Goal: Task Accomplishment & Management: Use online tool/utility

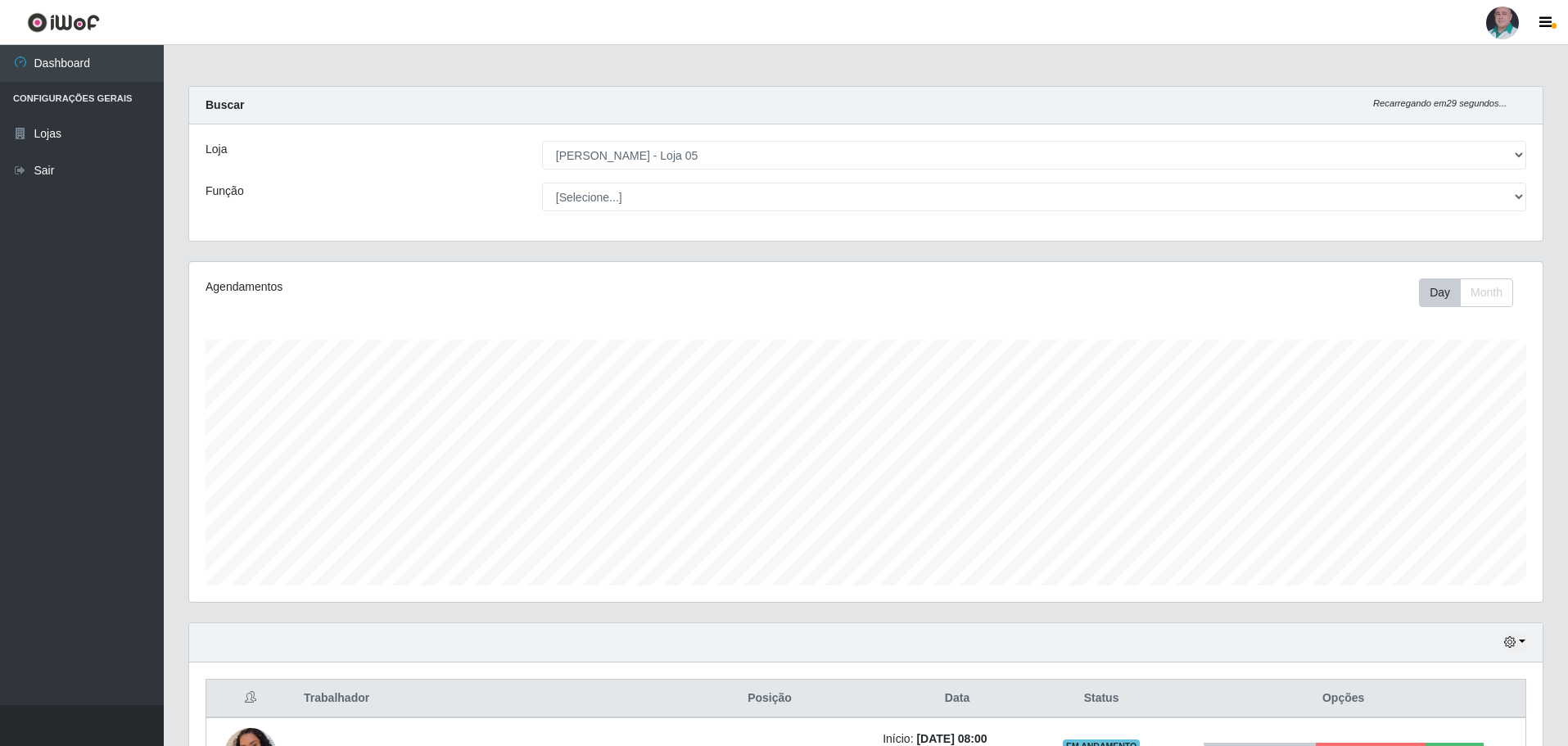
select select "252"
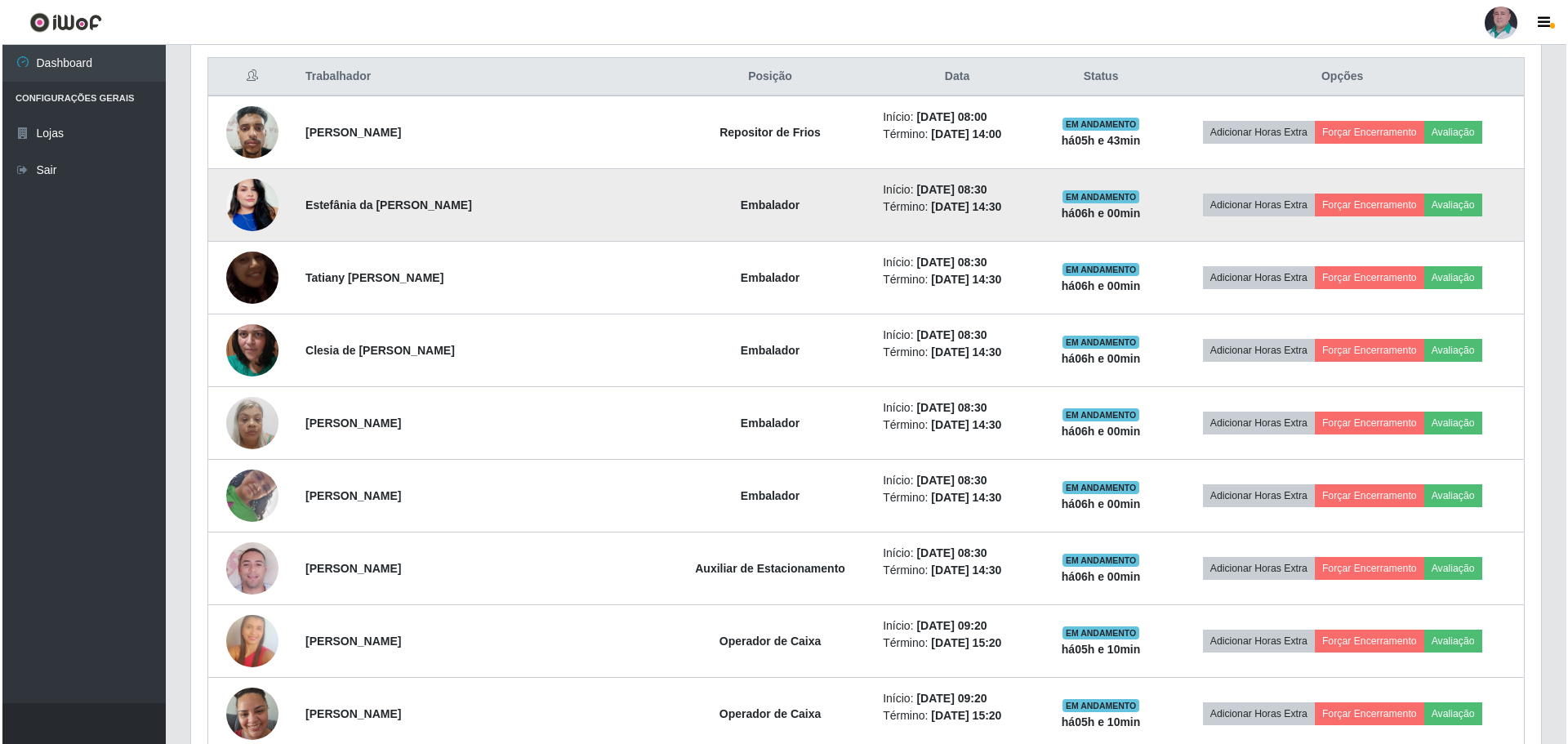
scroll to position [633, 0]
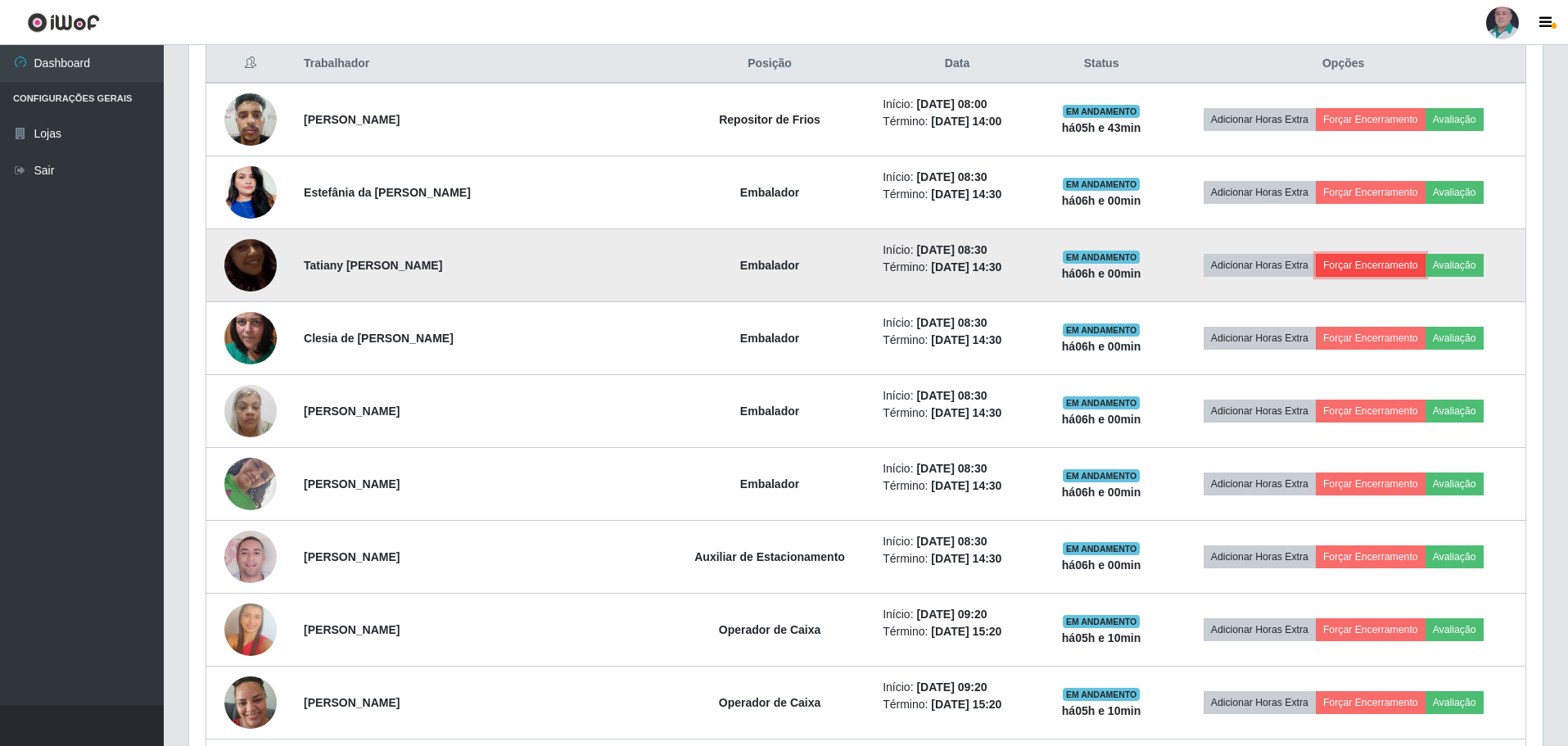
click at [1359, 268] on button "Forçar Encerramento" at bounding box center [1370, 264] width 110 height 23
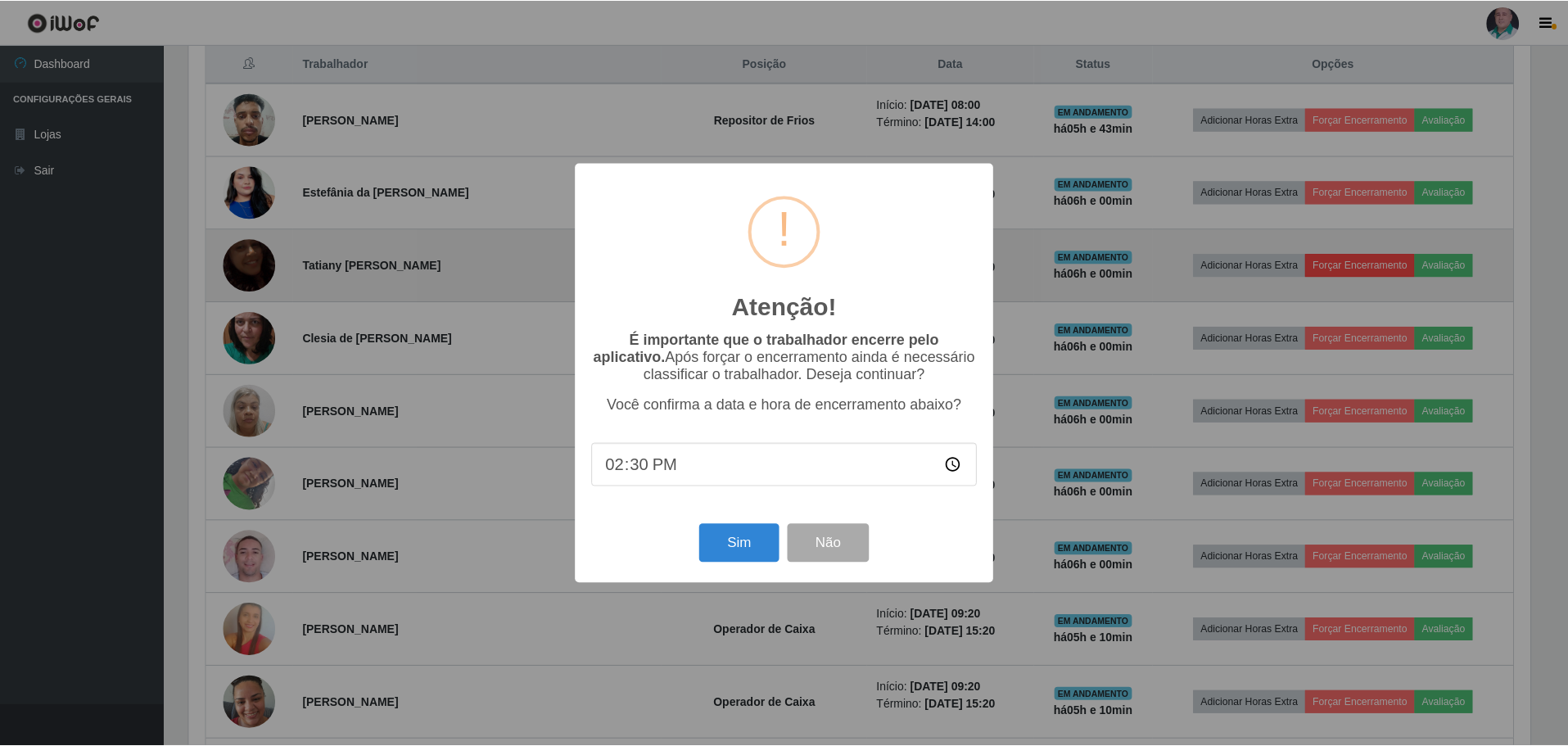
scroll to position [340, 1345]
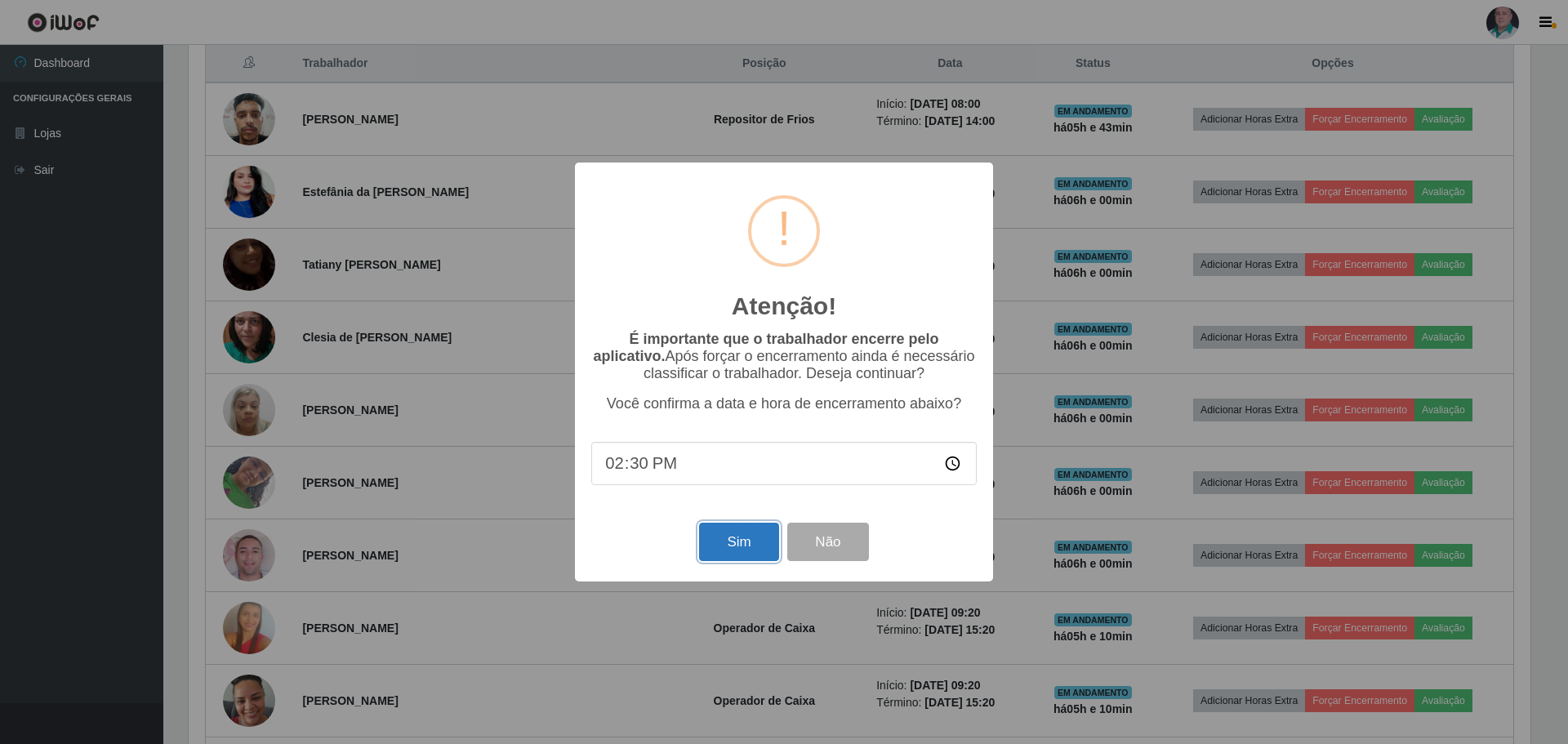
click at [735, 542] on button "Sim" at bounding box center [738, 541] width 79 height 38
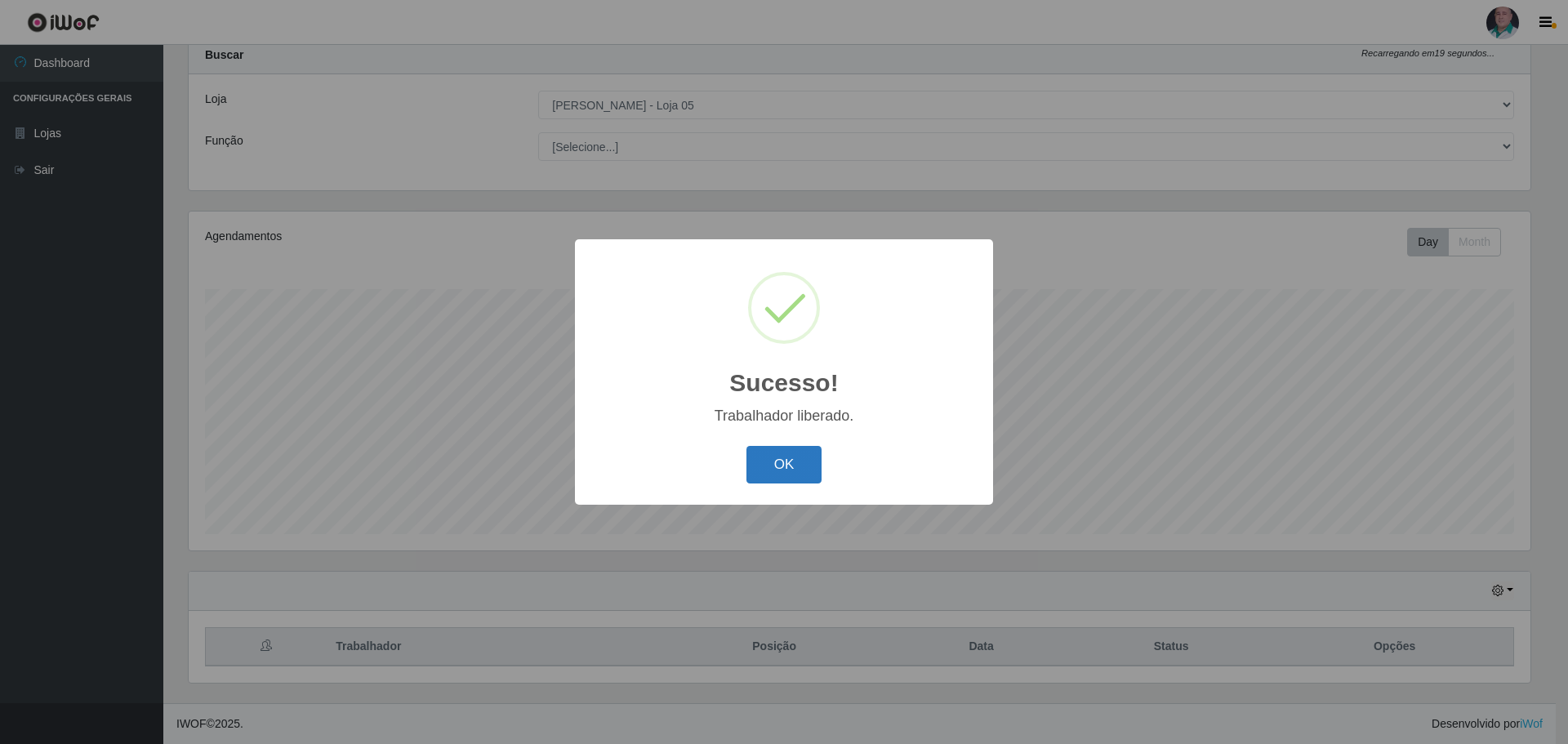
click at [773, 466] on button "OK" at bounding box center [784, 465] width 76 height 38
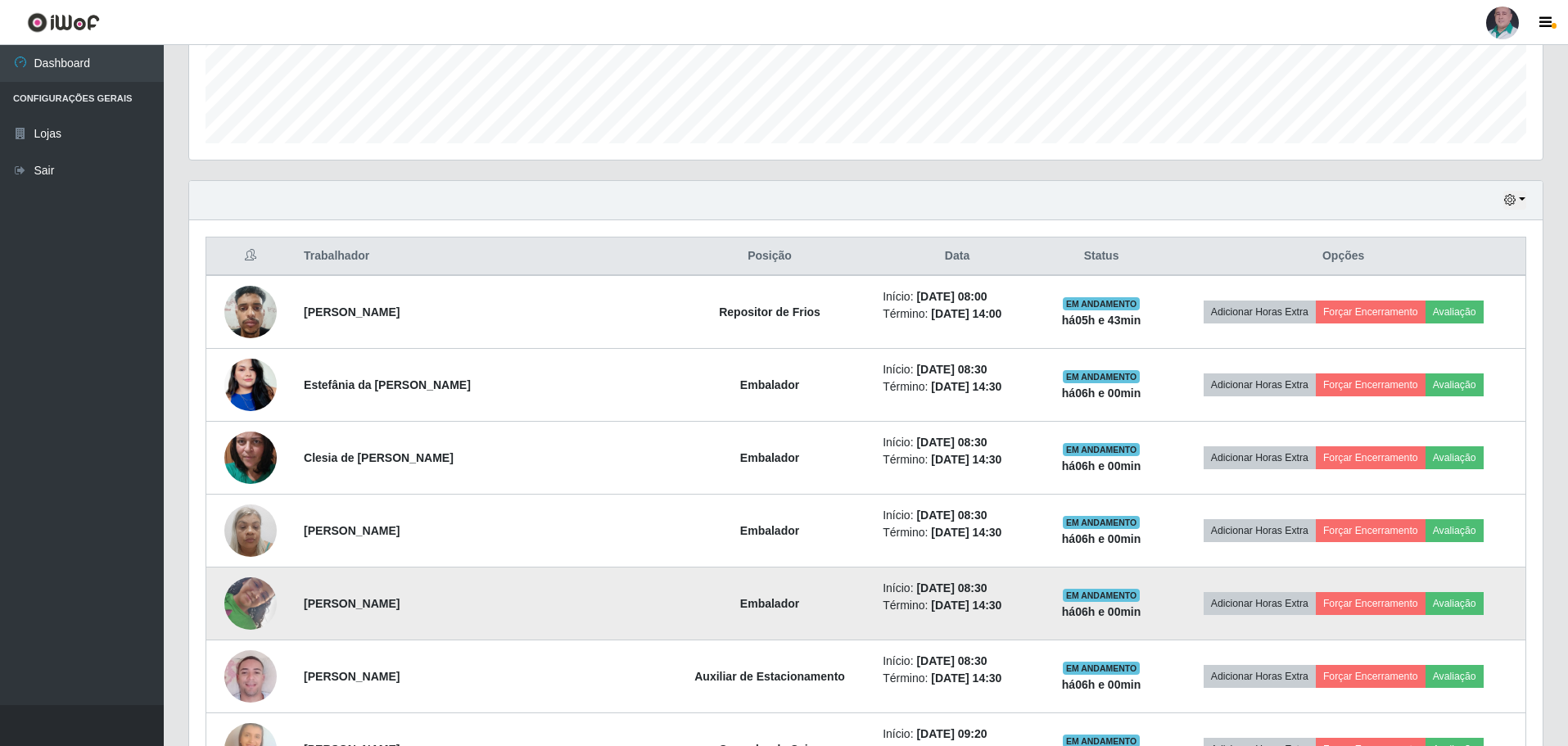
scroll to position [459, 0]
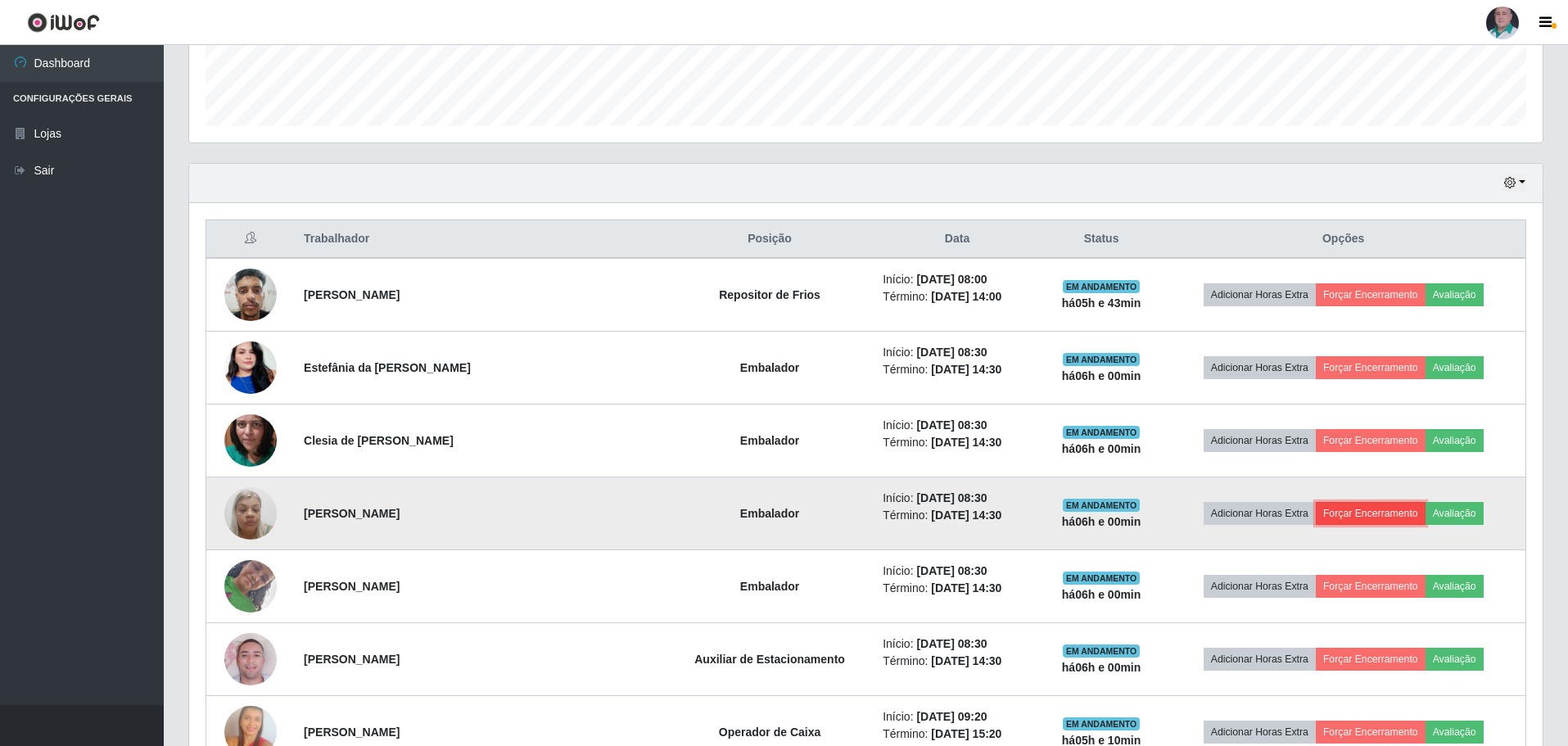
click at [1354, 509] on button "Forçar Encerramento" at bounding box center [1370, 513] width 110 height 23
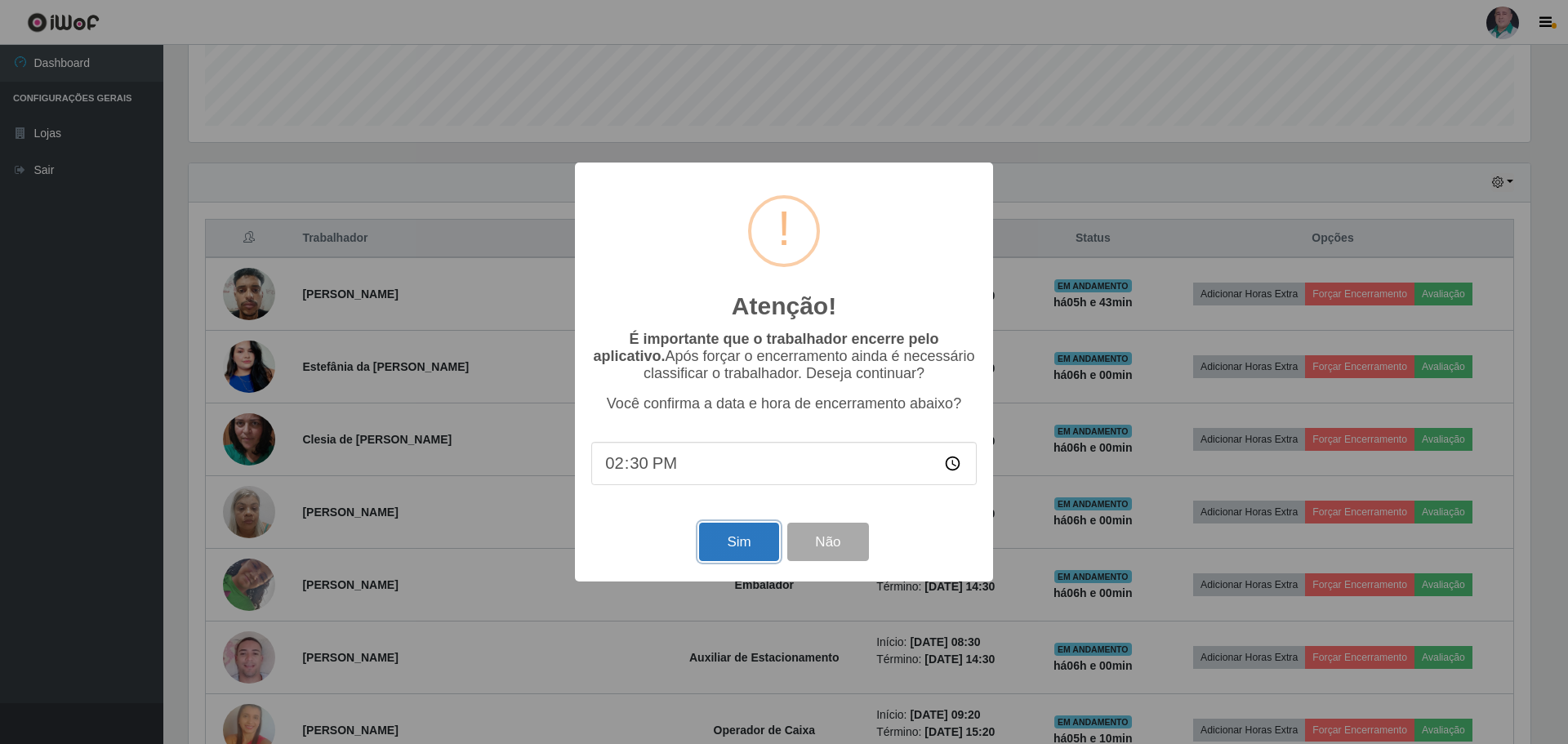
click at [744, 542] on button "Sim" at bounding box center [738, 541] width 79 height 38
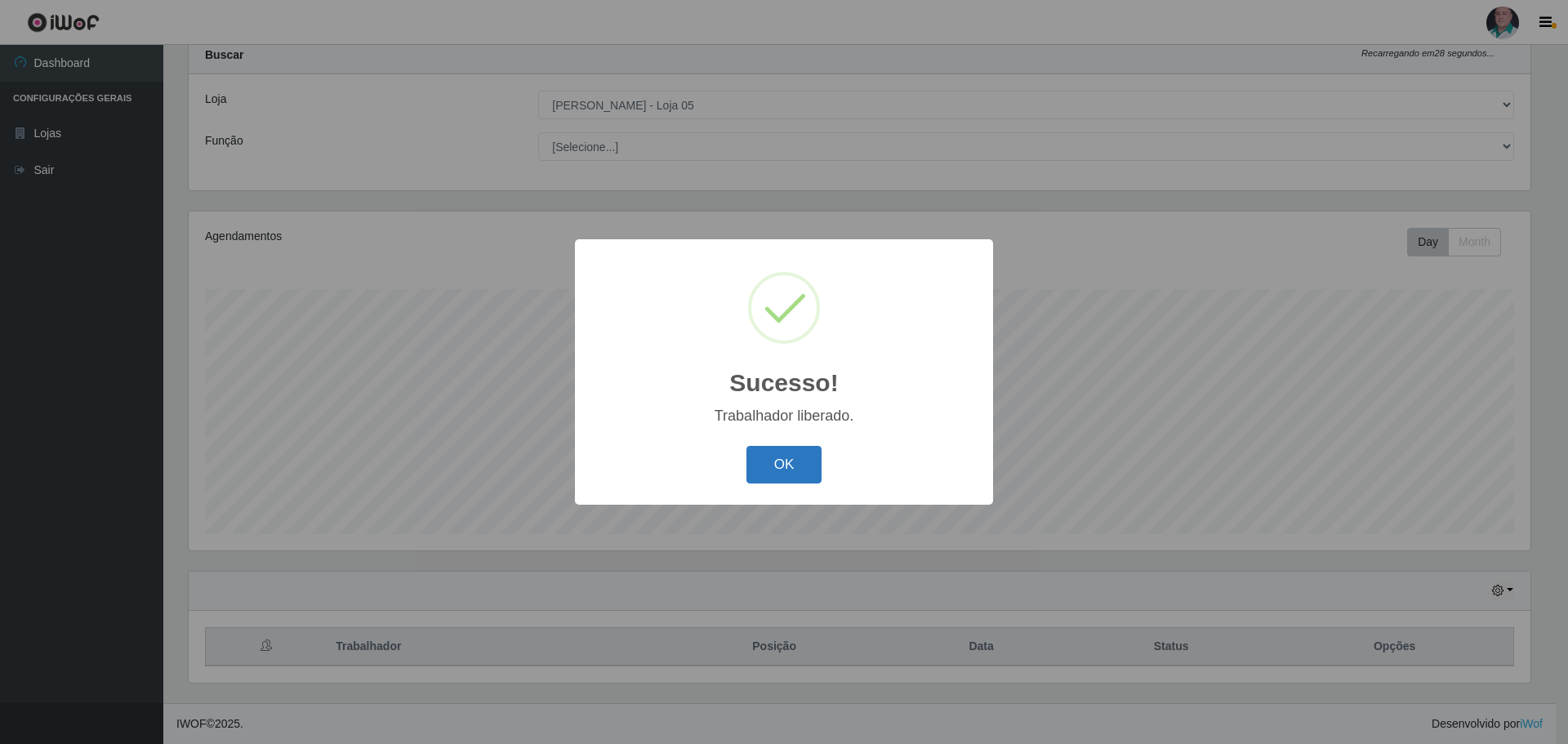
click at [775, 476] on button "OK" at bounding box center [784, 465] width 76 height 38
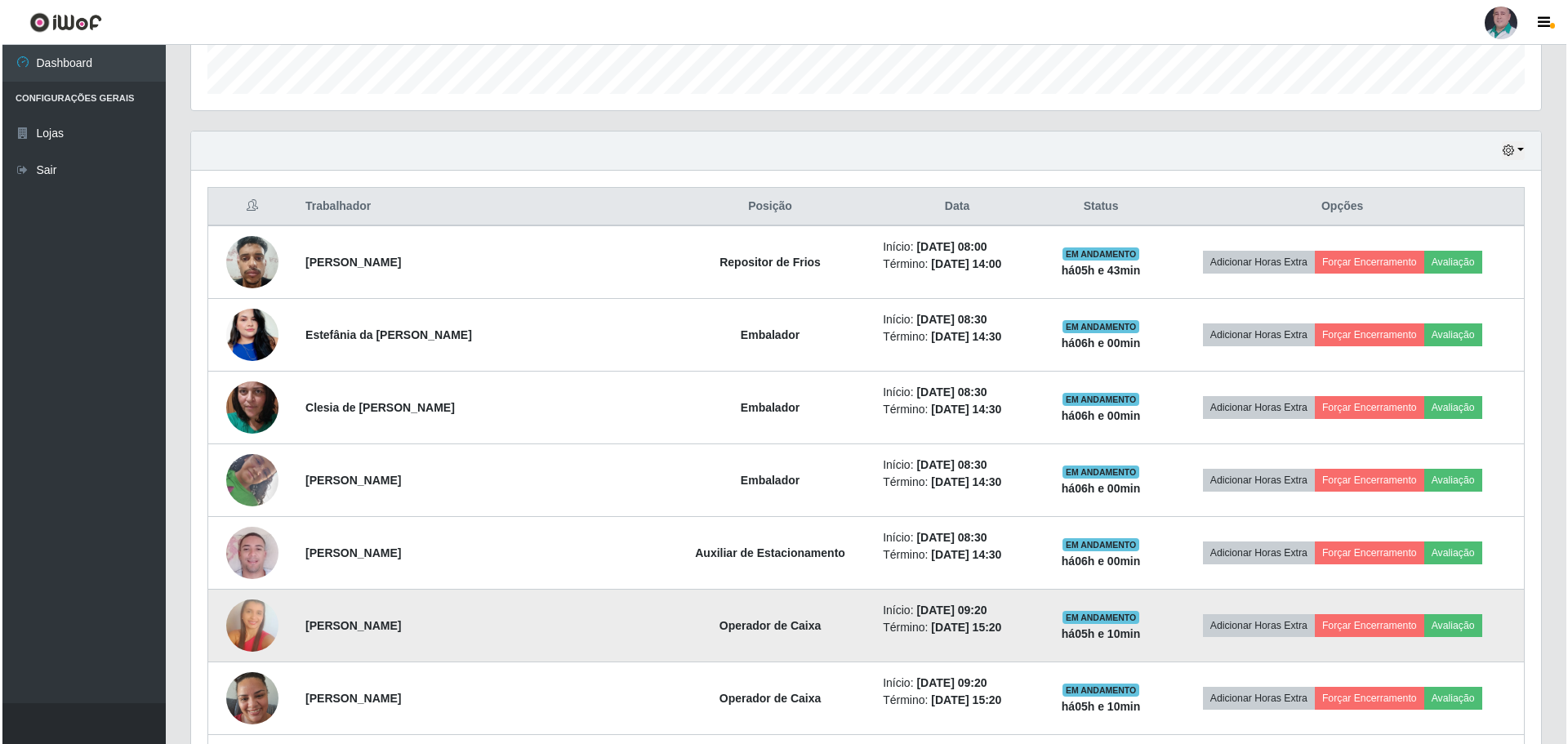
scroll to position [622, 0]
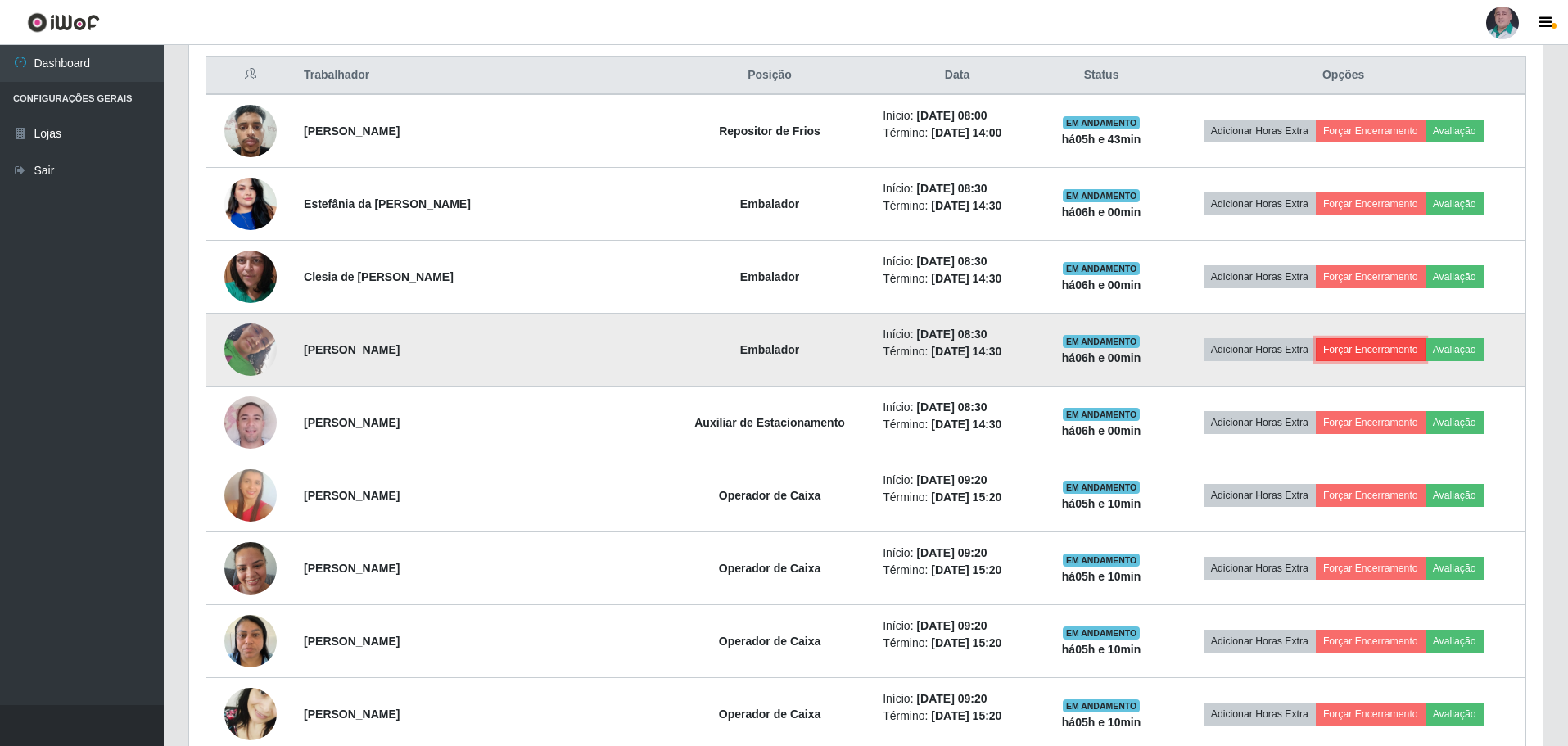
click at [1347, 349] on button "Forçar Encerramento" at bounding box center [1370, 349] width 110 height 23
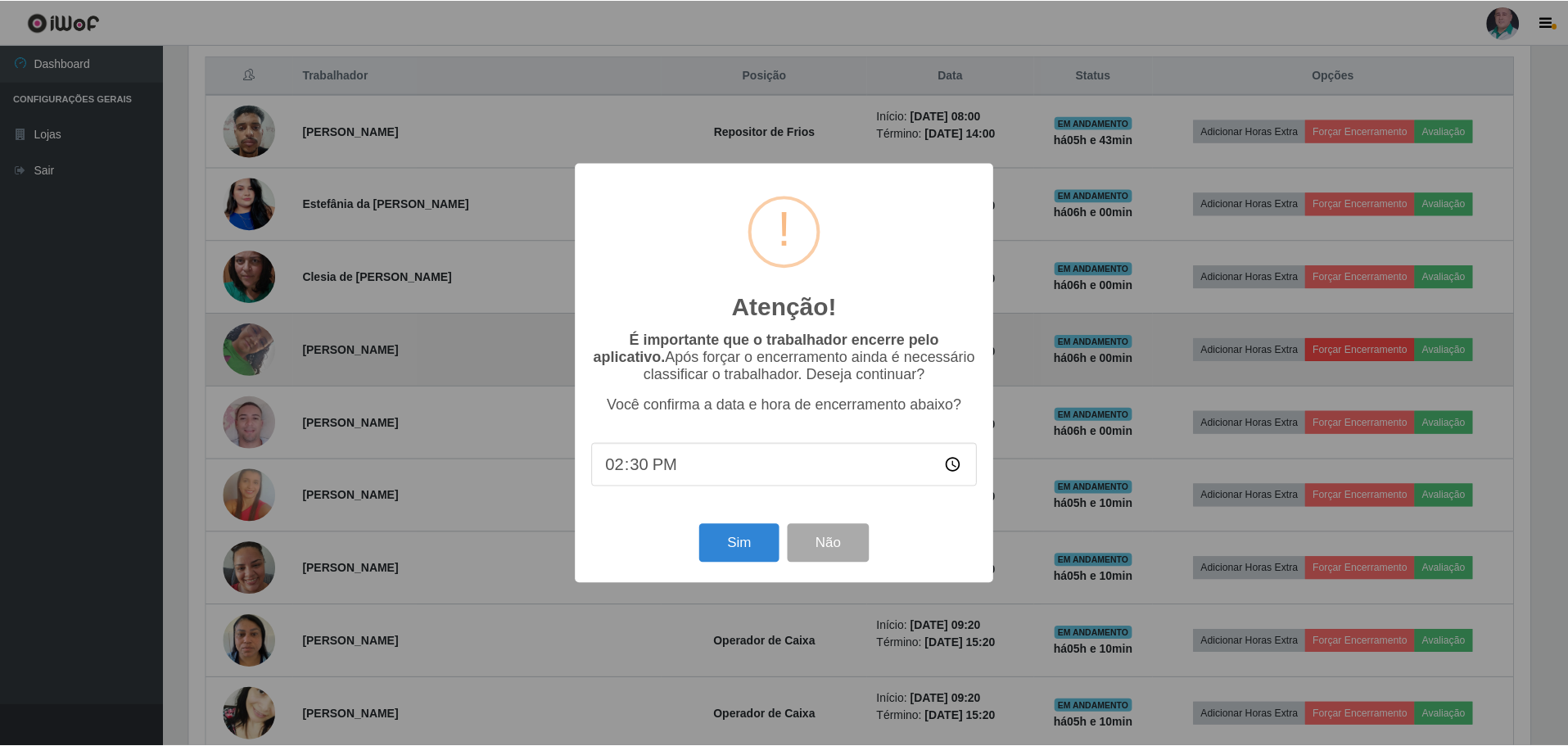
scroll to position [340, 1345]
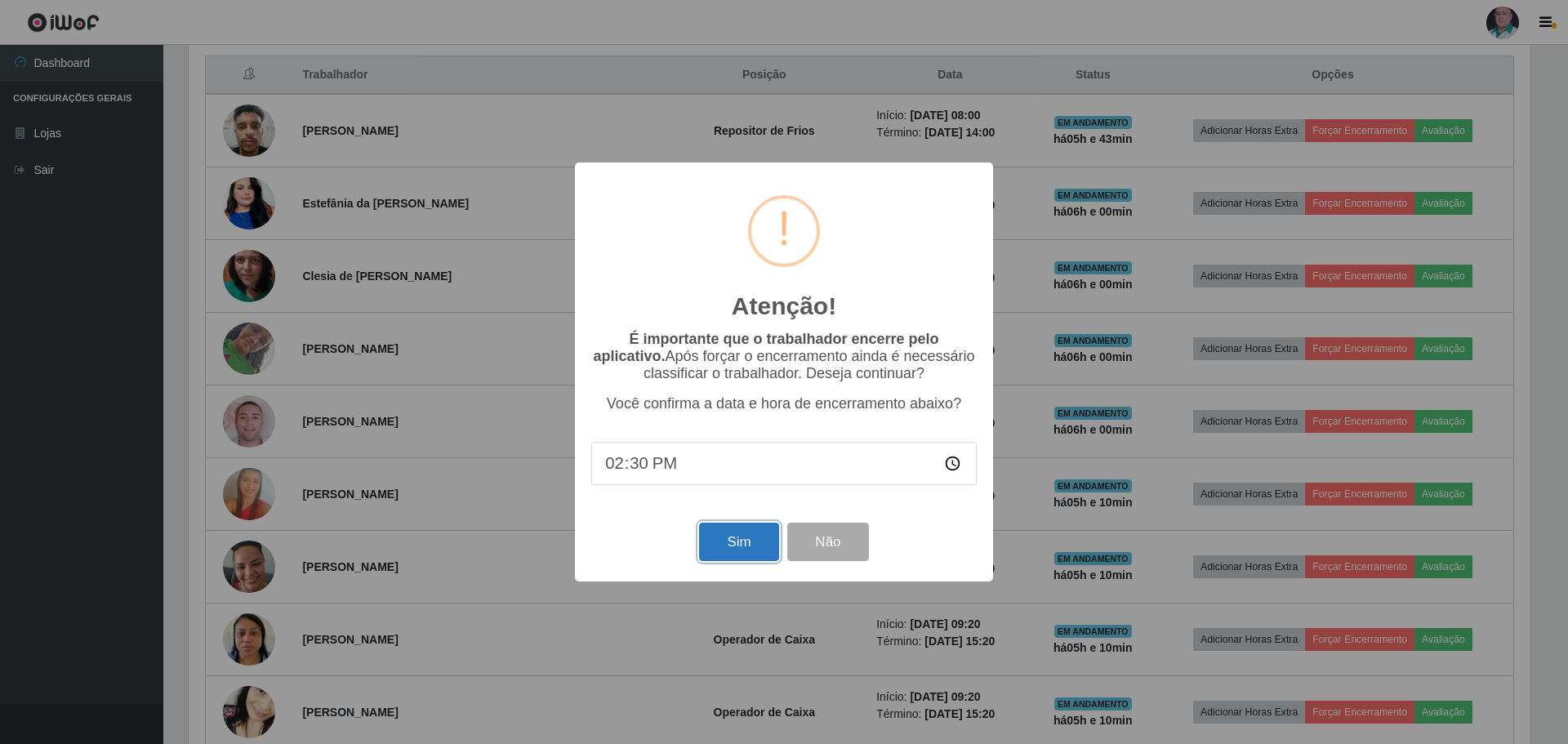
click at [740, 541] on button "Sim" at bounding box center [738, 541] width 79 height 38
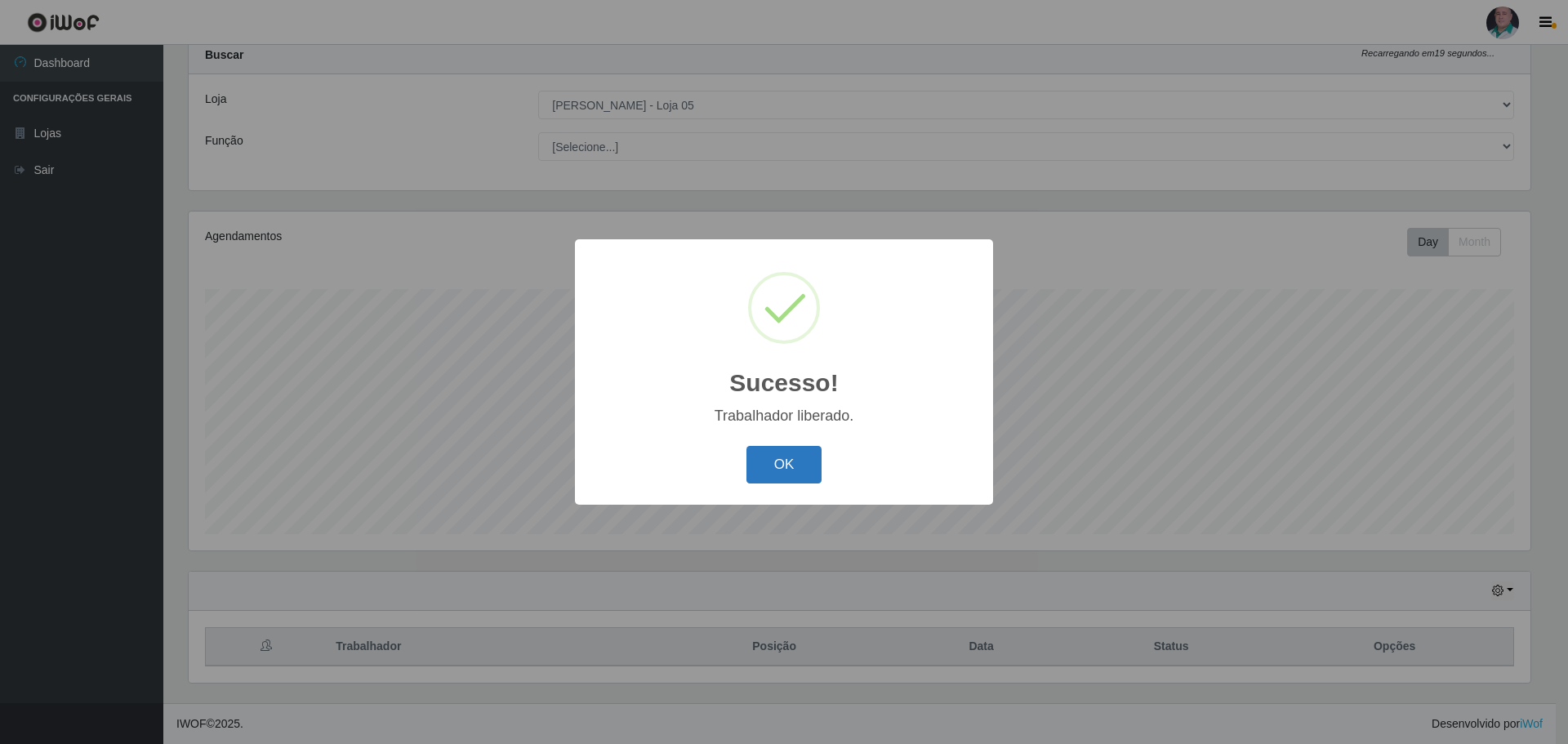
click at [771, 474] on button "OK" at bounding box center [784, 465] width 76 height 38
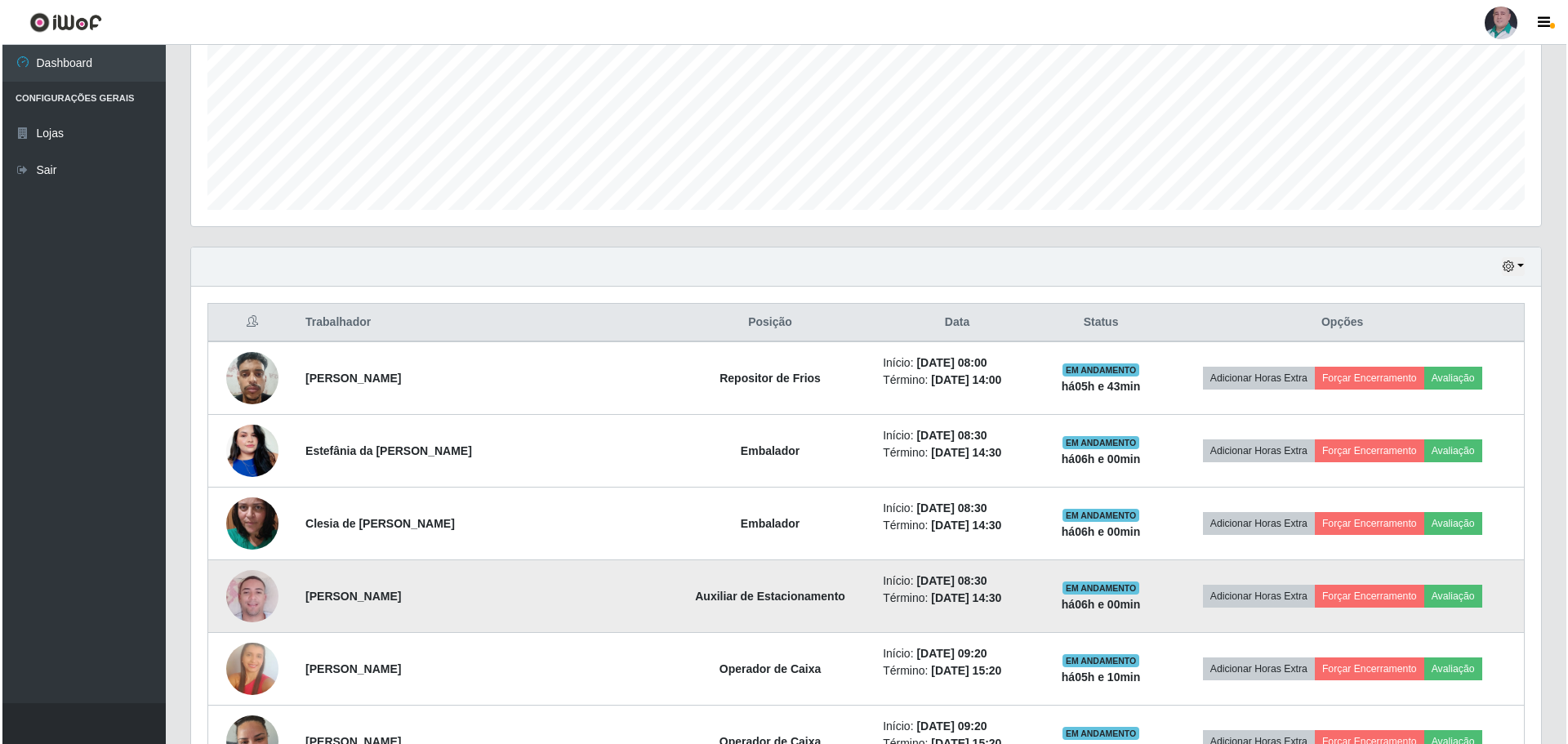
scroll to position [0, 0]
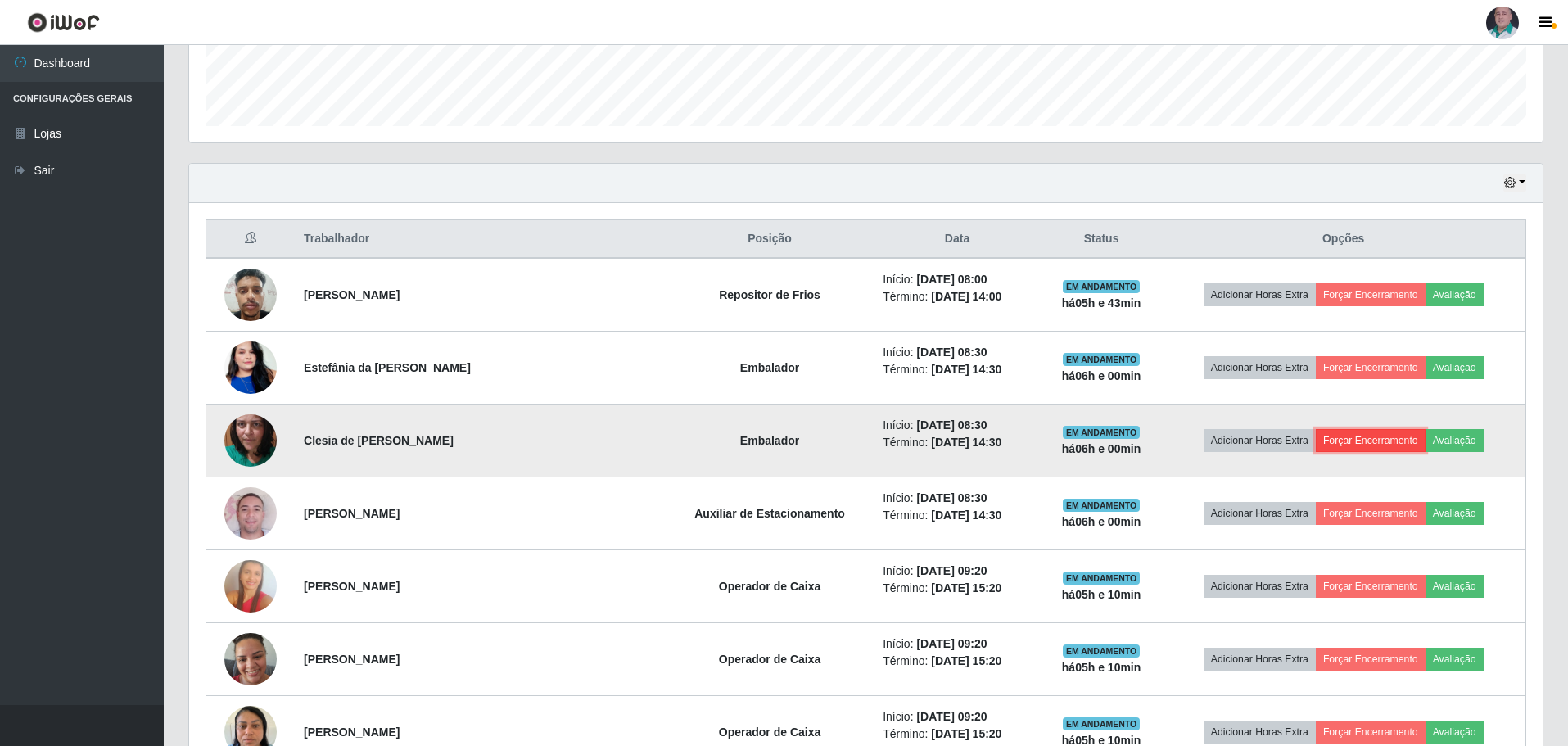
click at [1342, 439] on button "Forçar Encerramento" at bounding box center [1370, 440] width 110 height 23
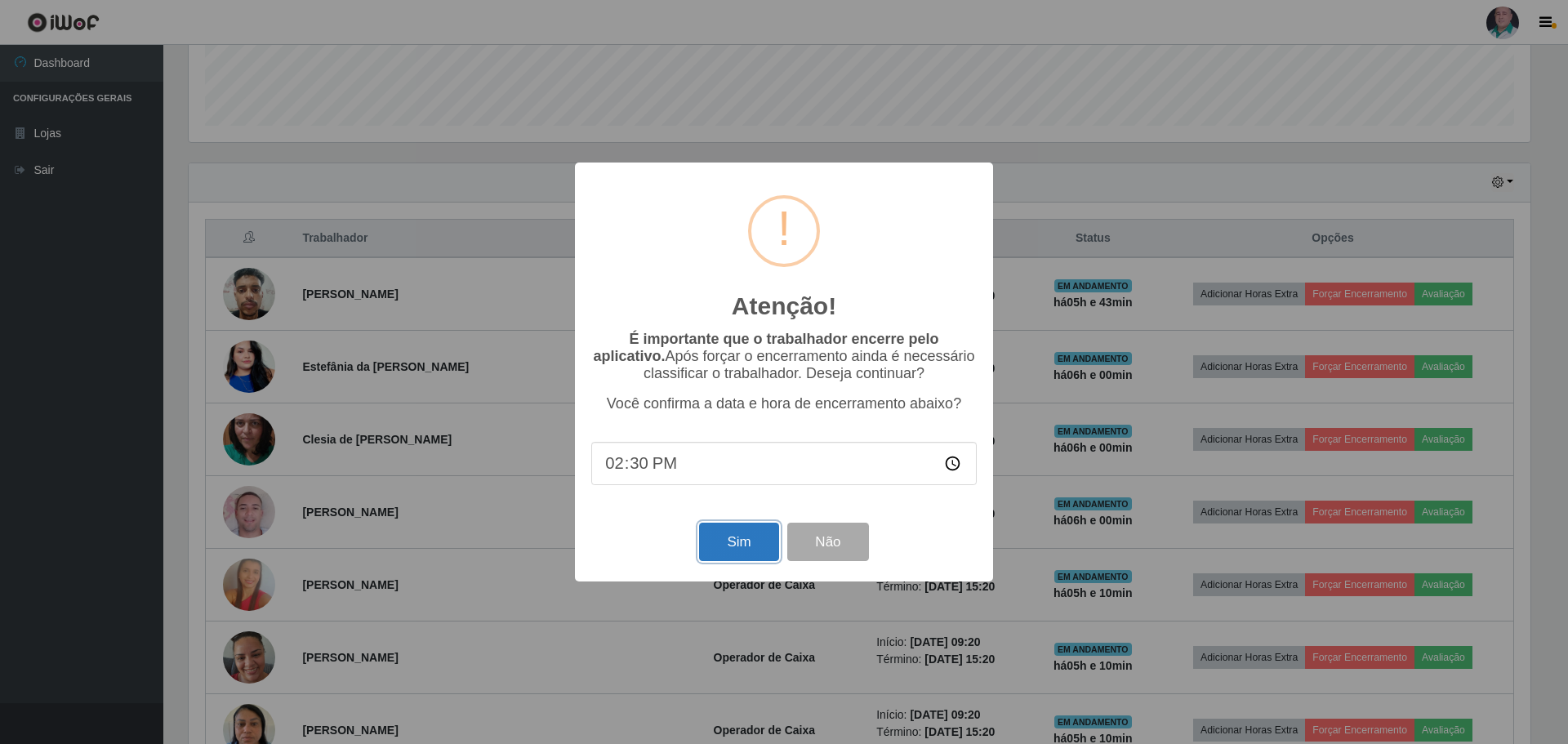
click at [733, 547] on button "Sim" at bounding box center [738, 541] width 79 height 38
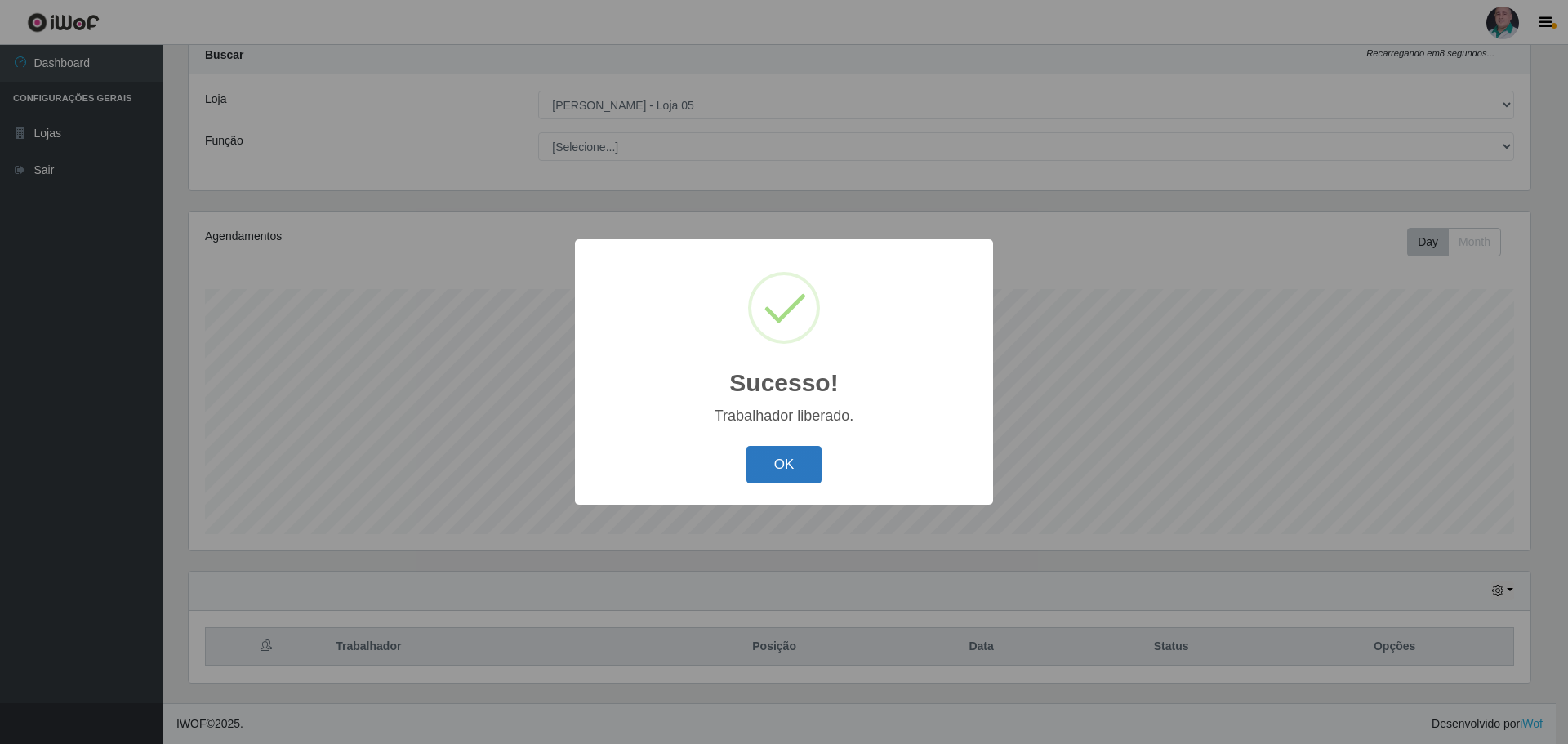
click at [771, 474] on button "OK" at bounding box center [784, 465] width 76 height 38
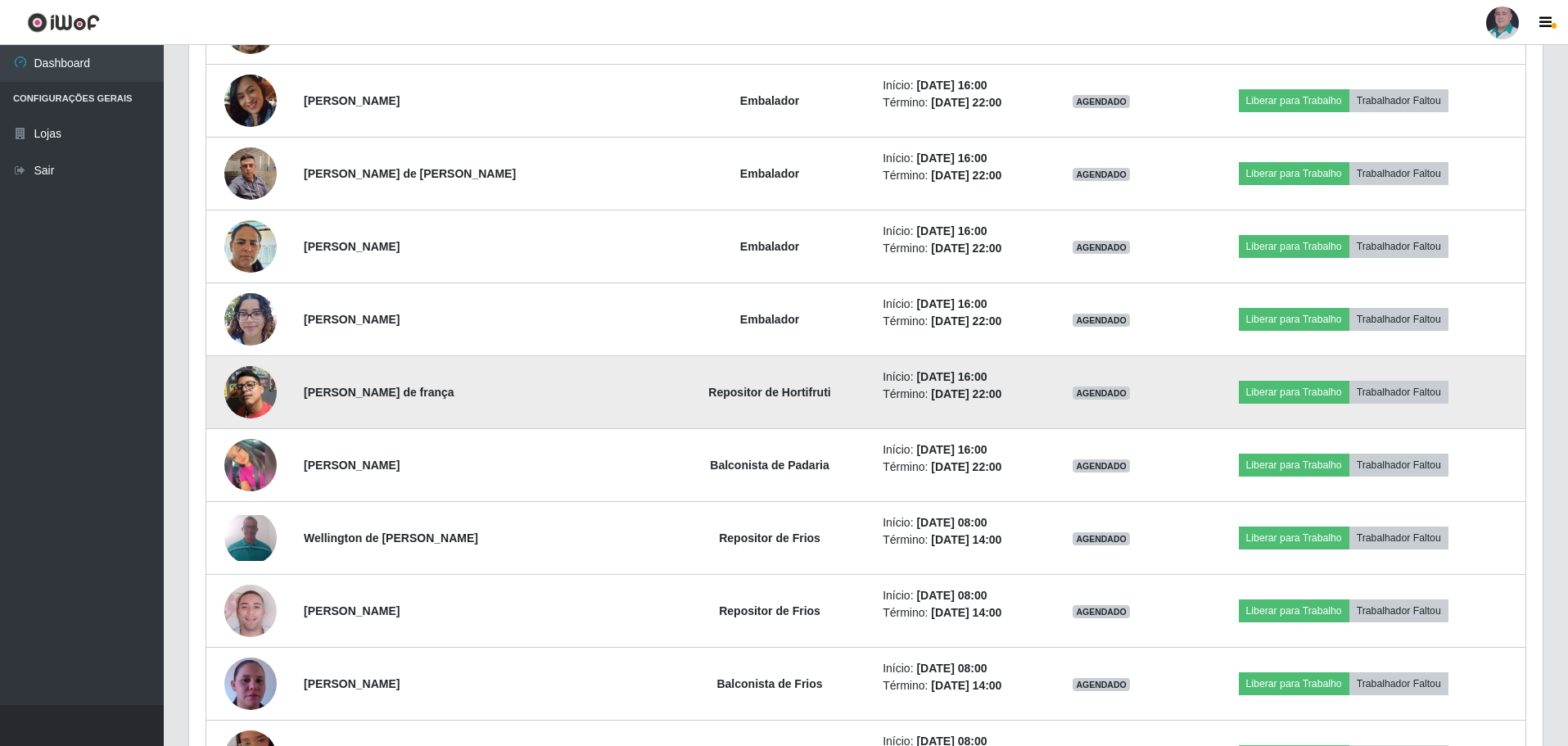
click at [261, 393] on img at bounding box center [251, 393] width 53 height 53
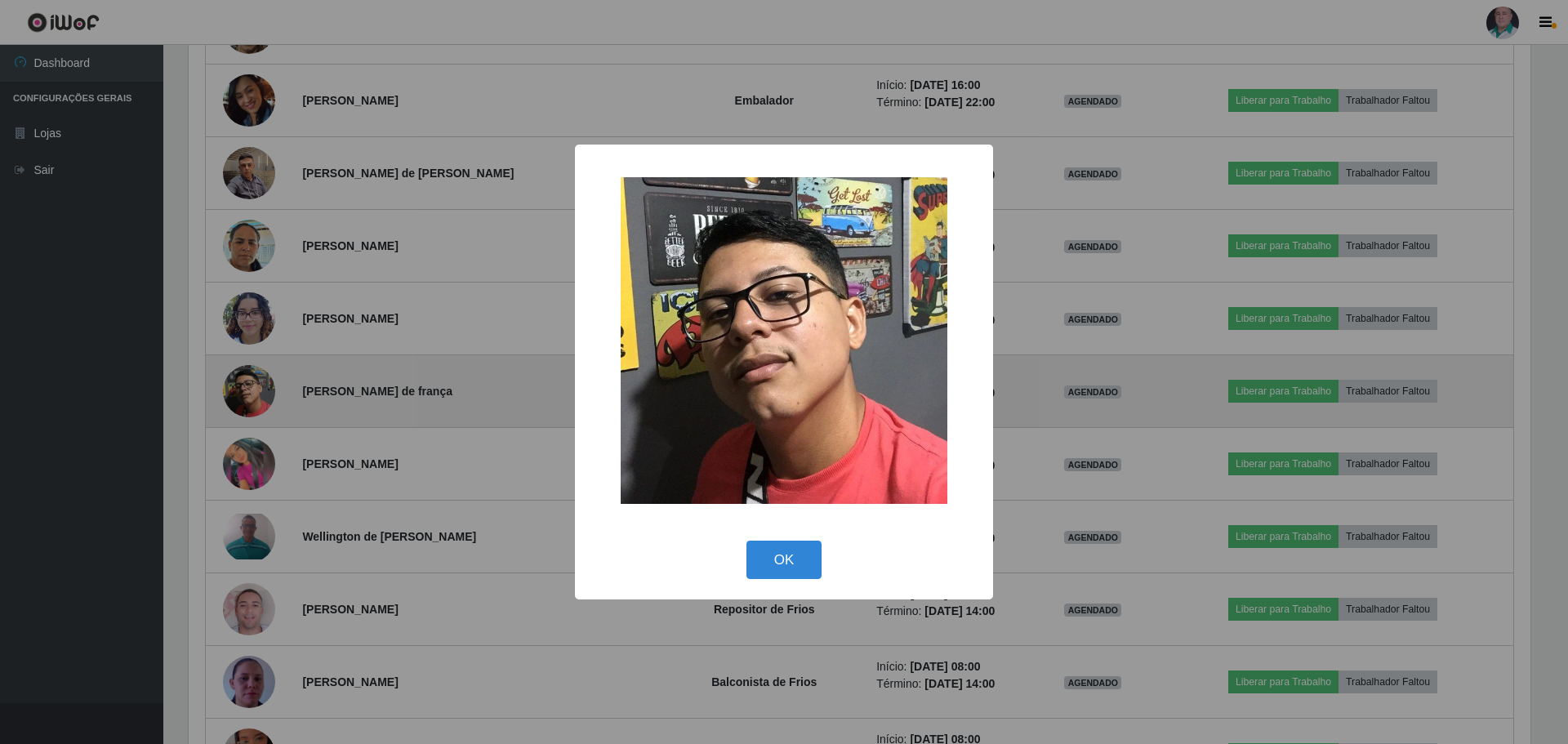
click at [261, 392] on div "× OK Cancel" at bounding box center [784, 372] width 1568 height 744
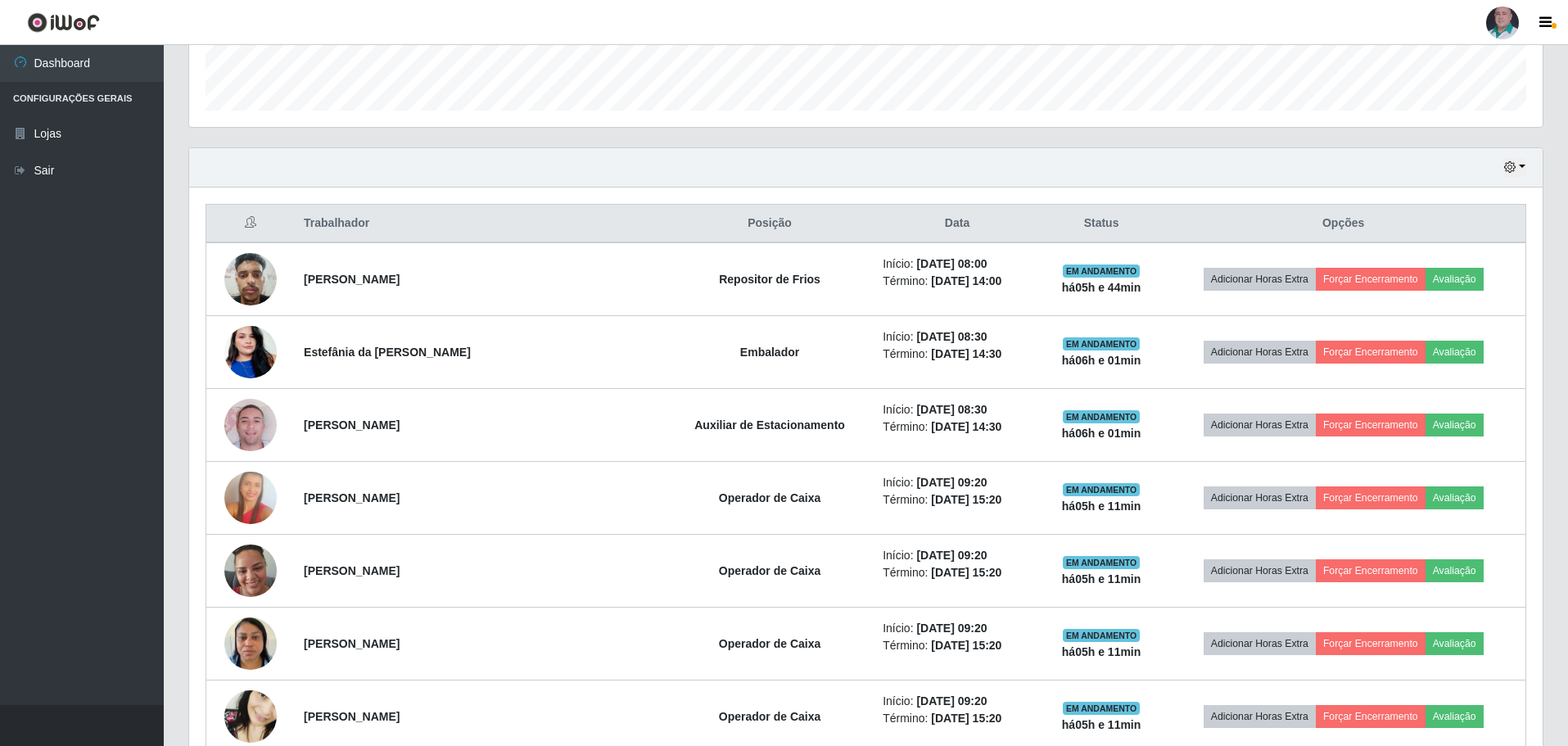
scroll to position [479, 0]
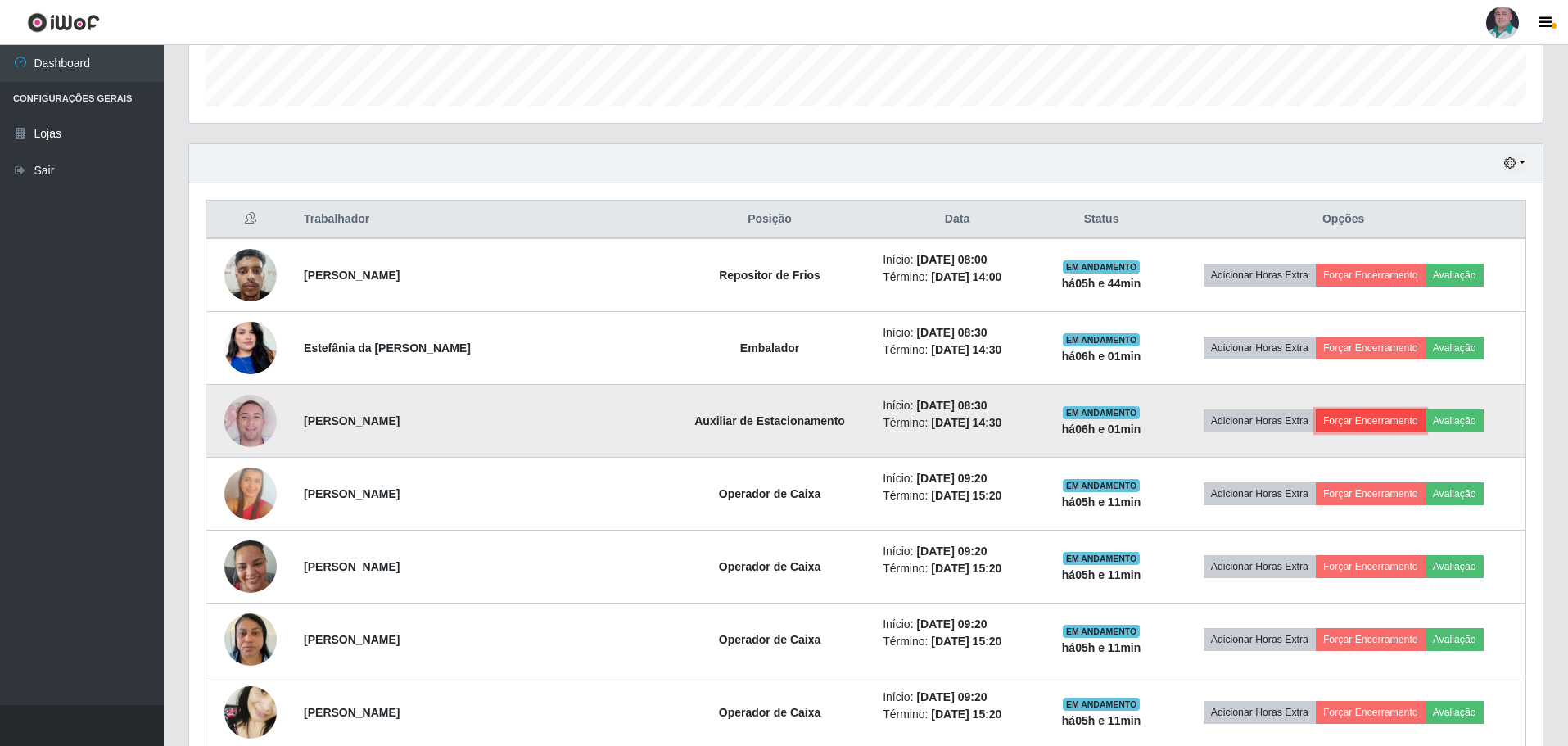
click at [1357, 415] on button "Forçar Encerramento" at bounding box center [1370, 420] width 110 height 23
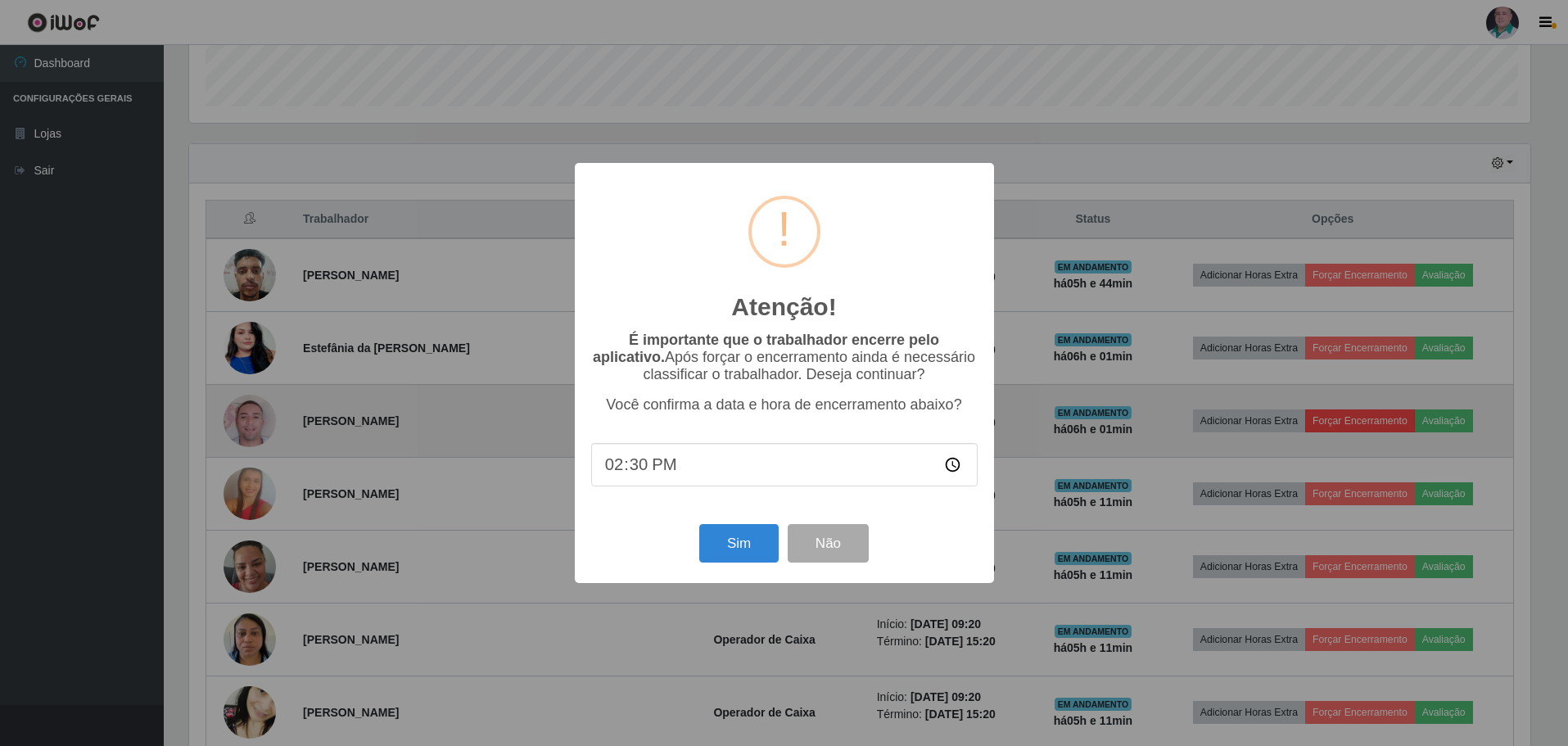
scroll to position [340, 1345]
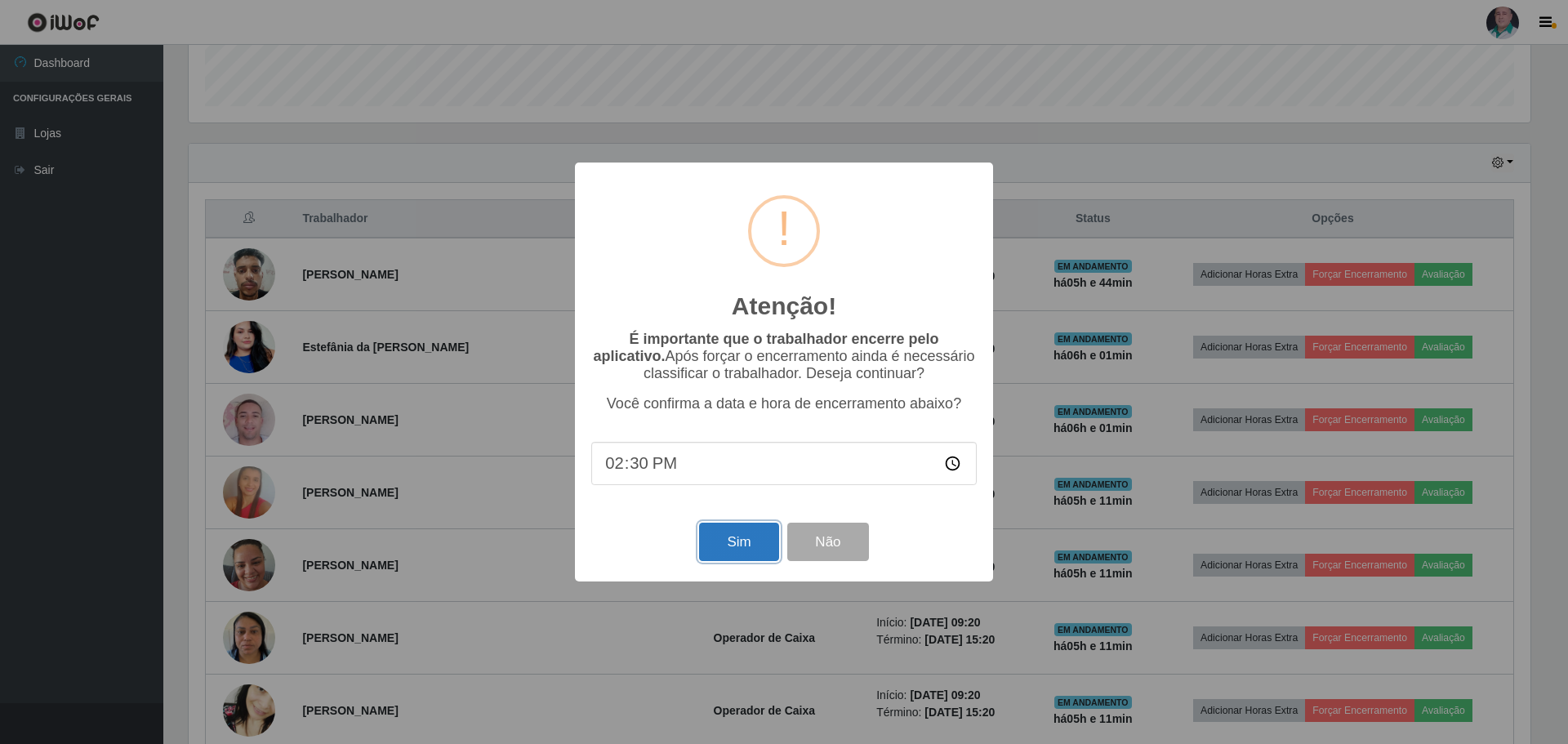
click at [740, 549] on button "Sim" at bounding box center [738, 541] width 79 height 38
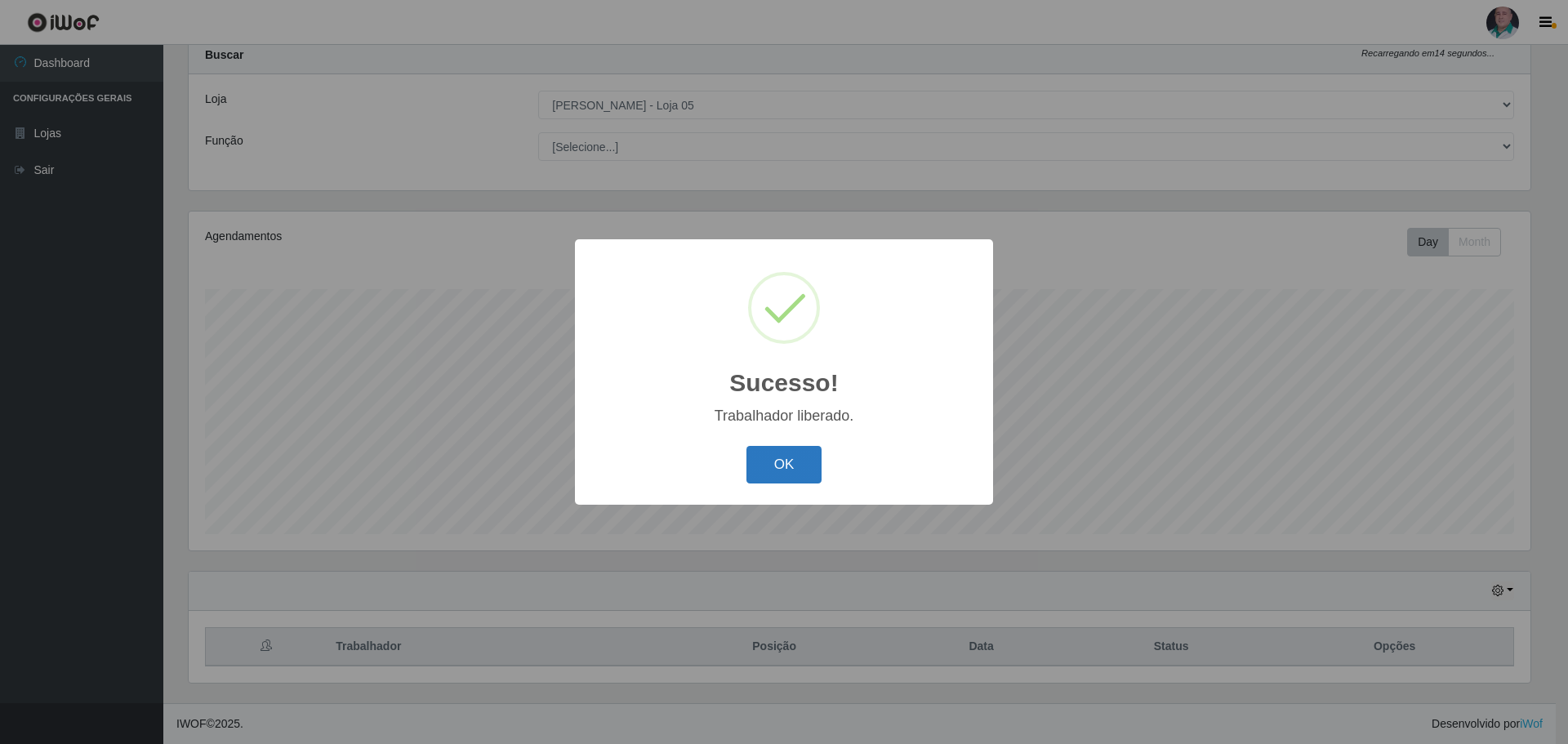
click at [775, 476] on button "OK" at bounding box center [784, 465] width 76 height 38
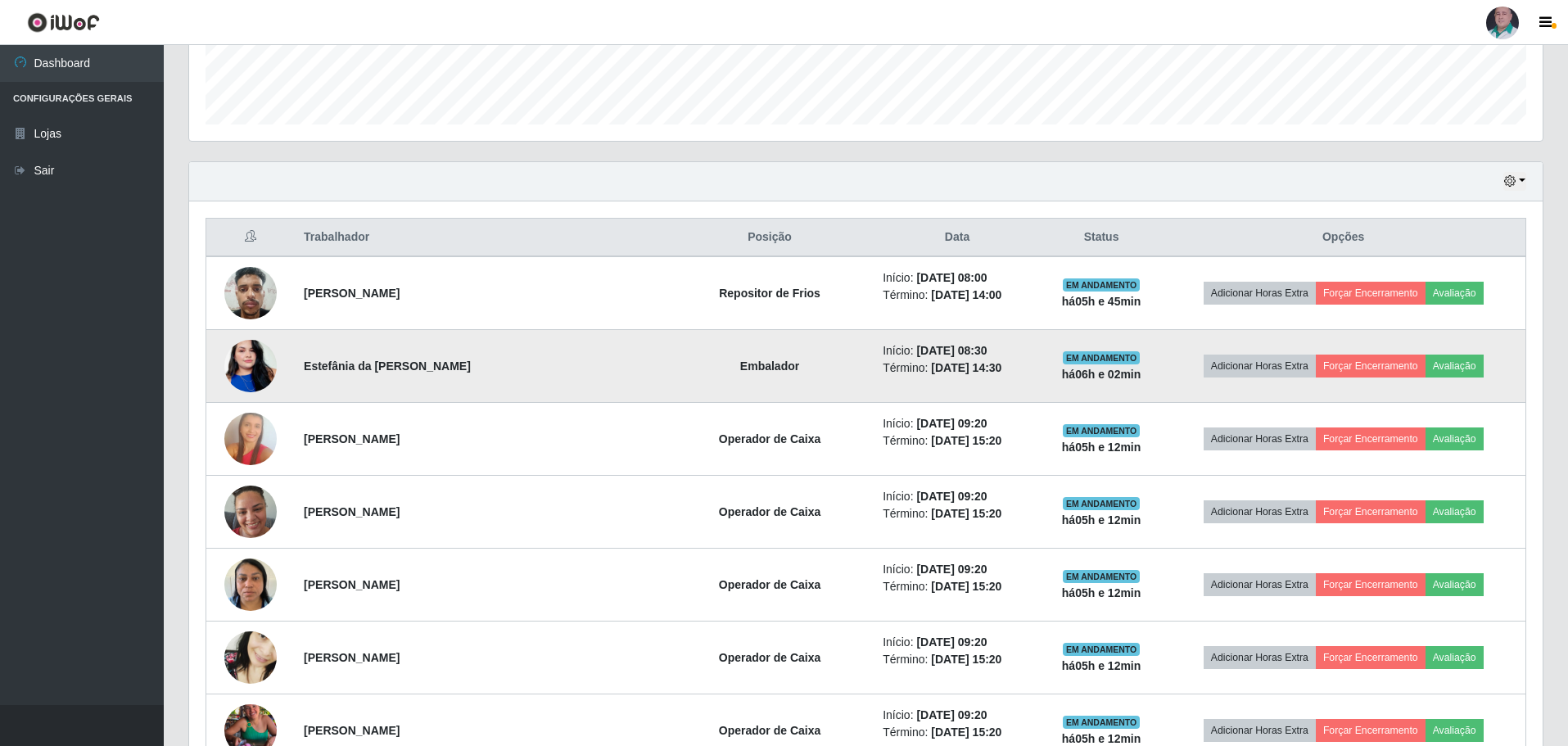
scroll to position [541, 0]
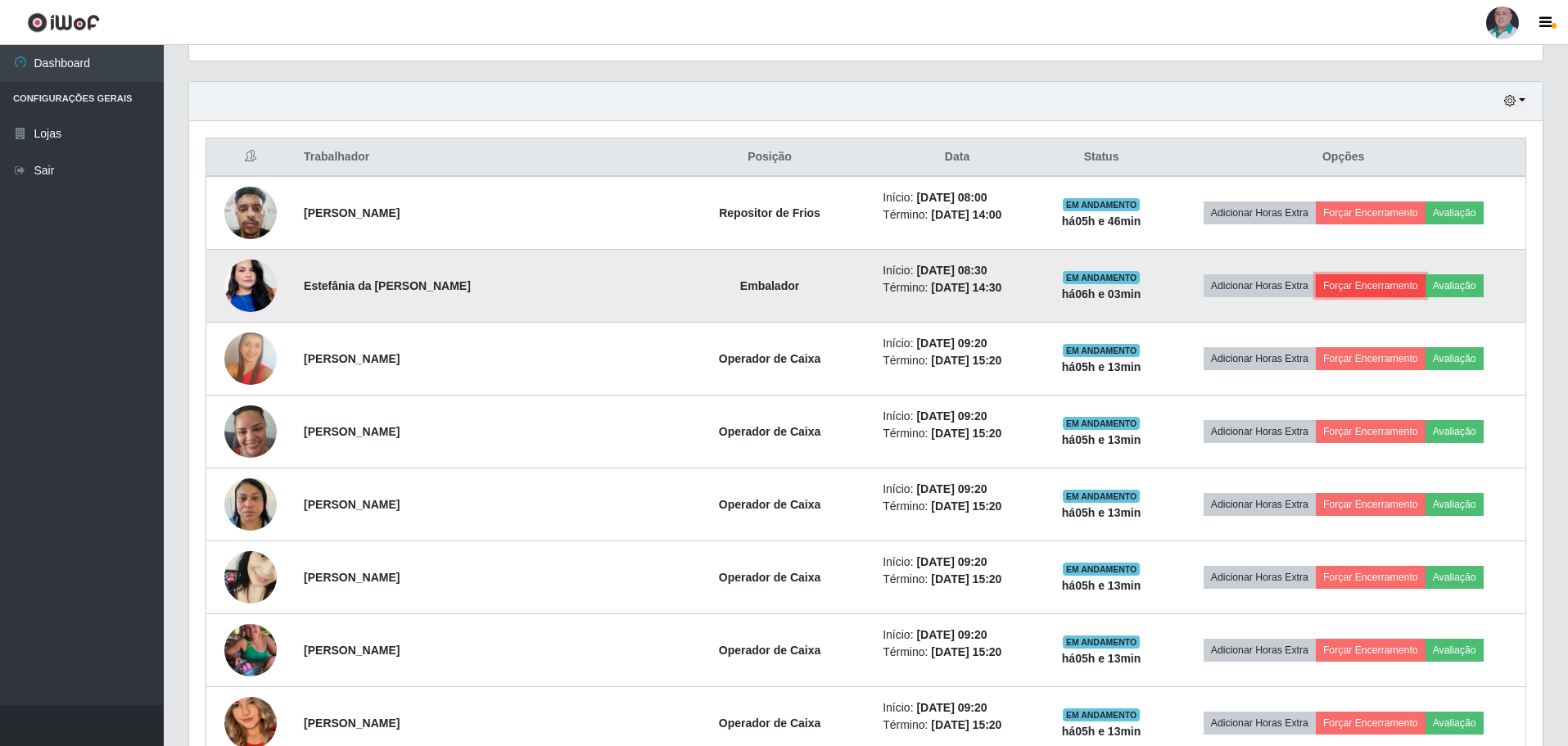
click at [1357, 285] on button "Forçar Encerramento" at bounding box center [1370, 285] width 110 height 23
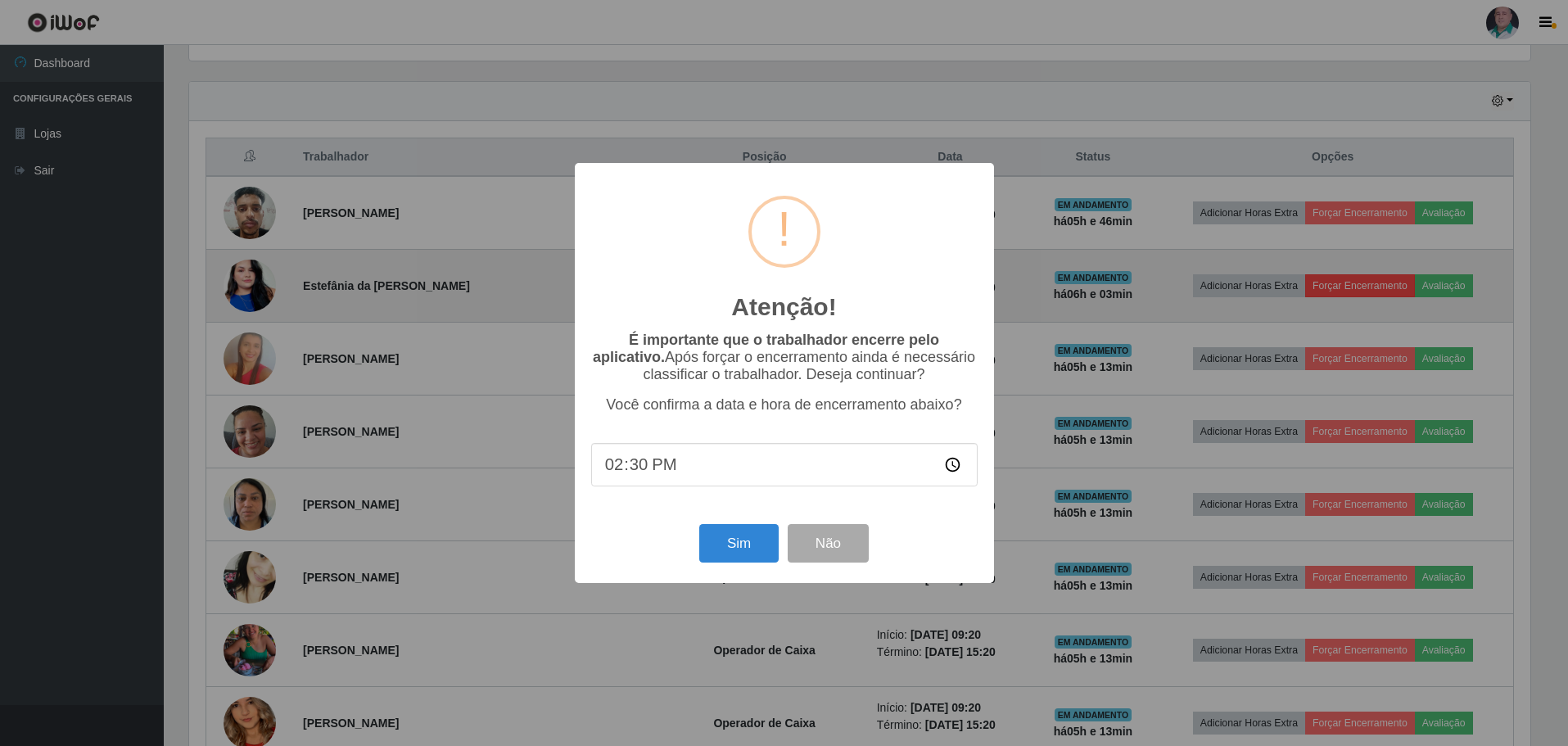
scroll to position [340, 1345]
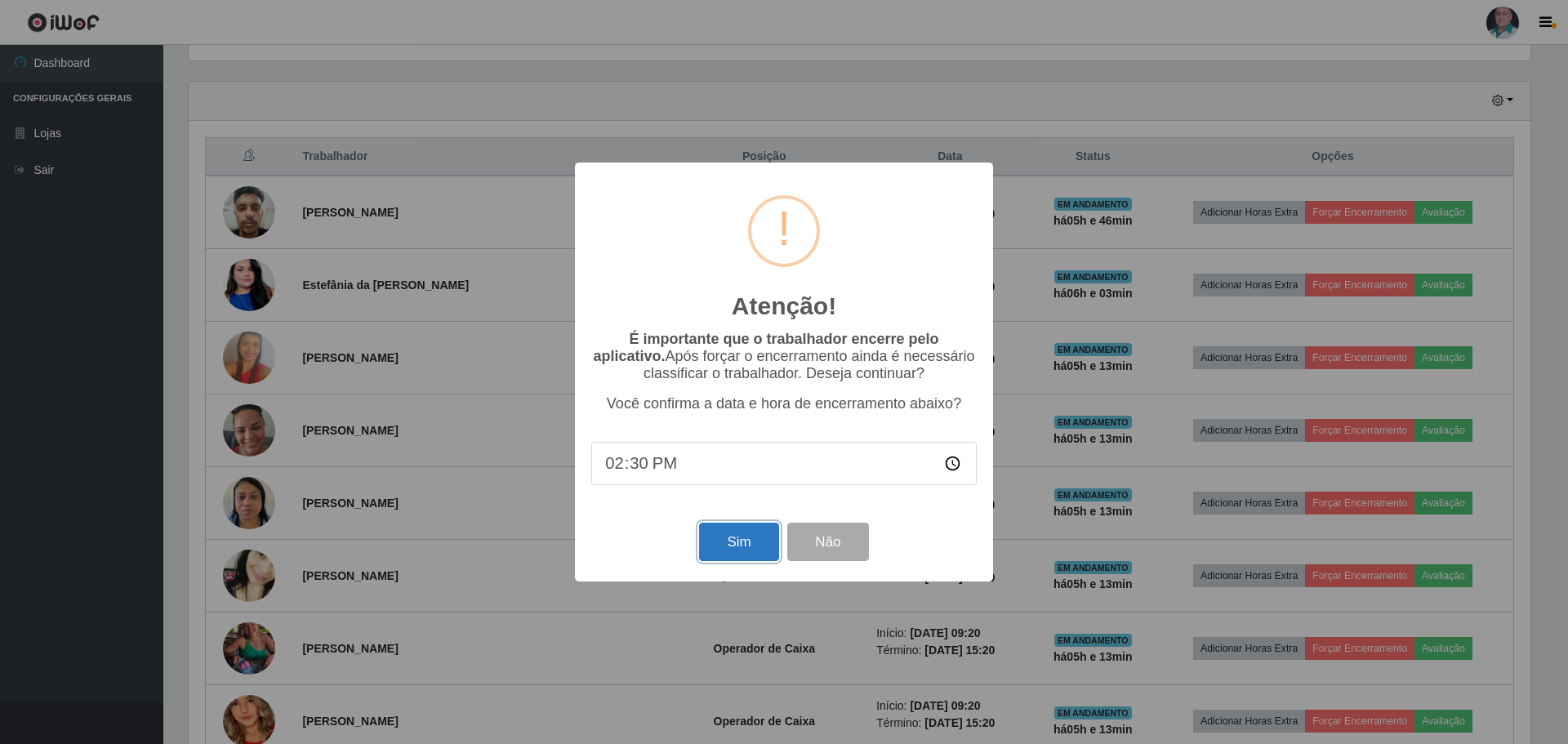
click at [743, 558] on button "Sim" at bounding box center [738, 541] width 79 height 38
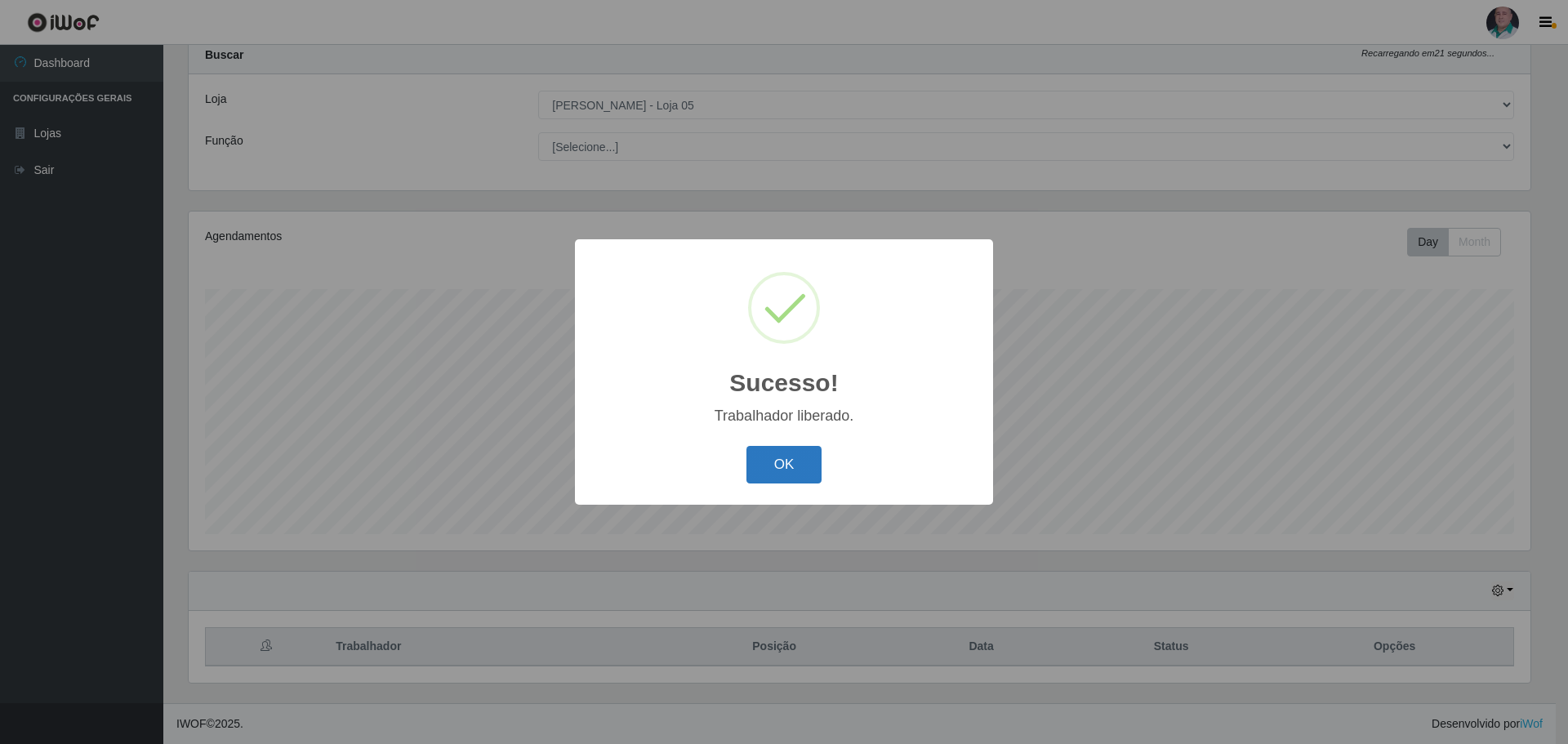
click at [800, 474] on button "OK" at bounding box center [784, 465] width 76 height 38
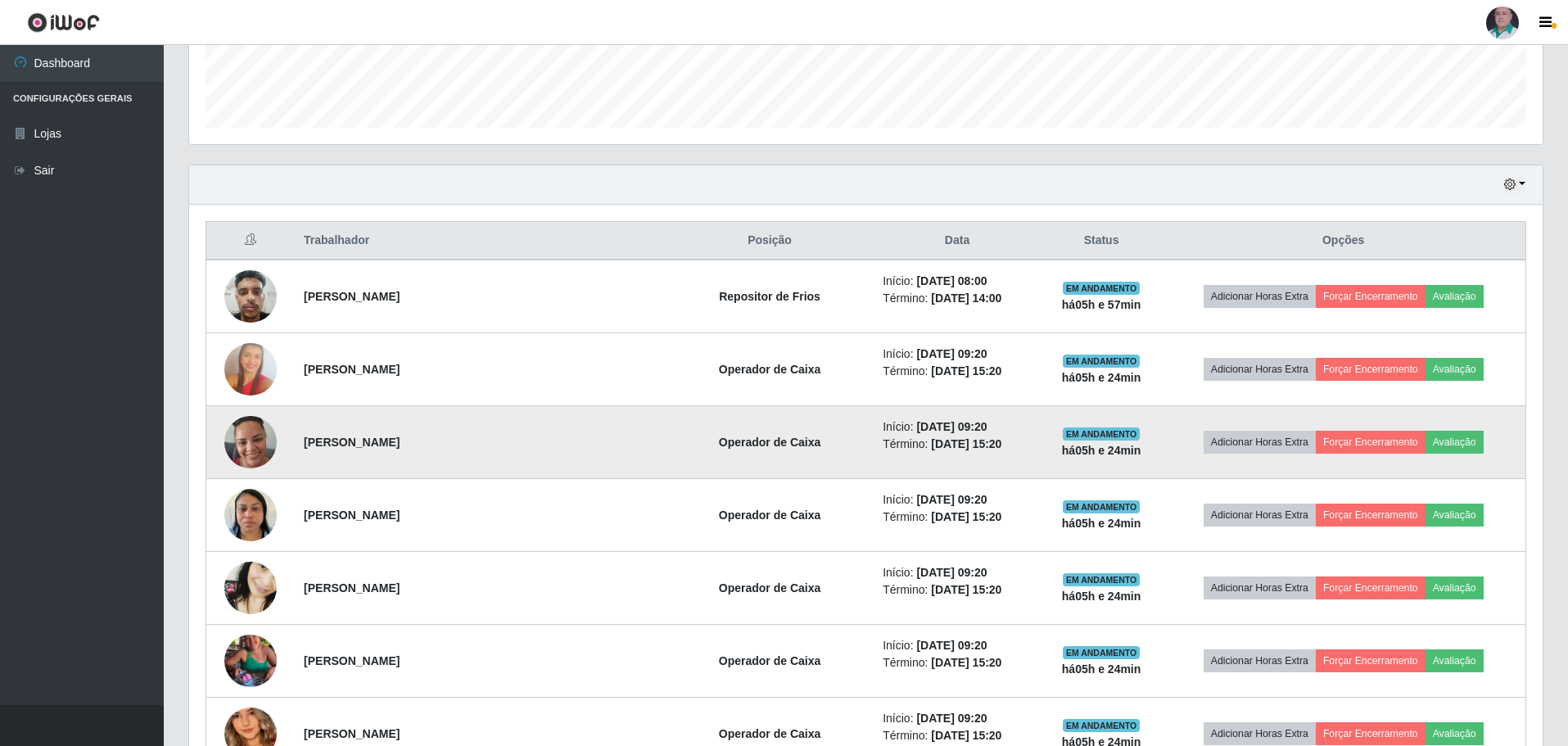
scroll to position [459, 0]
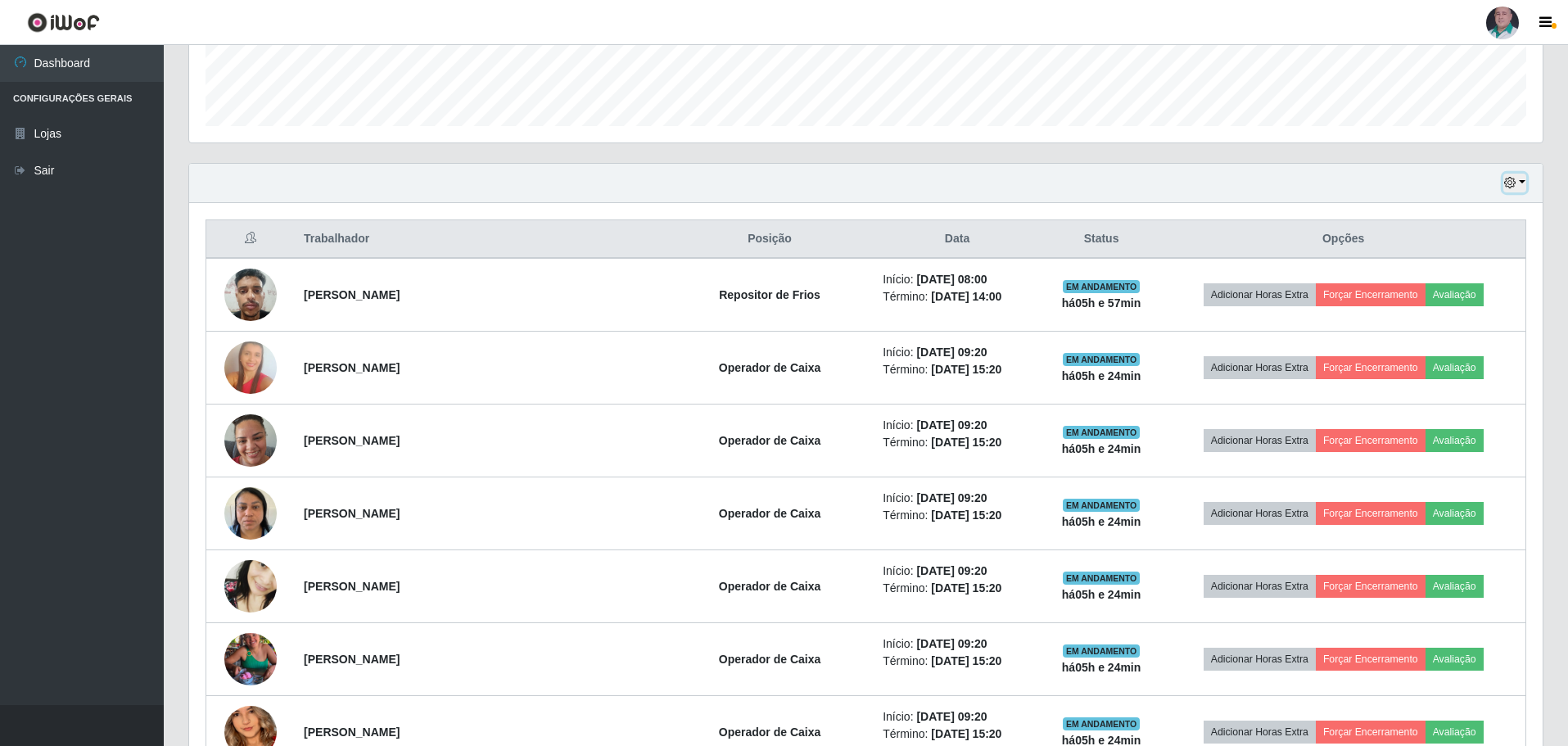
click at [1522, 183] on button "button" at bounding box center [1514, 182] width 23 height 19
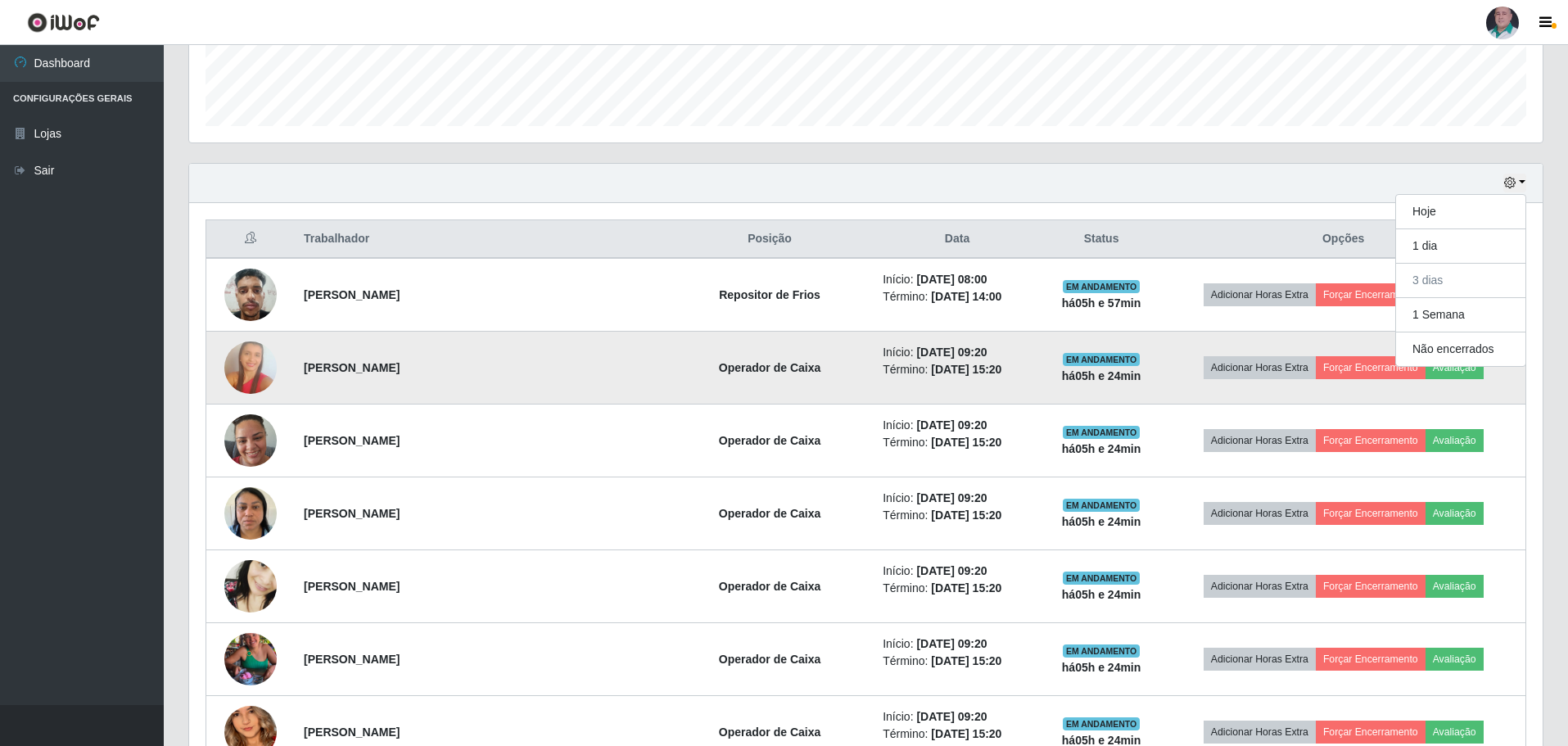
click at [667, 396] on td "Operador de Caixa" at bounding box center [769, 368] width 207 height 72
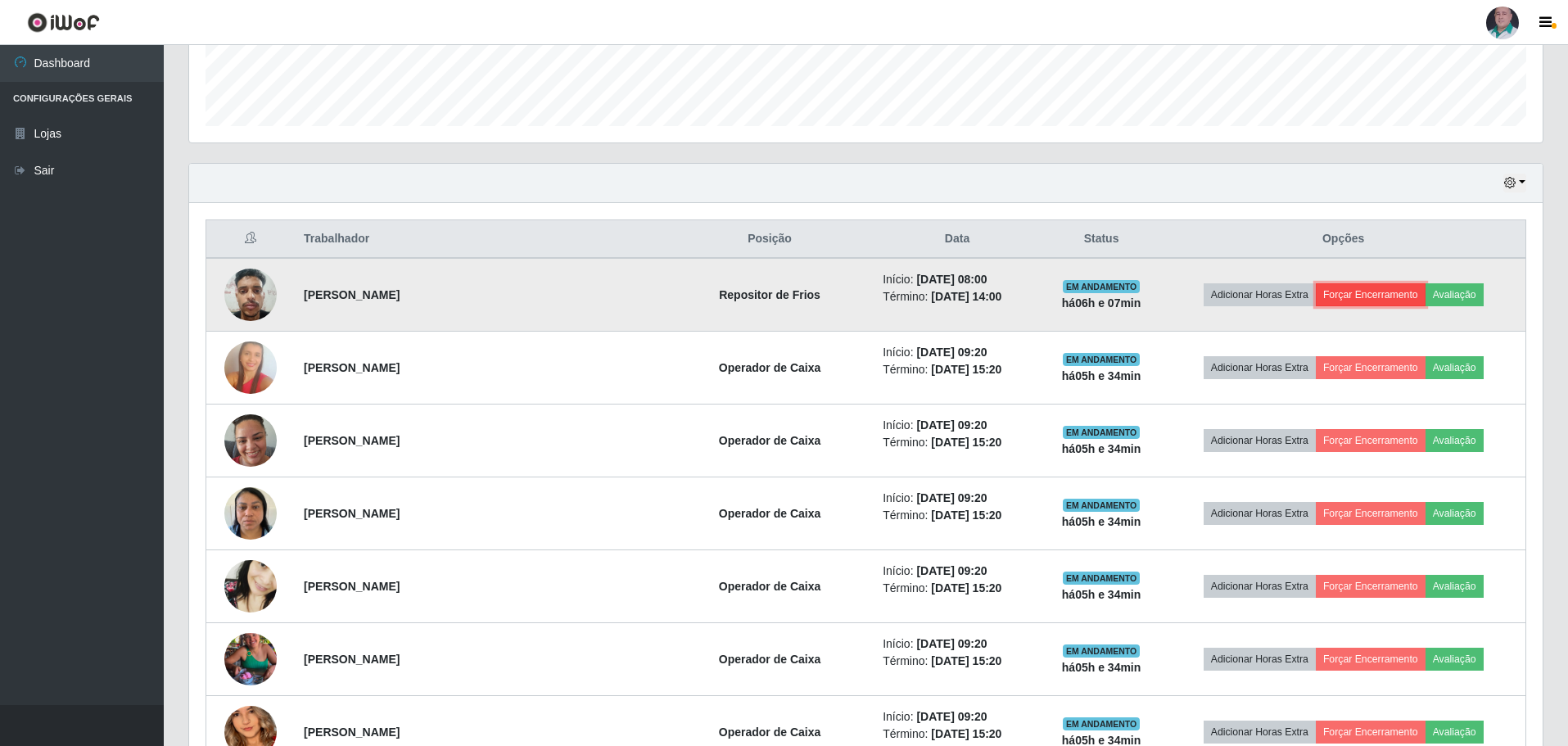
click at [1394, 285] on button "Forçar Encerramento" at bounding box center [1370, 294] width 110 height 23
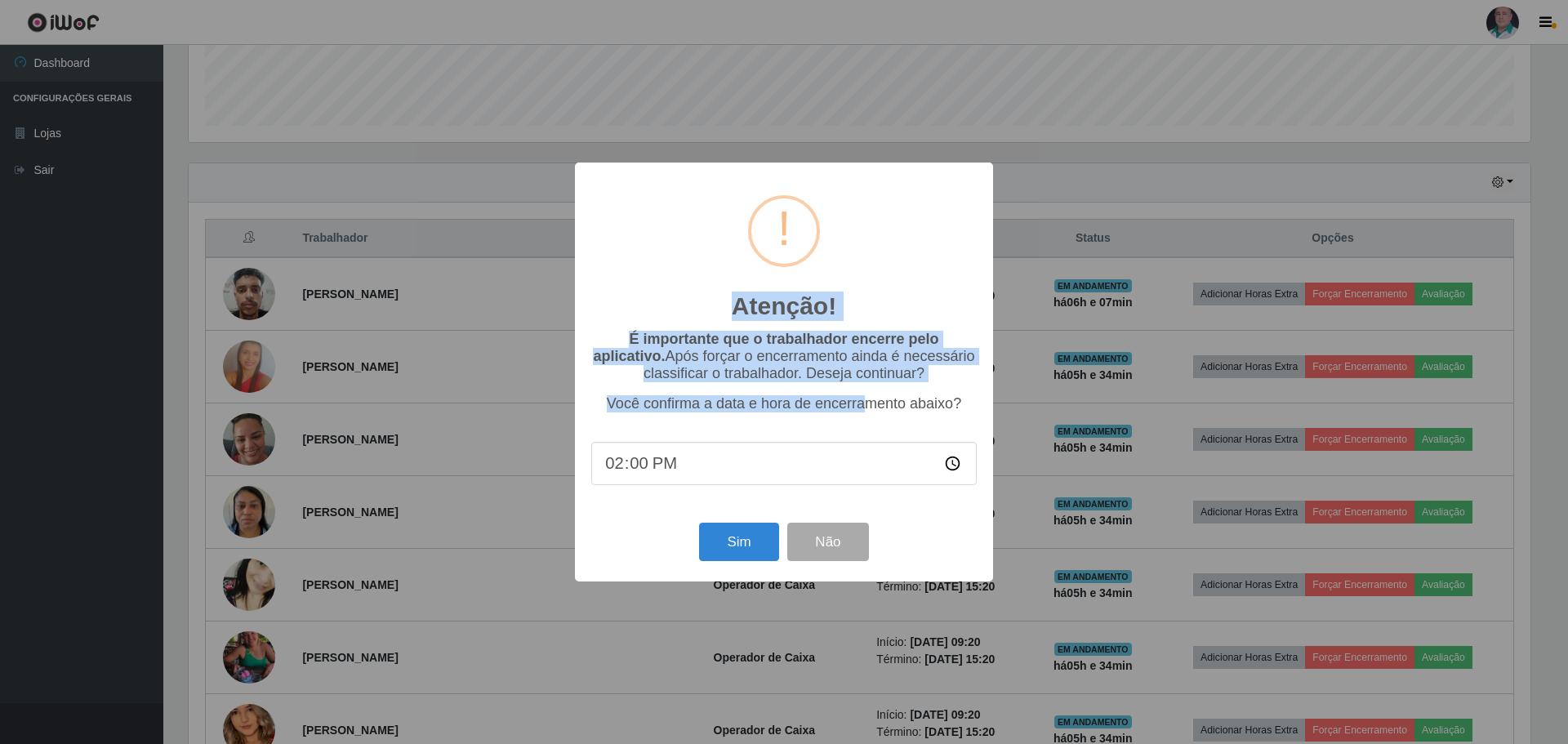
drag, startPoint x: 894, startPoint y: 235, endPoint x: 868, endPoint y: 397, distance: 164.1
click at [868, 397] on div "Atenção! × É importante que o trabalhador encerre pelo aplicativo. Após forçar …" at bounding box center [784, 371] width 418 height 419
click at [848, 547] on button "Não" at bounding box center [827, 541] width 81 height 38
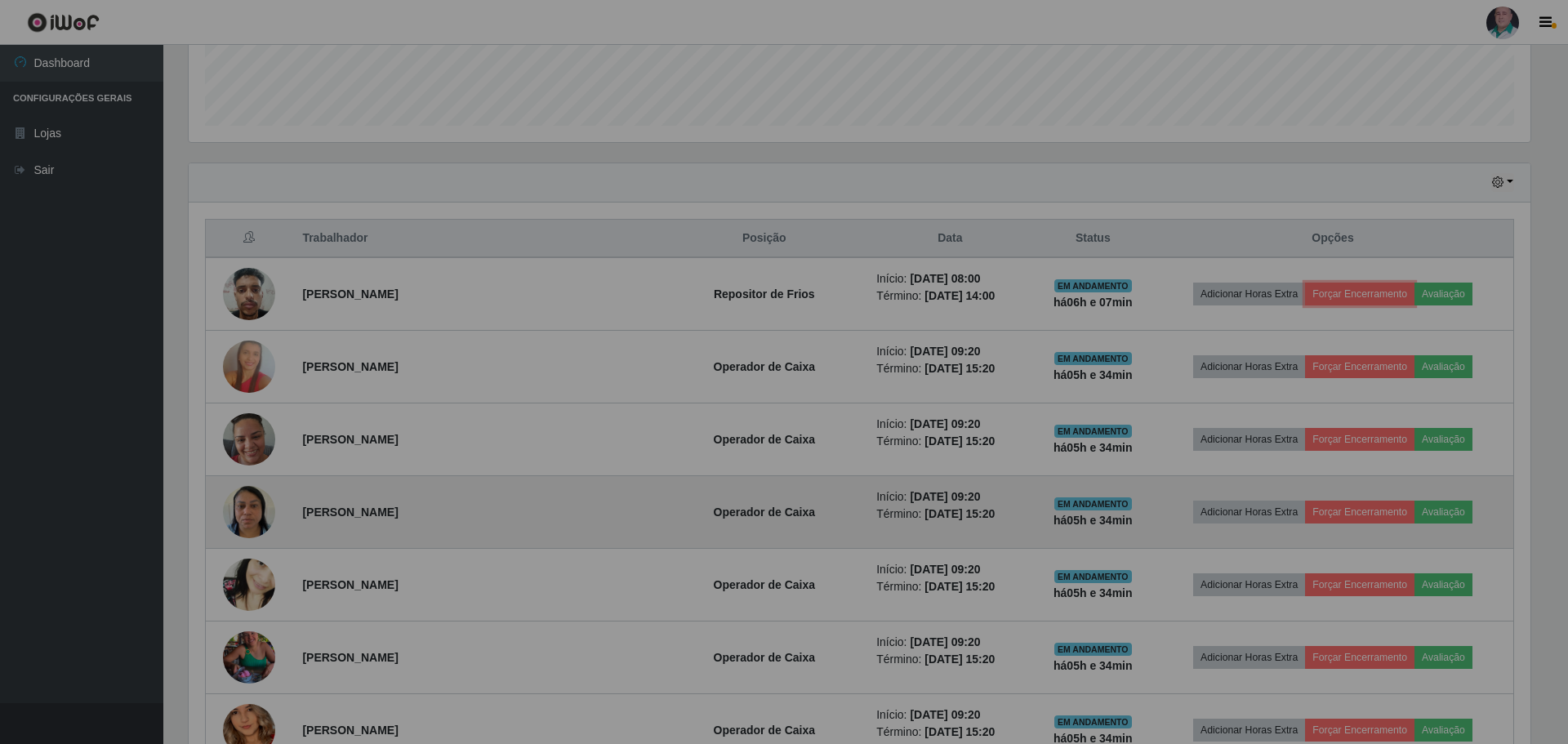
scroll to position [339, 1350]
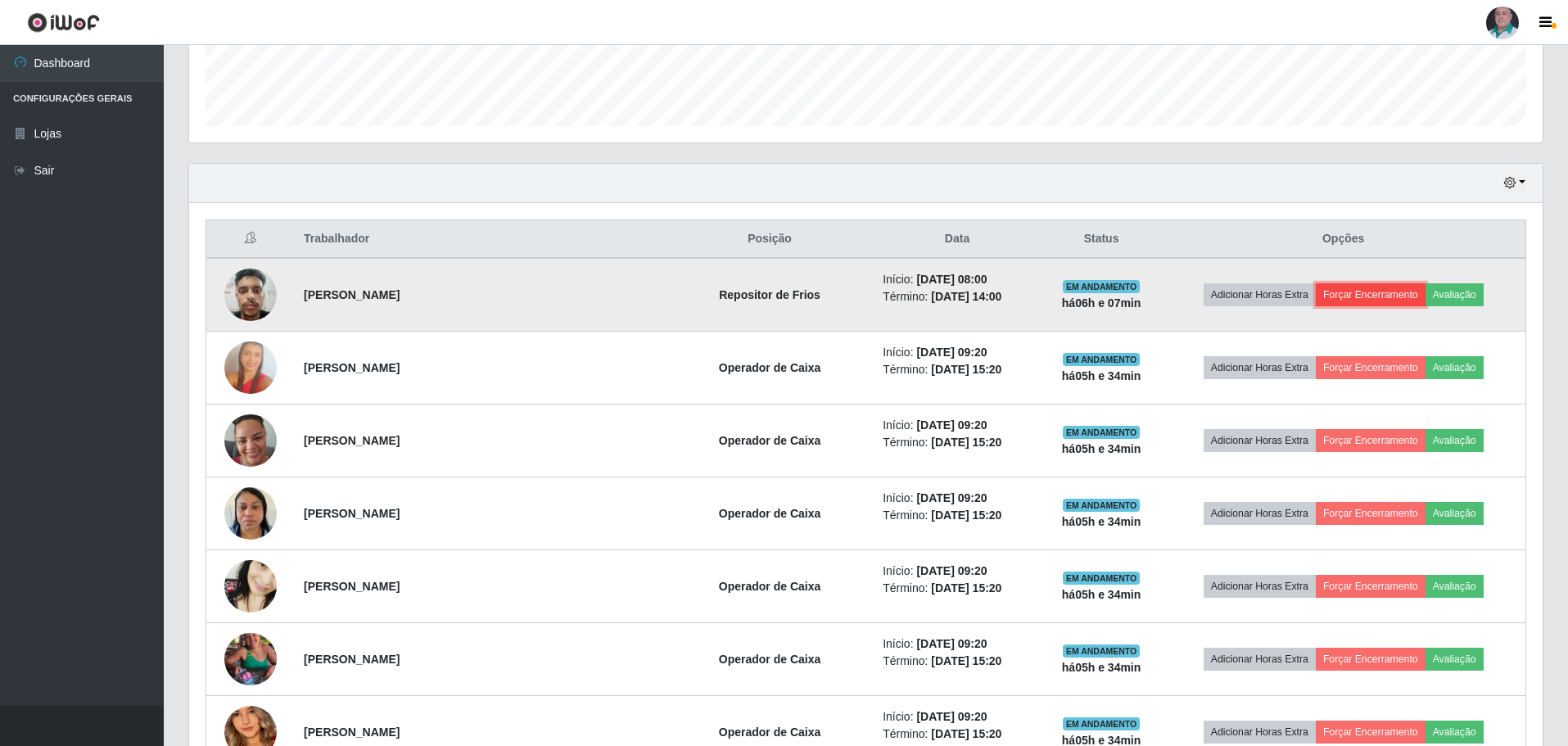
click at [1338, 291] on button "Forçar Encerramento" at bounding box center [1370, 294] width 110 height 23
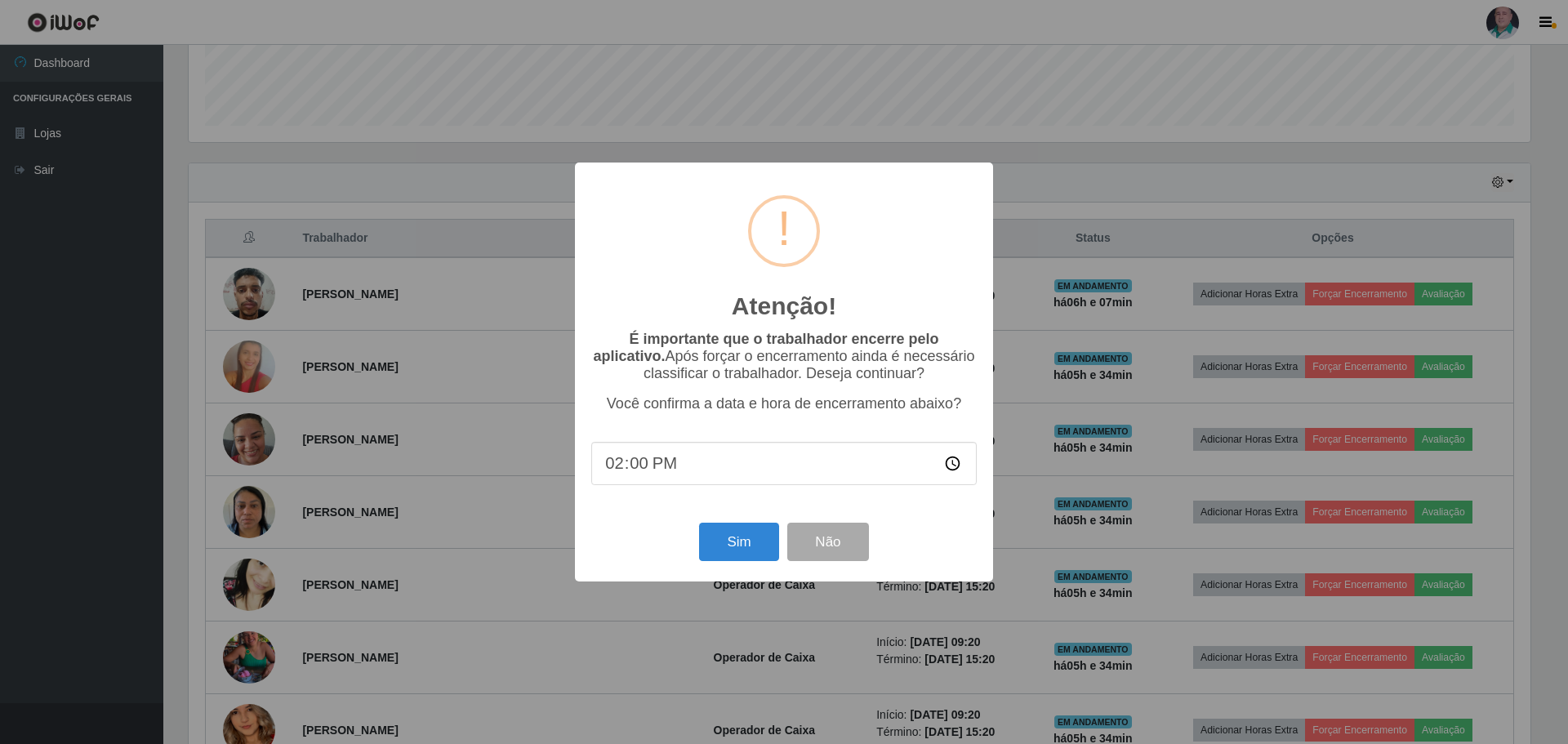
click at [640, 472] on input "14:00" at bounding box center [784, 464] width 386 height 43
type input "14:45"
click at [728, 547] on button "Sim" at bounding box center [738, 541] width 79 height 38
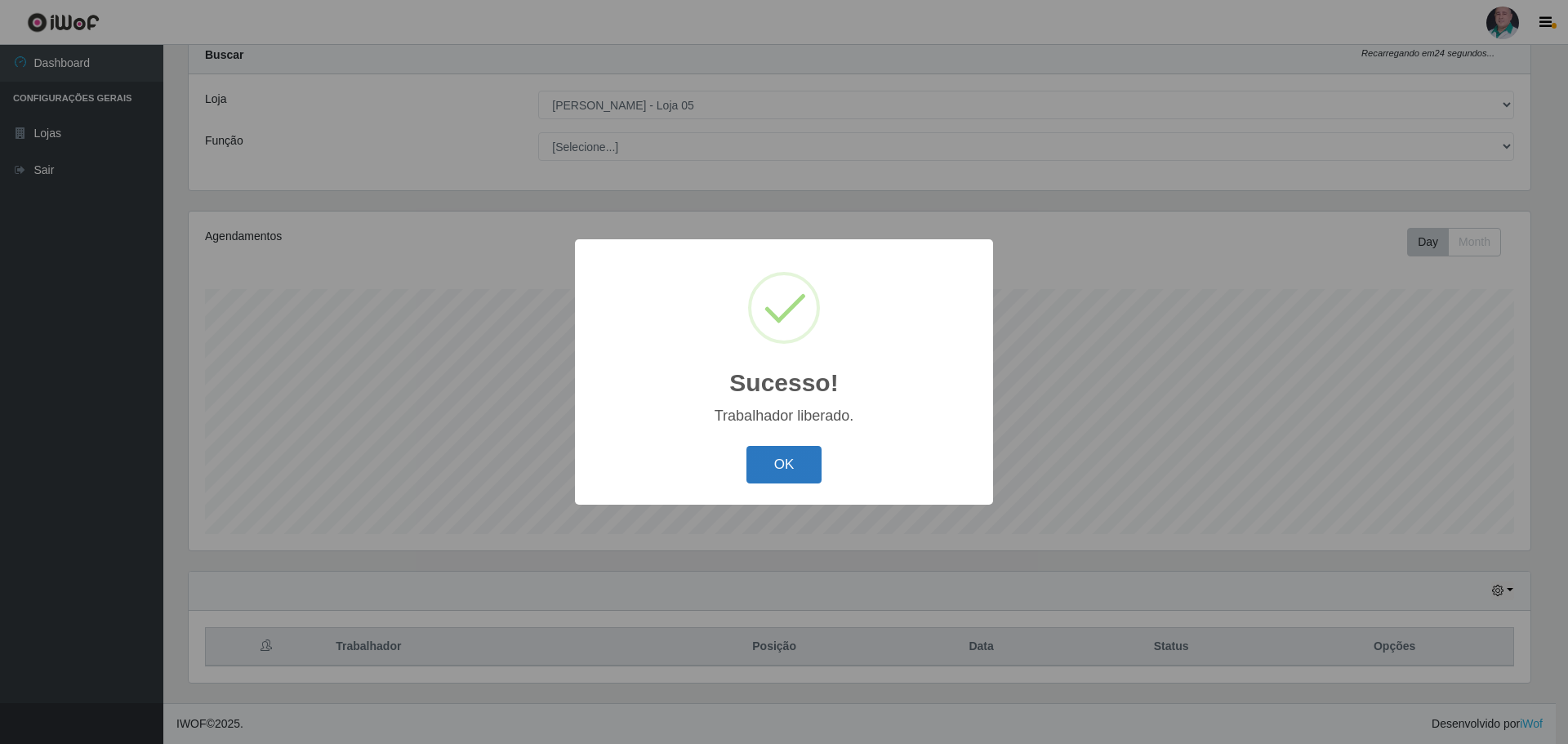
click at [813, 464] on button "OK" at bounding box center [784, 465] width 76 height 38
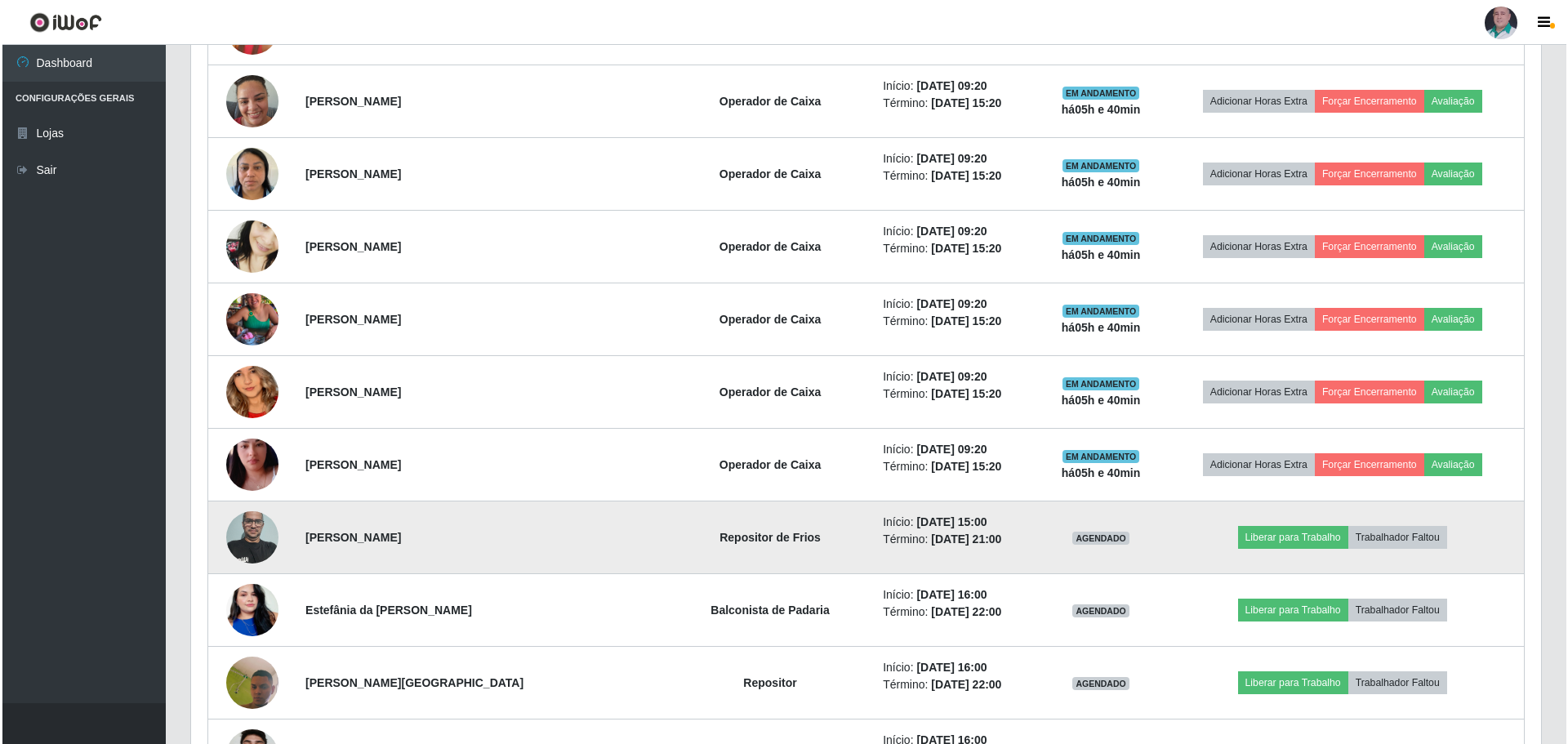
scroll to position [735, 0]
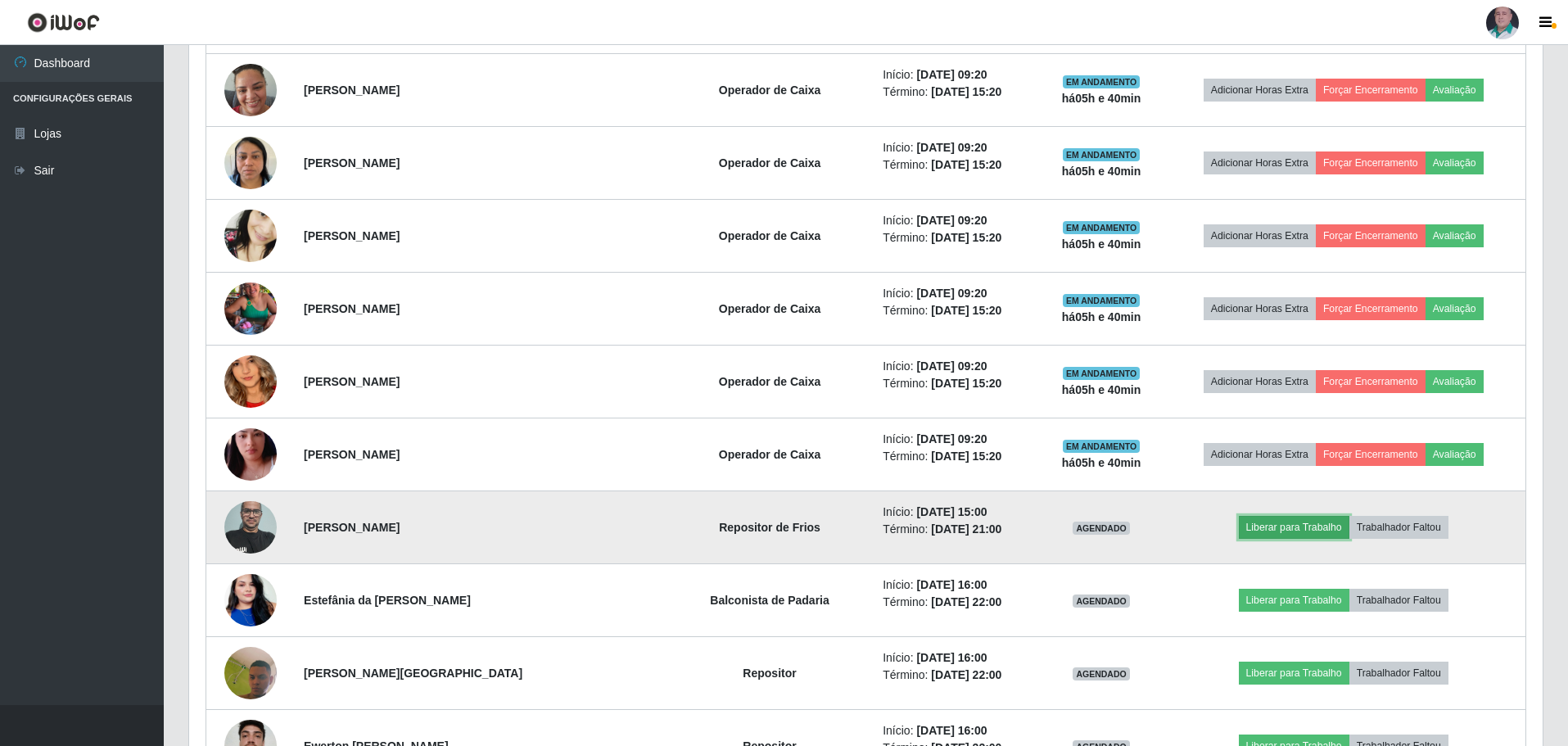
click at [1295, 531] on button "Liberar para Trabalho" at bounding box center [1294, 527] width 111 height 23
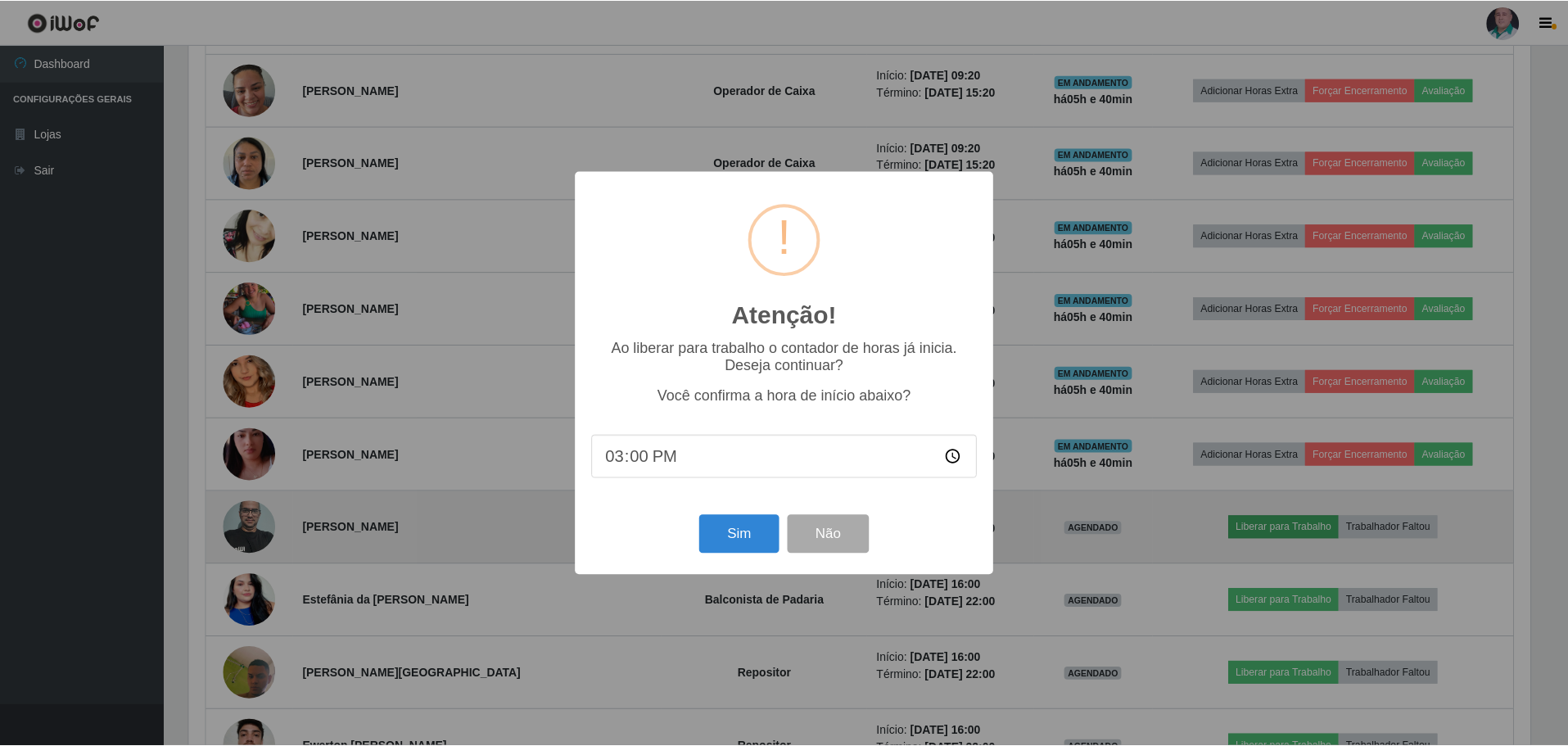
scroll to position [340, 1345]
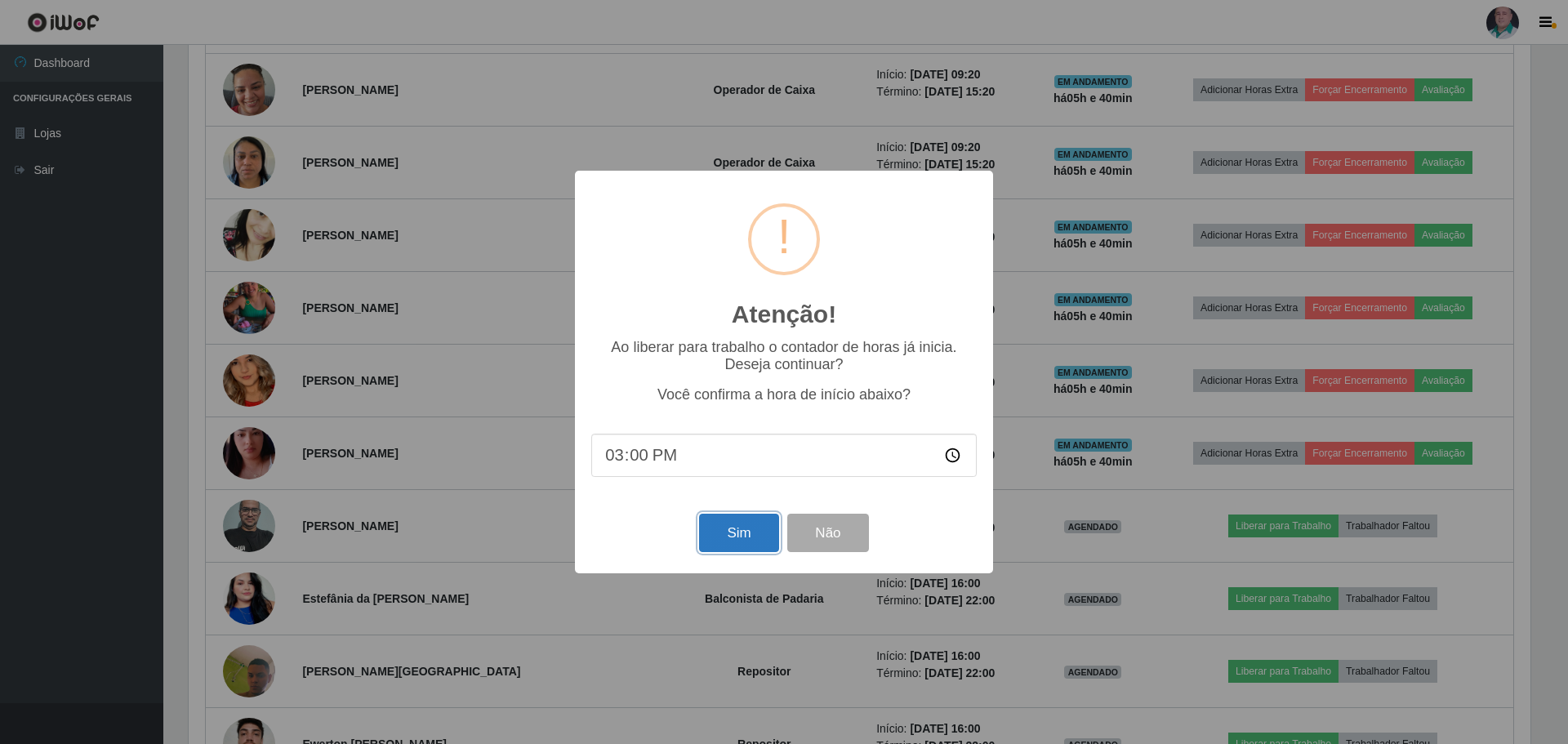
click at [746, 547] on button "Sim" at bounding box center [738, 532] width 79 height 38
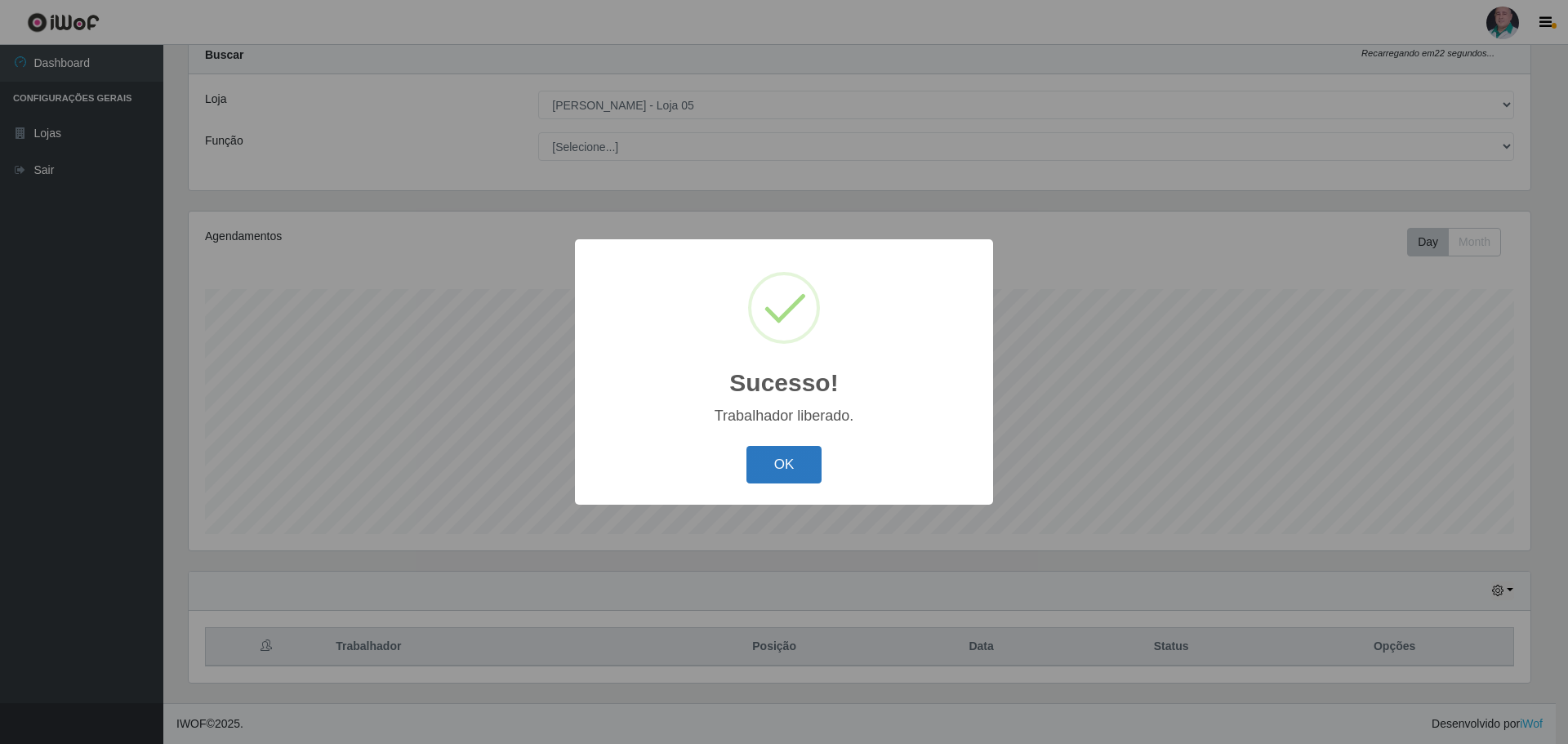
click at [796, 471] on button "OK" at bounding box center [784, 465] width 76 height 38
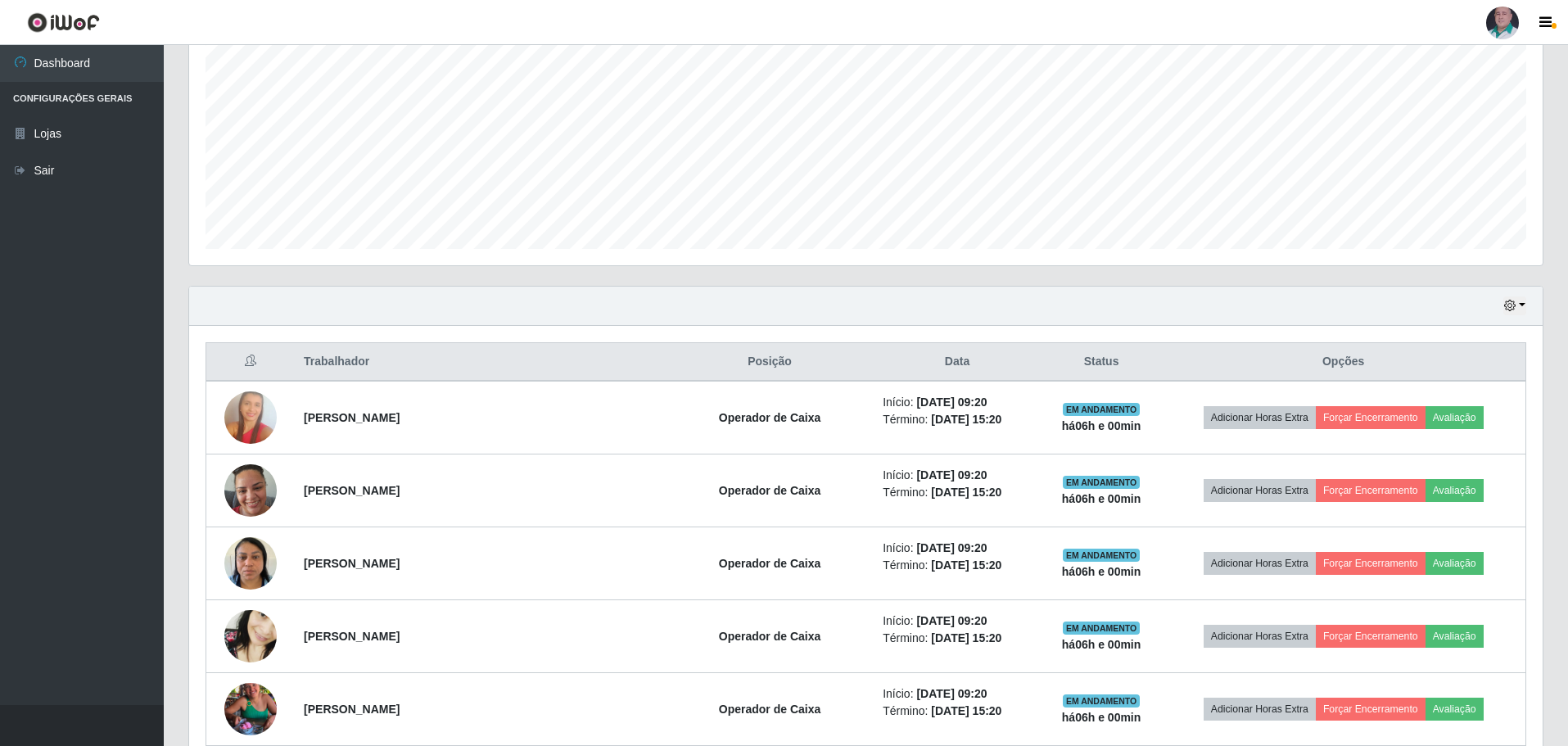
scroll to position [378, 0]
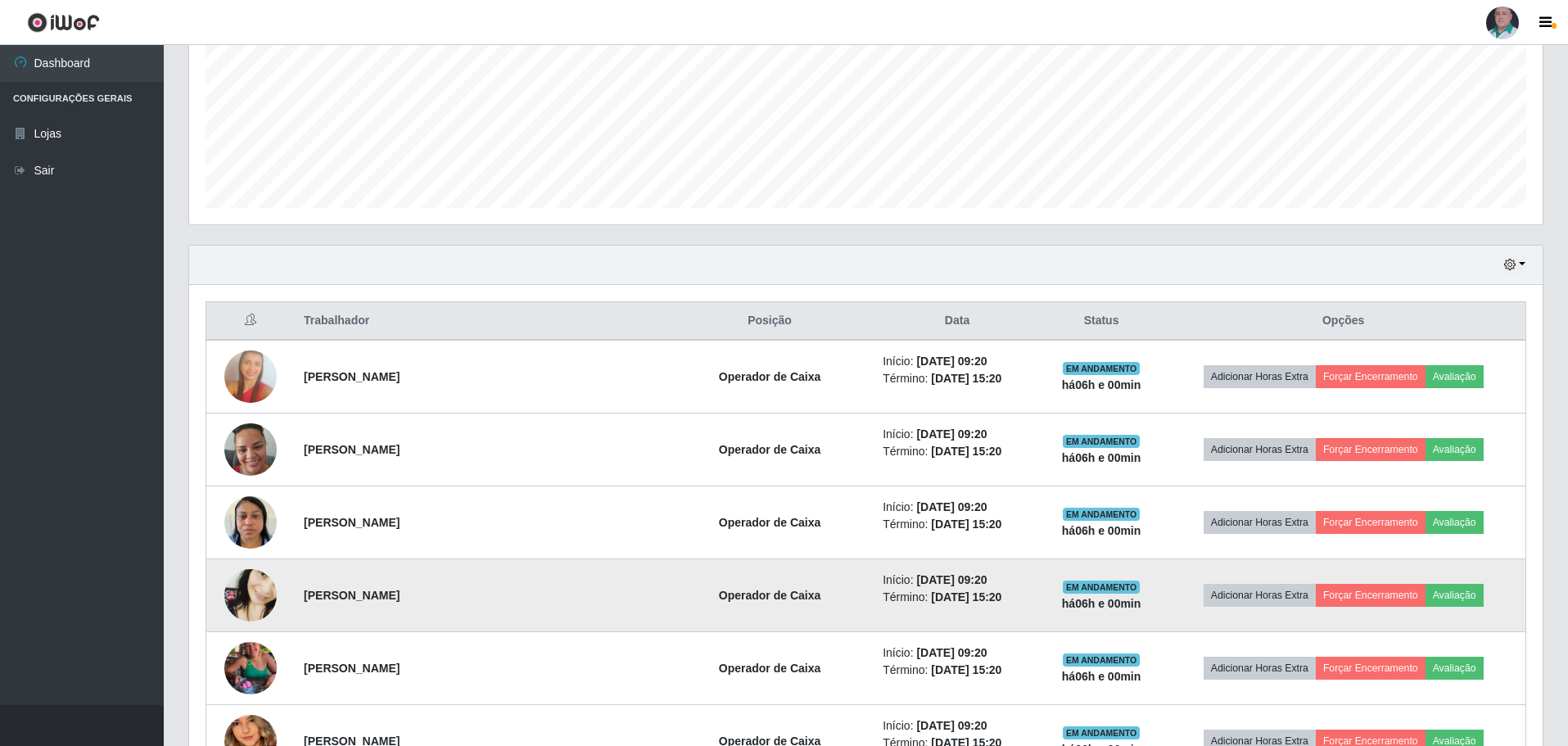
click at [667, 588] on td "Operador de Caixa" at bounding box center [769, 595] width 207 height 72
click at [1378, 594] on button "Forçar Encerramento" at bounding box center [1370, 594] width 110 height 23
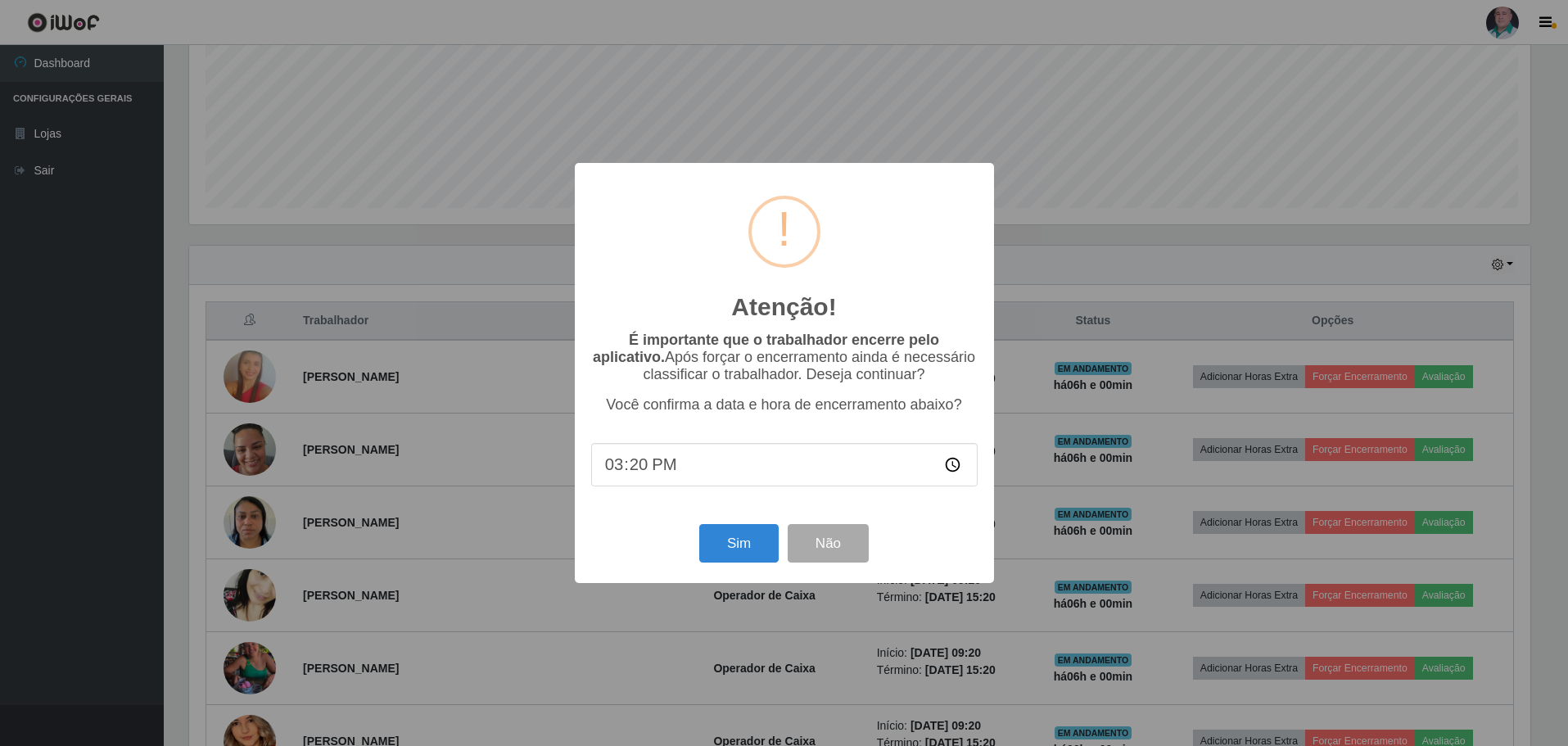
scroll to position [340, 1345]
click at [743, 530] on button "Sim" at bounding box center [740, 542] width 79 height 38
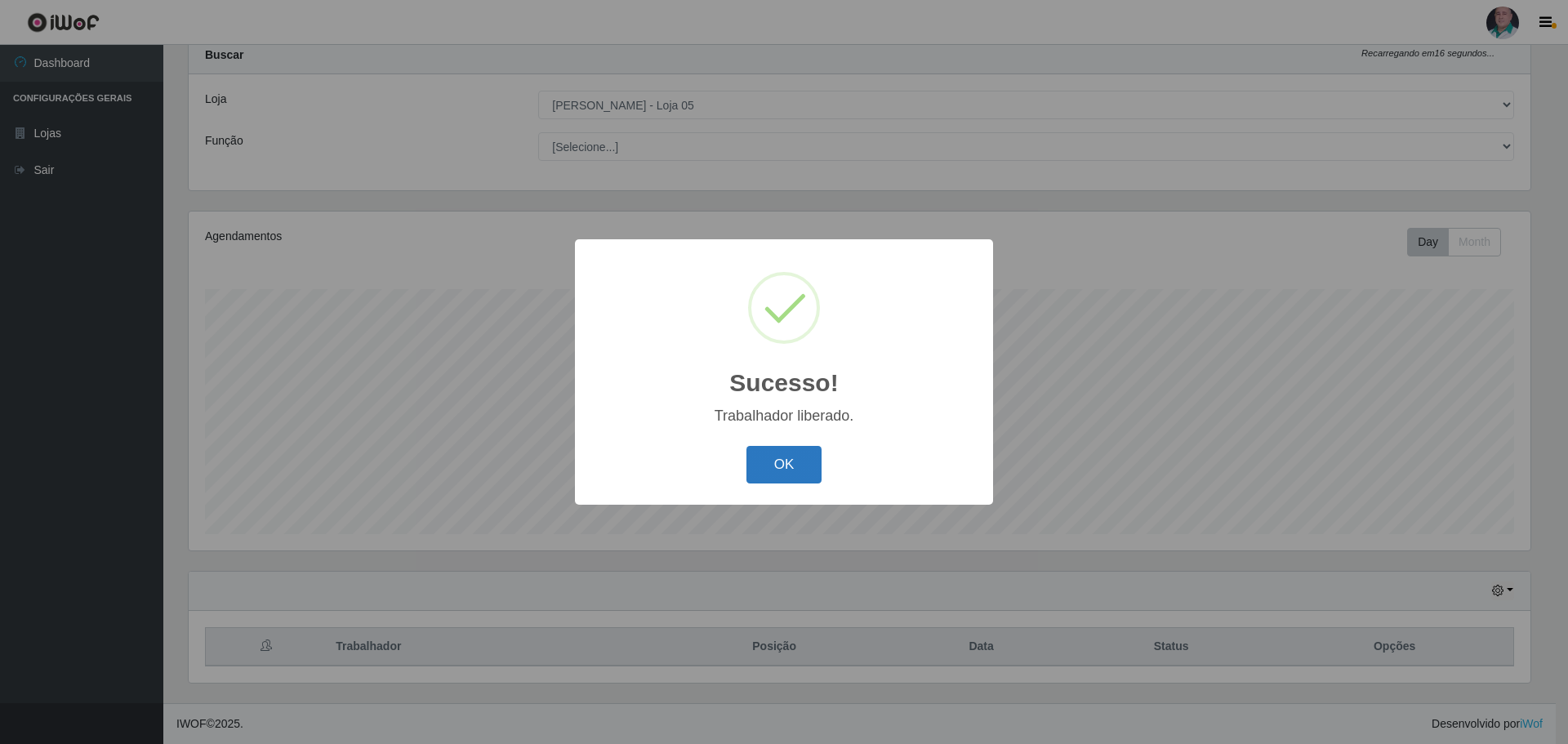
click at [779, 457] on button "OK" at bounding box center [784, 465] width 76 height 38
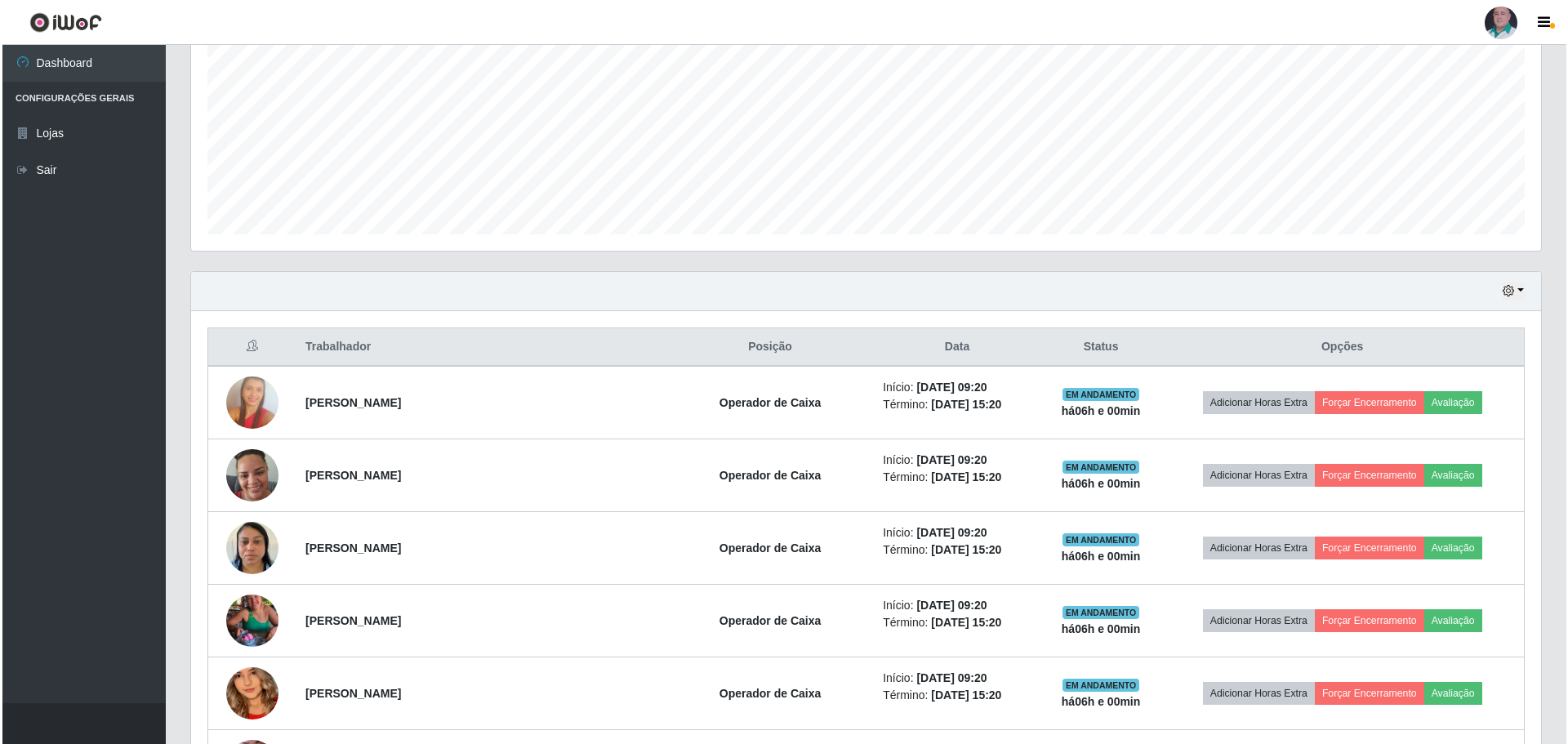
scroll to position [377, 0]
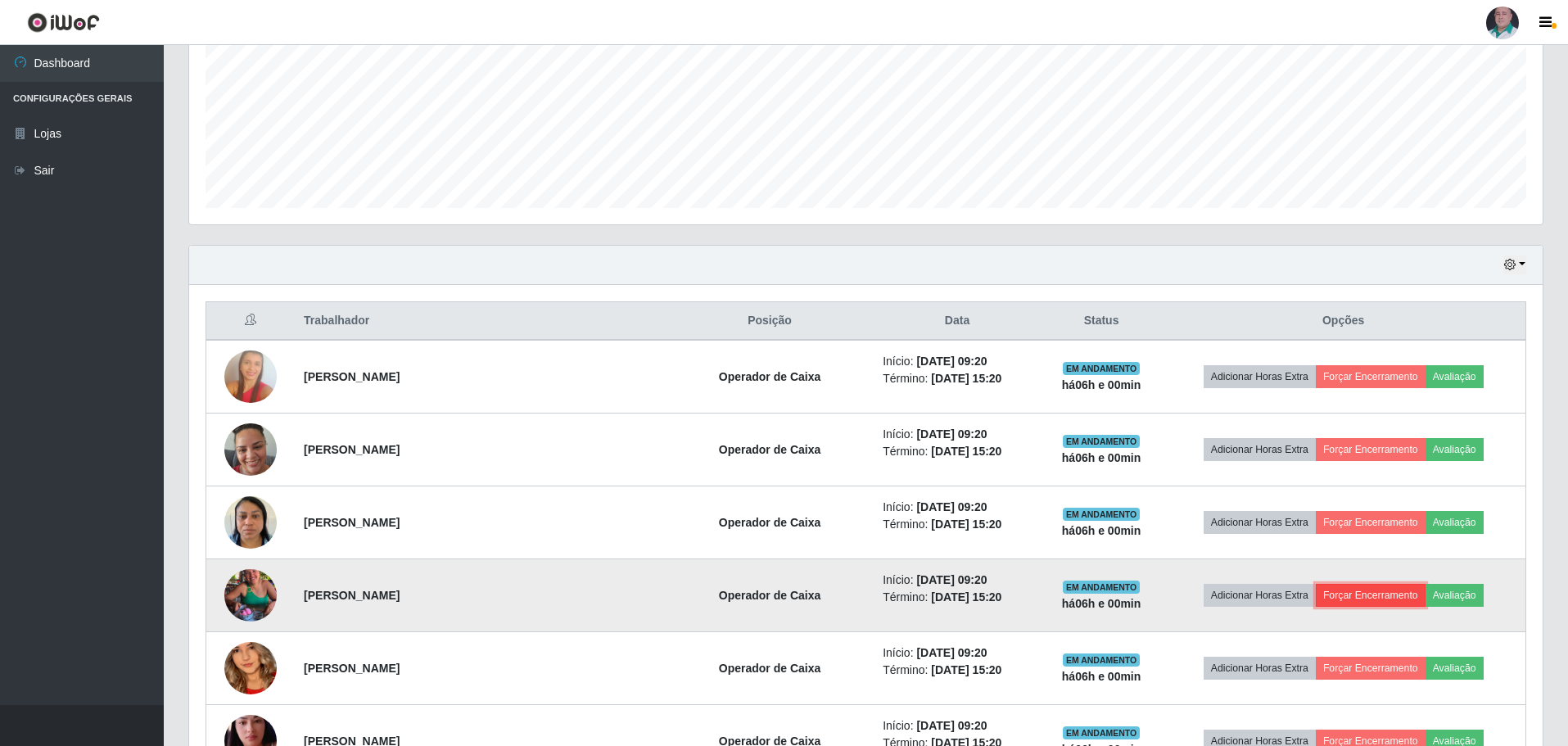
click at [1345, 594] on button "Forçar Encerramento" at bounding box center [1370, 594] width 110 height 23
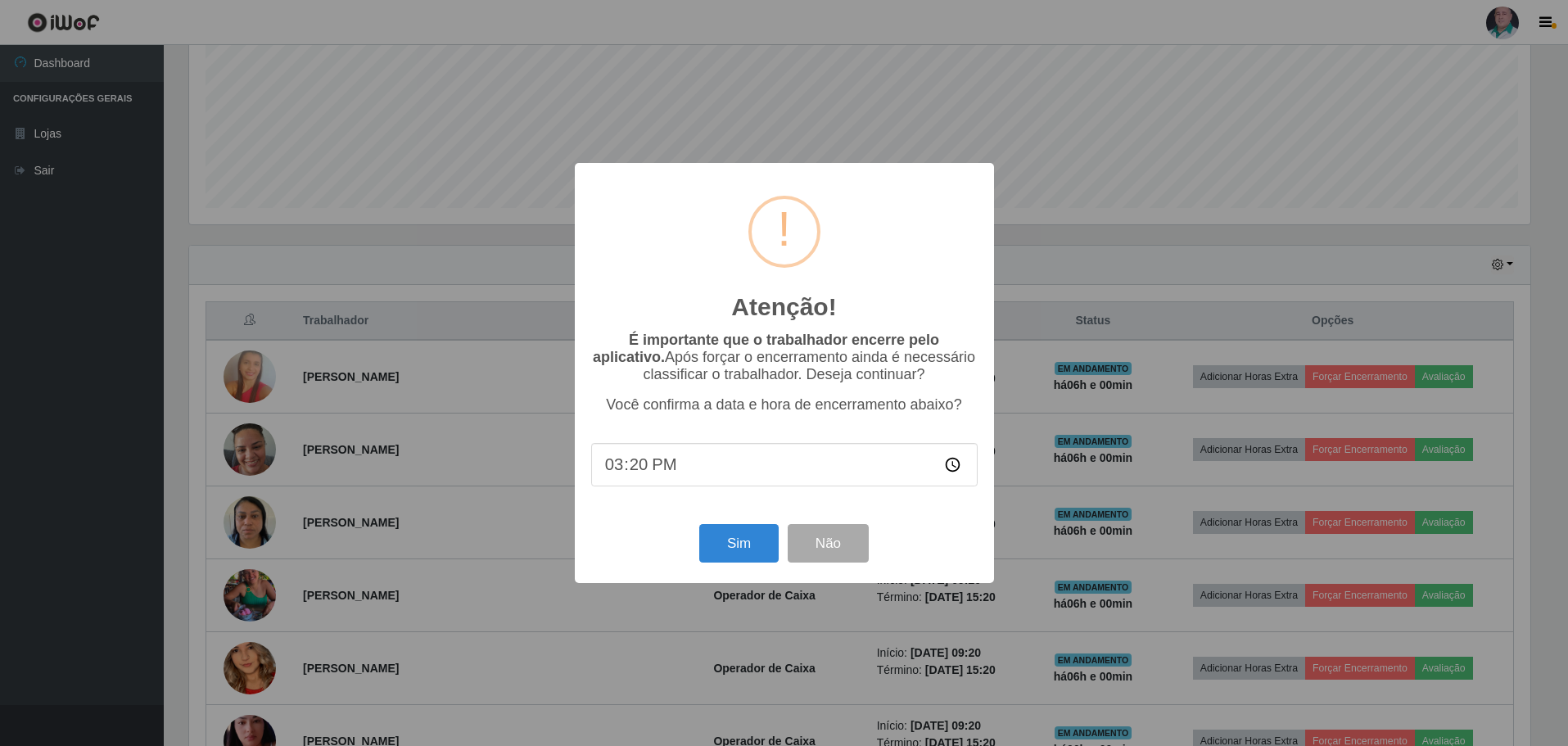
scroll to position [340, 1345]
click at [715, 549] on button "Sim" at bounding box center [740, 542] width 79 height 38
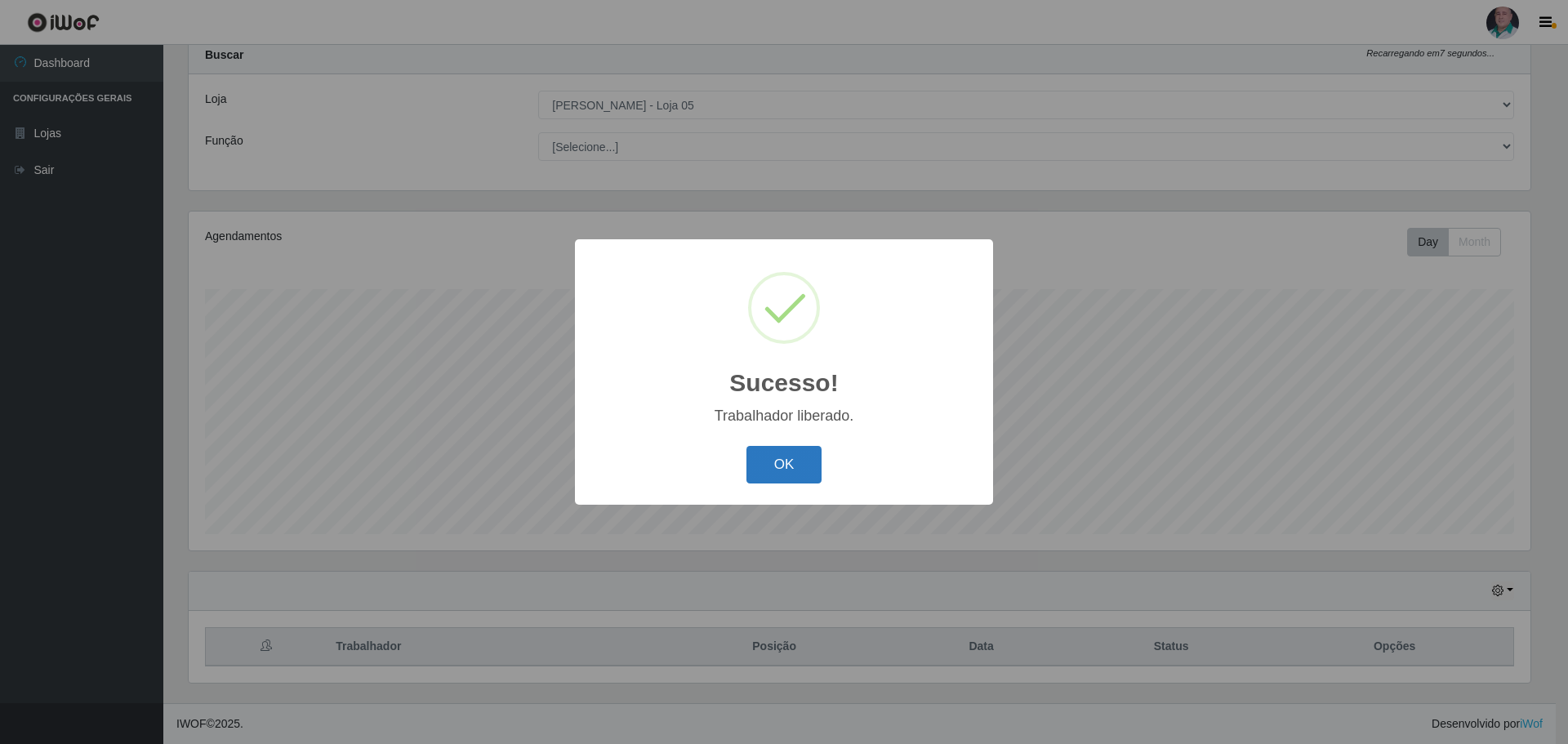
click at [768, 467] on button "OK" at bounding box center [784, 465] width 76 height 38
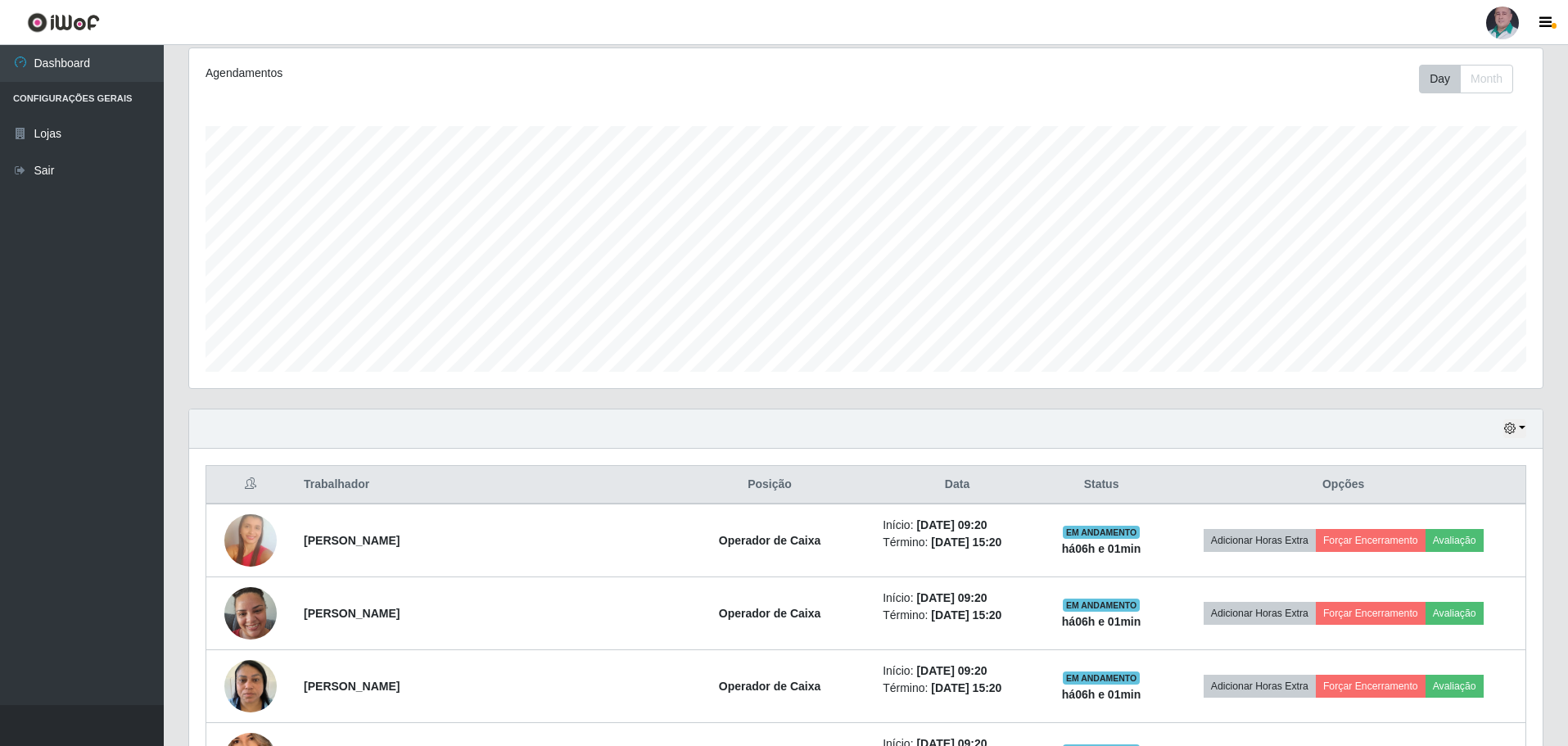
scroll to position [378, 0]
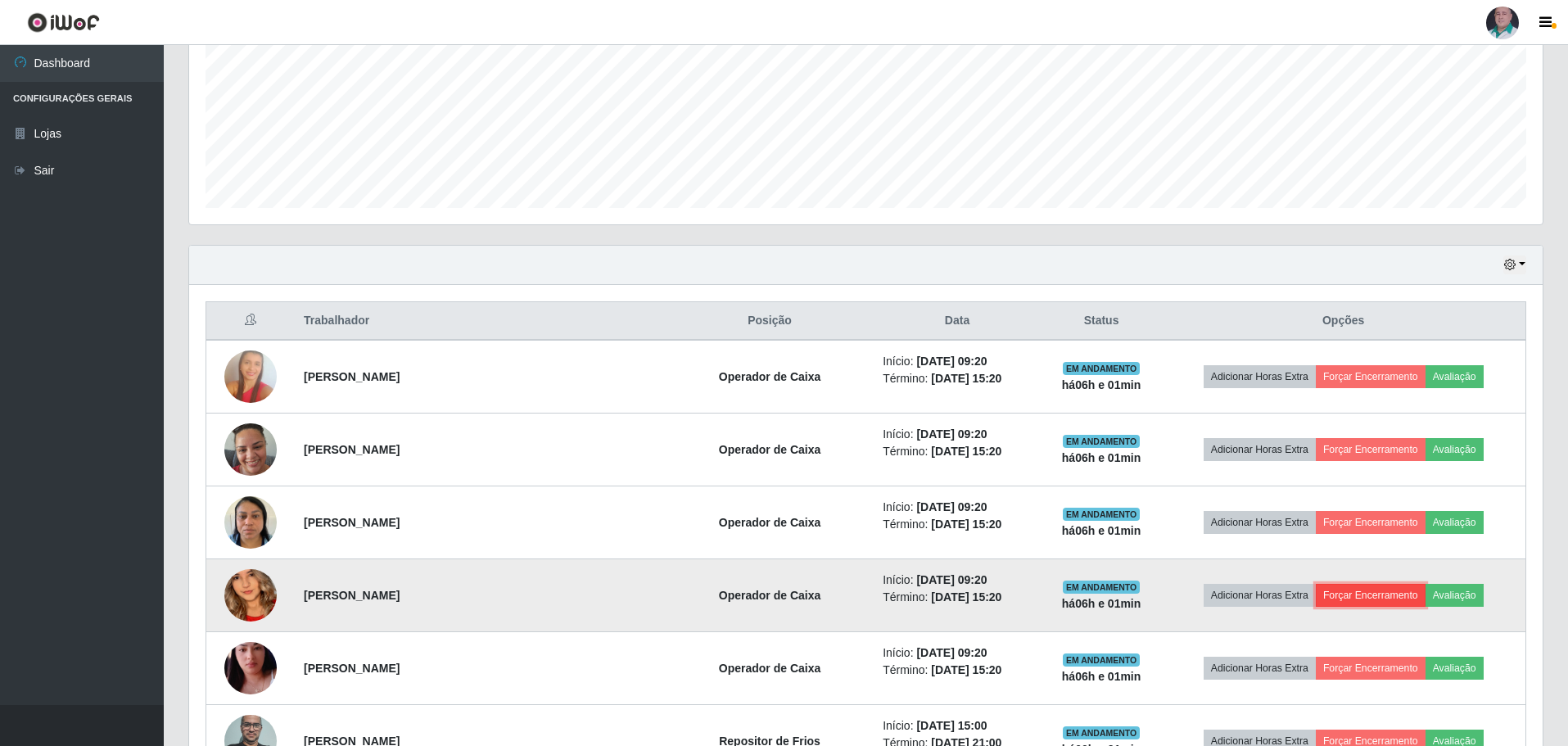
click at [1363, 599] on button "Forçar Encerramento" at bounding box center [1370, 594] width 110 height 23
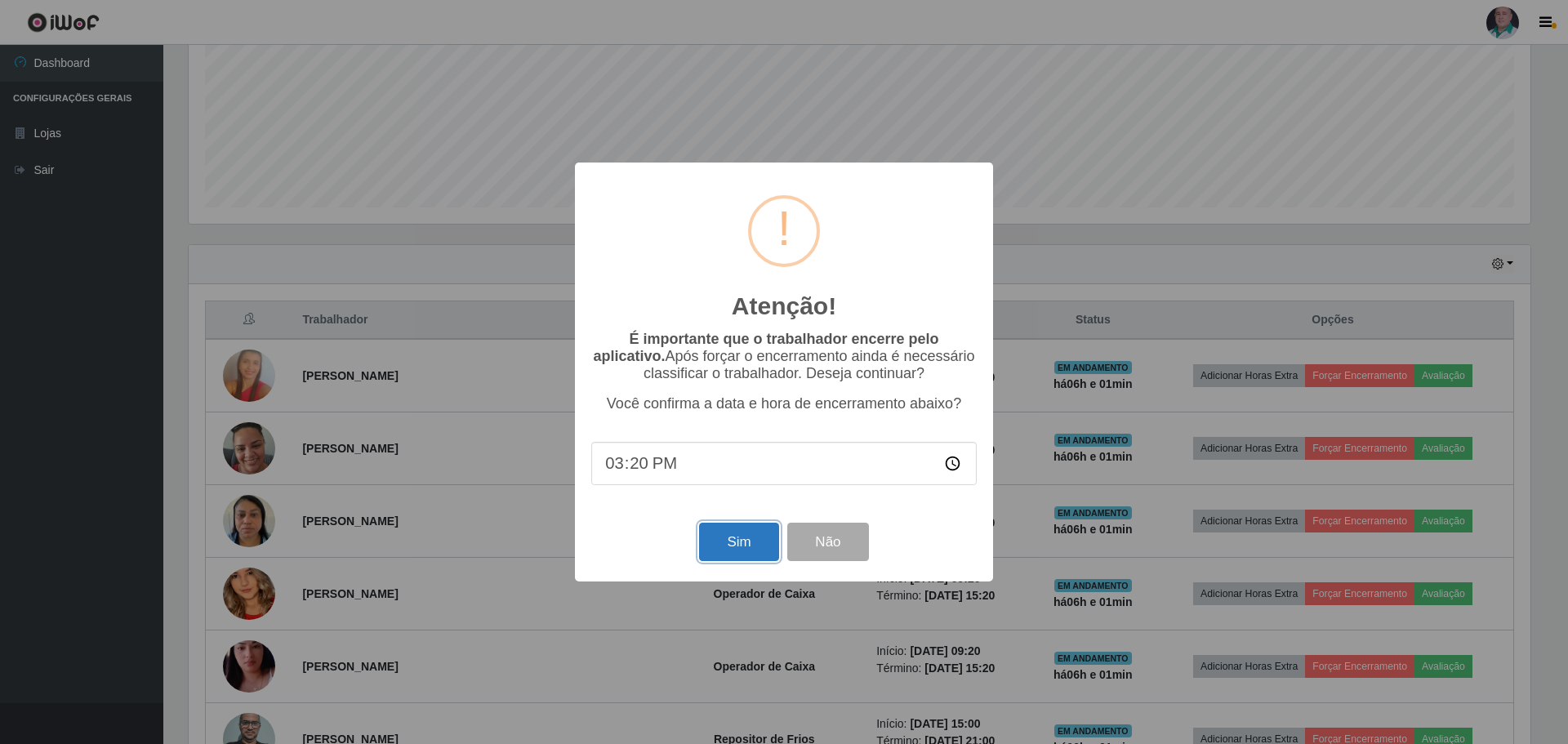
click at [756, 550] on button "Sim" at bounding box center [738, 541] width 79 height 38
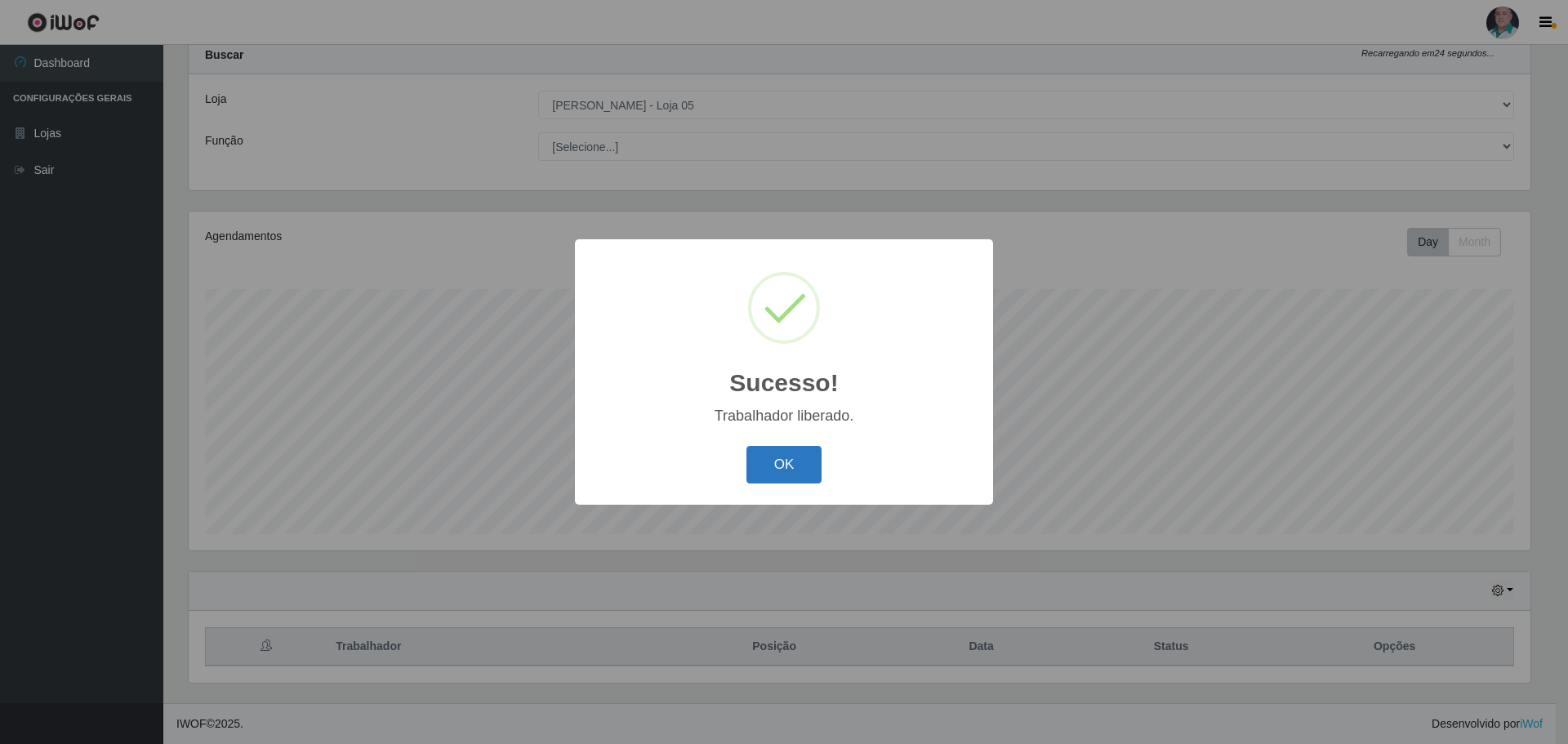
click at [783, 456] on button "OK" at bounding box center [784, 465] width 76 height 38
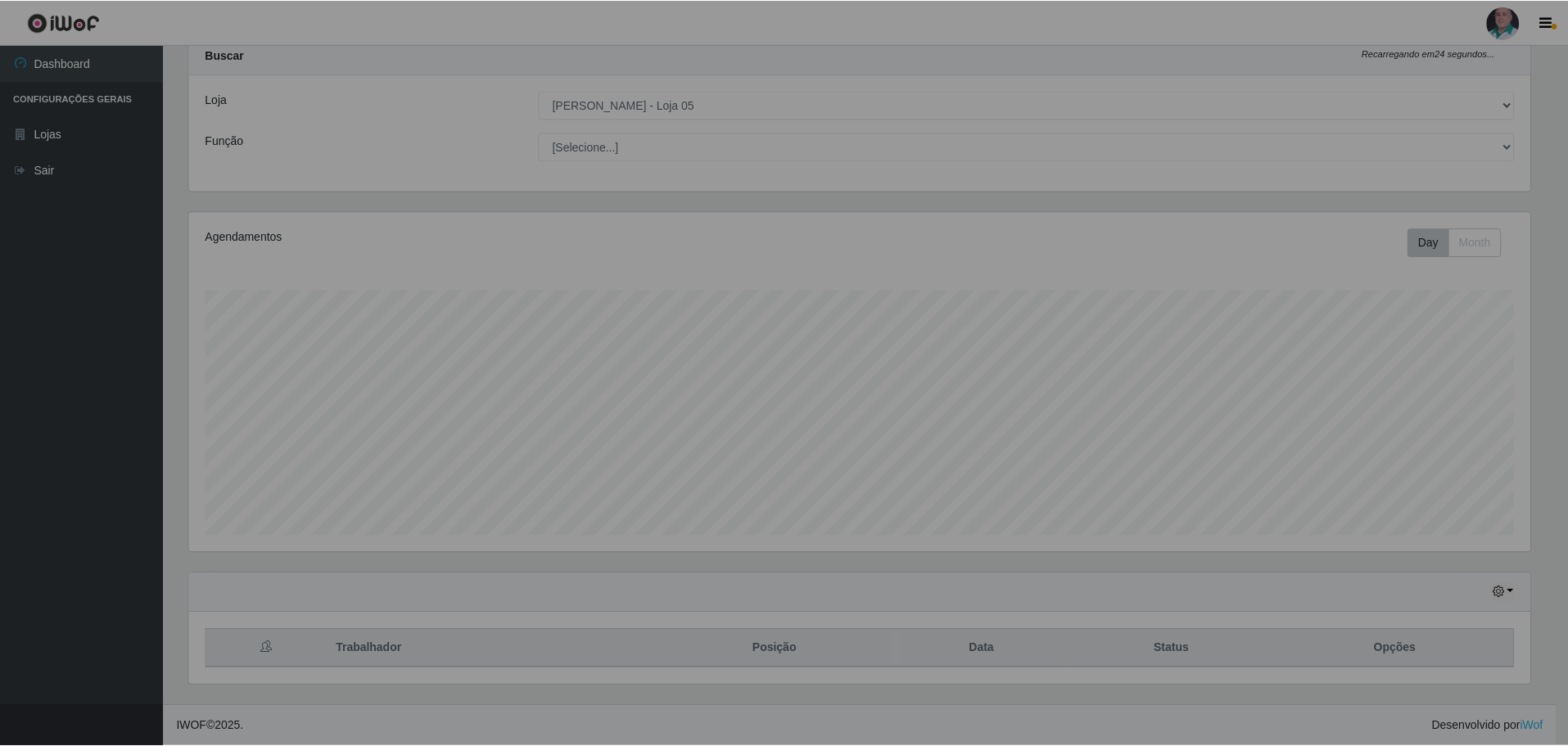
scroll to position [818520, 817318]
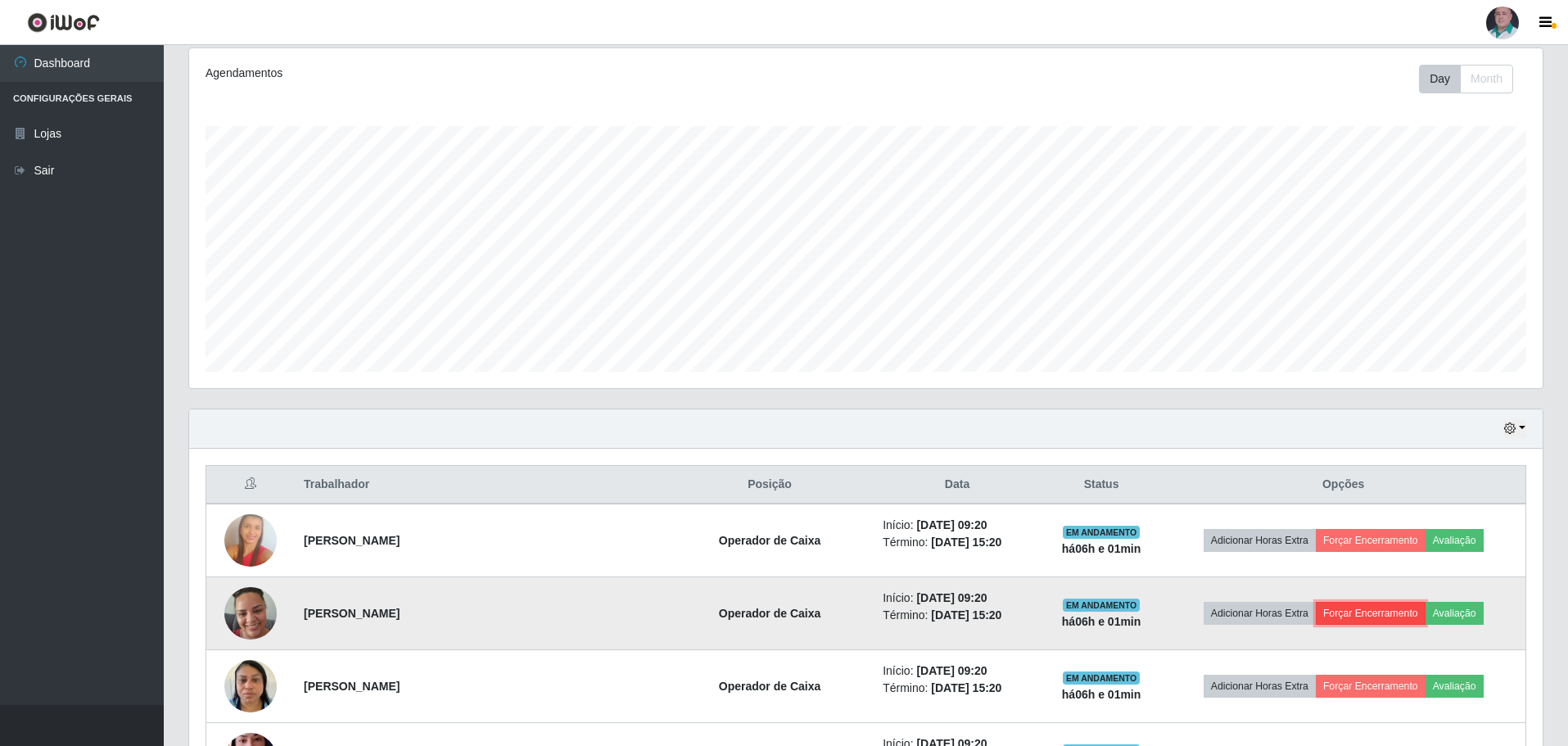
click at [1357, 611] on button "Forçar Encerramento" at bounding box center [1370, 613] width 110 height 23
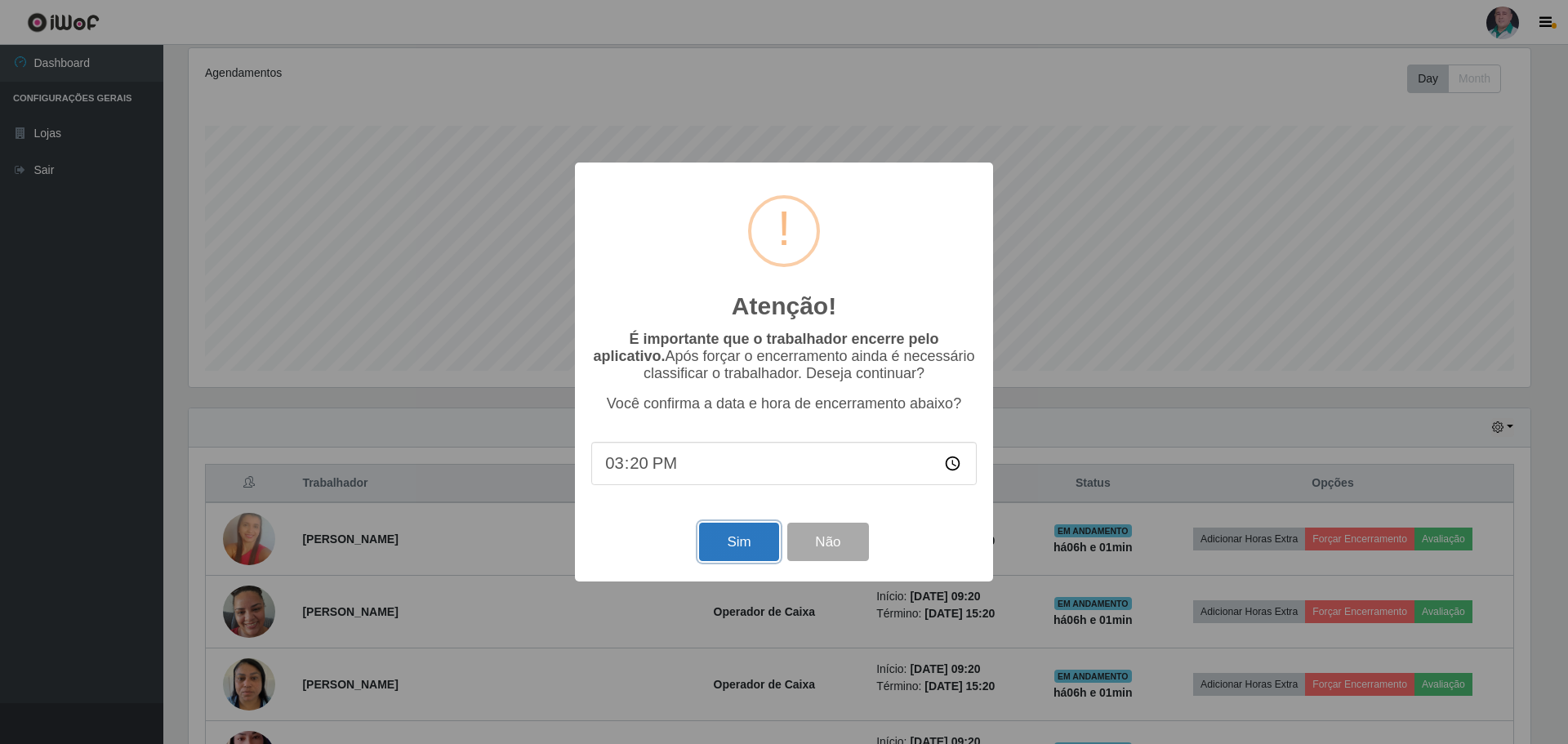
click at [762, 538] on button "Sim" at bounding box center [738, 541] width 79 height 38
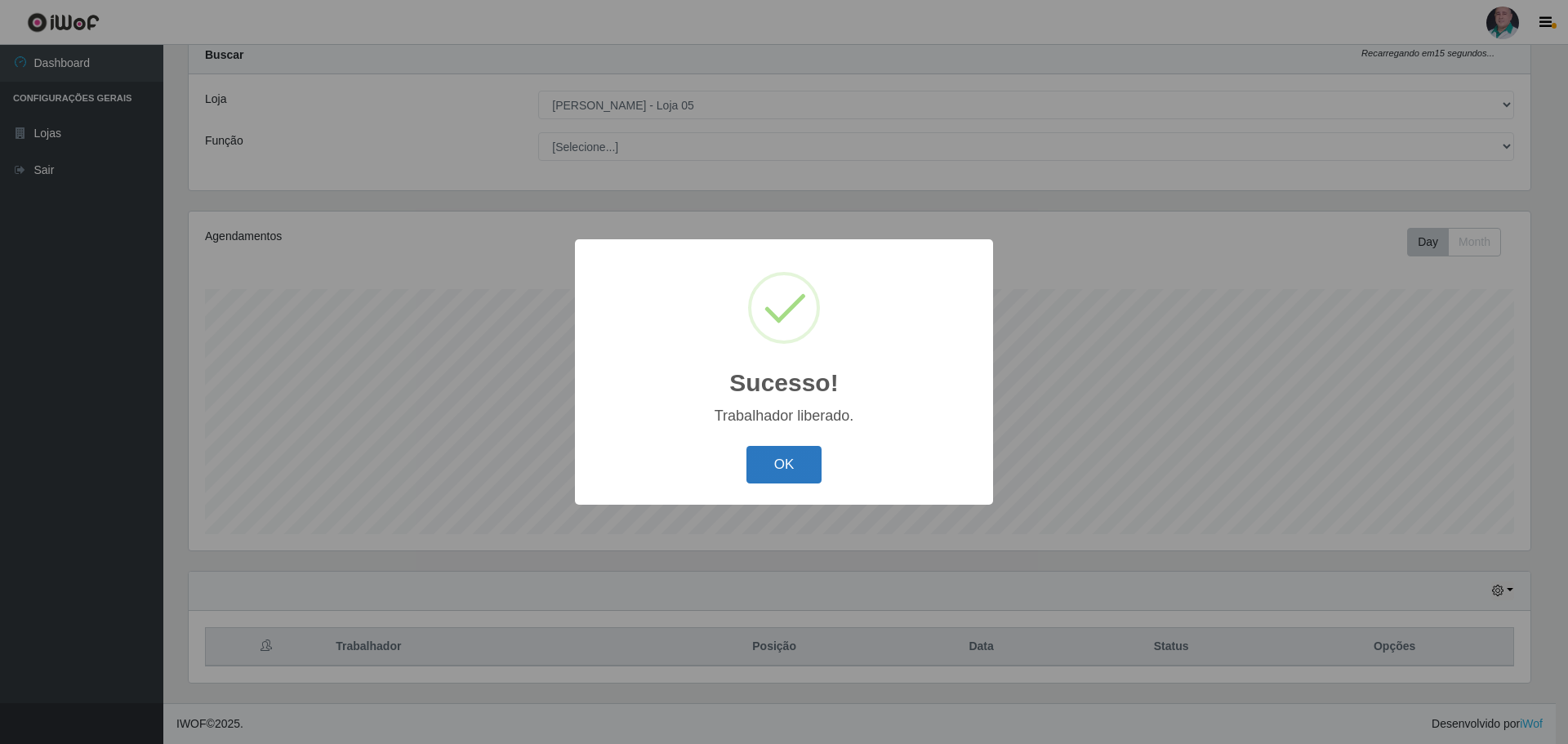
click at [771, 466] on button "OK" at bounding box center [784, 465] width 76 height 38
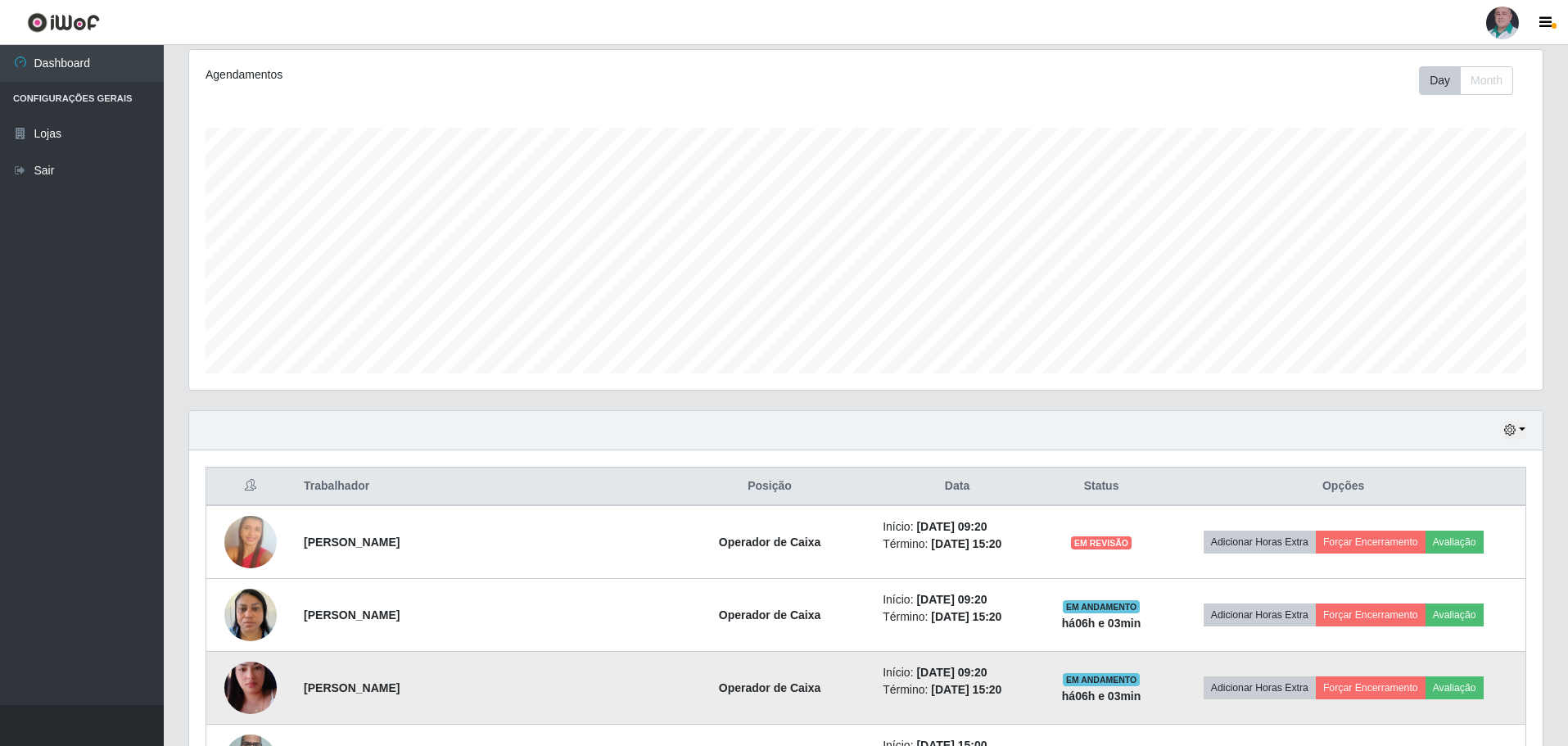
scroll to position [213, 0]
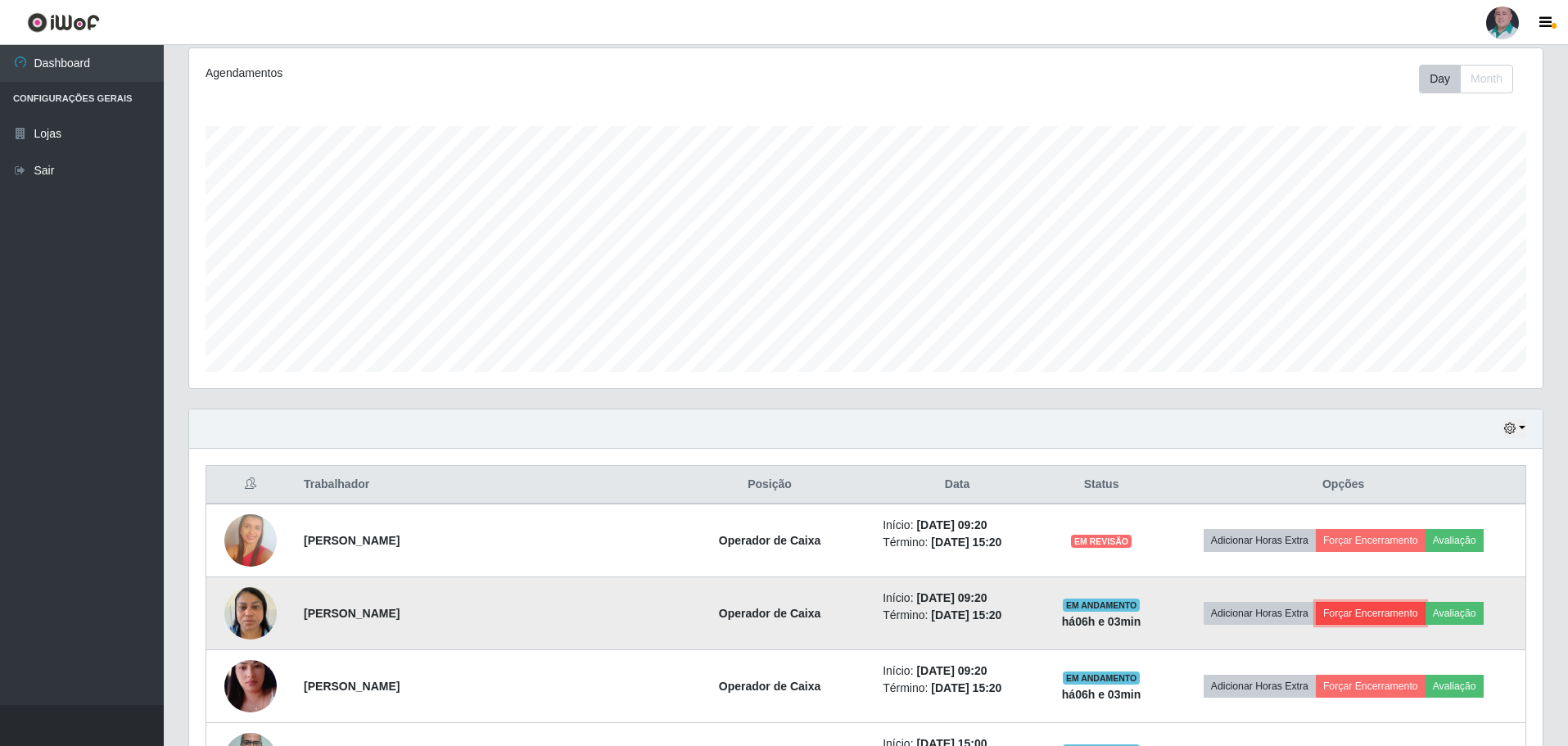
click at [1375, 615] on button "Forçar Encerramento" at bounding box center [1370, 613] width 110 height 23
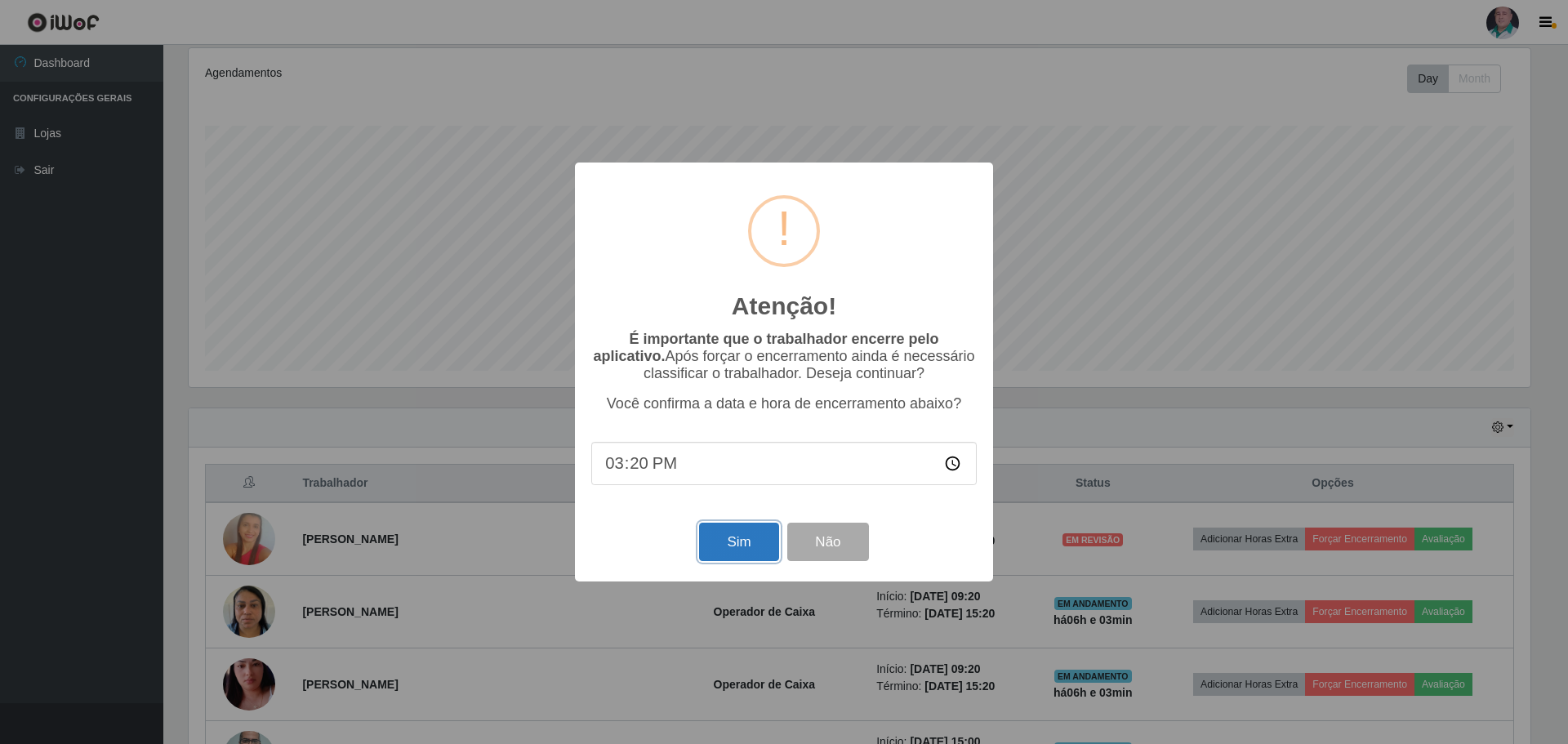
click at [732, 546] on button "Sim" at bounding box center [738, 541] width 79 height 38
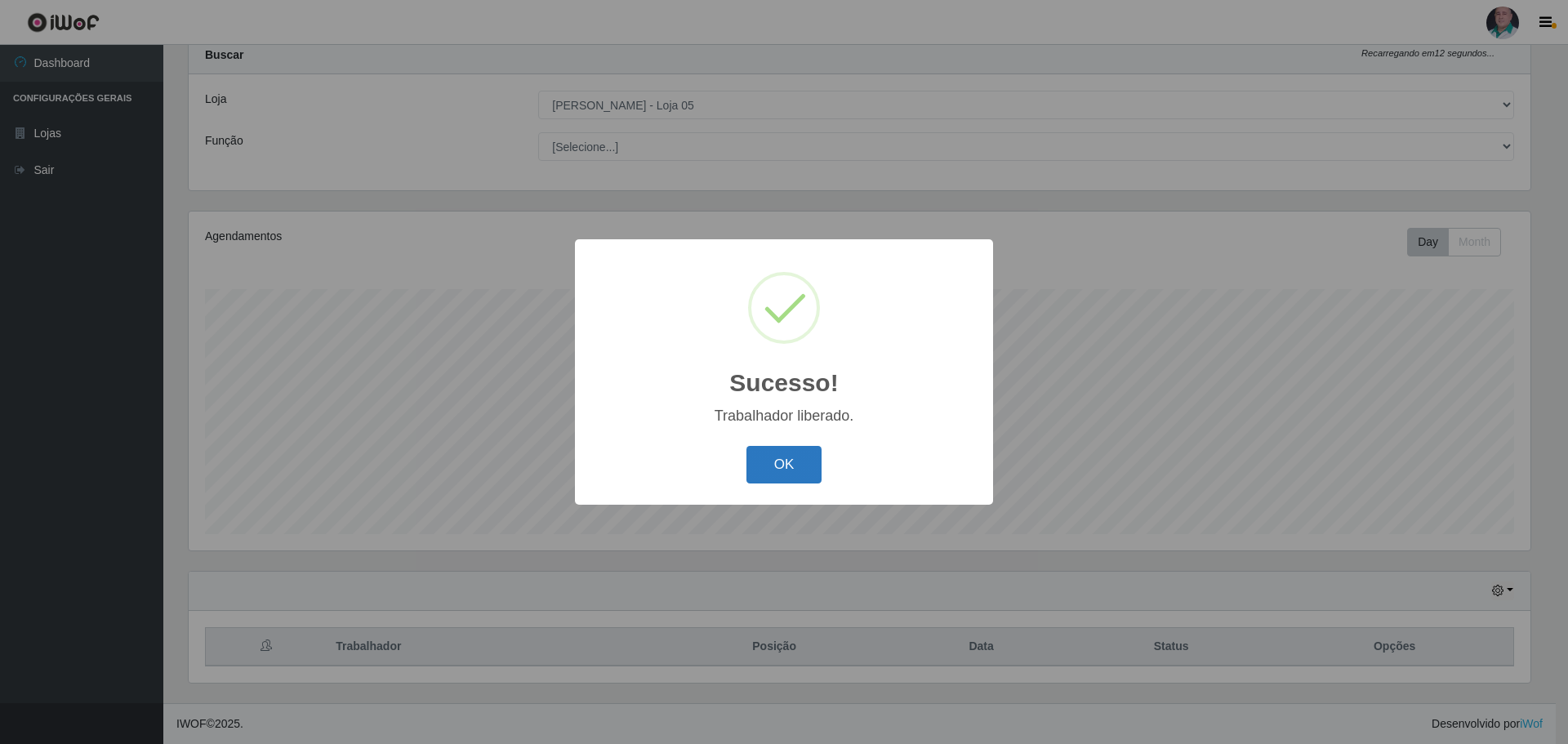
click at [771, 461] on button "OK" at bounding box center [784, 465] width 76 height 38
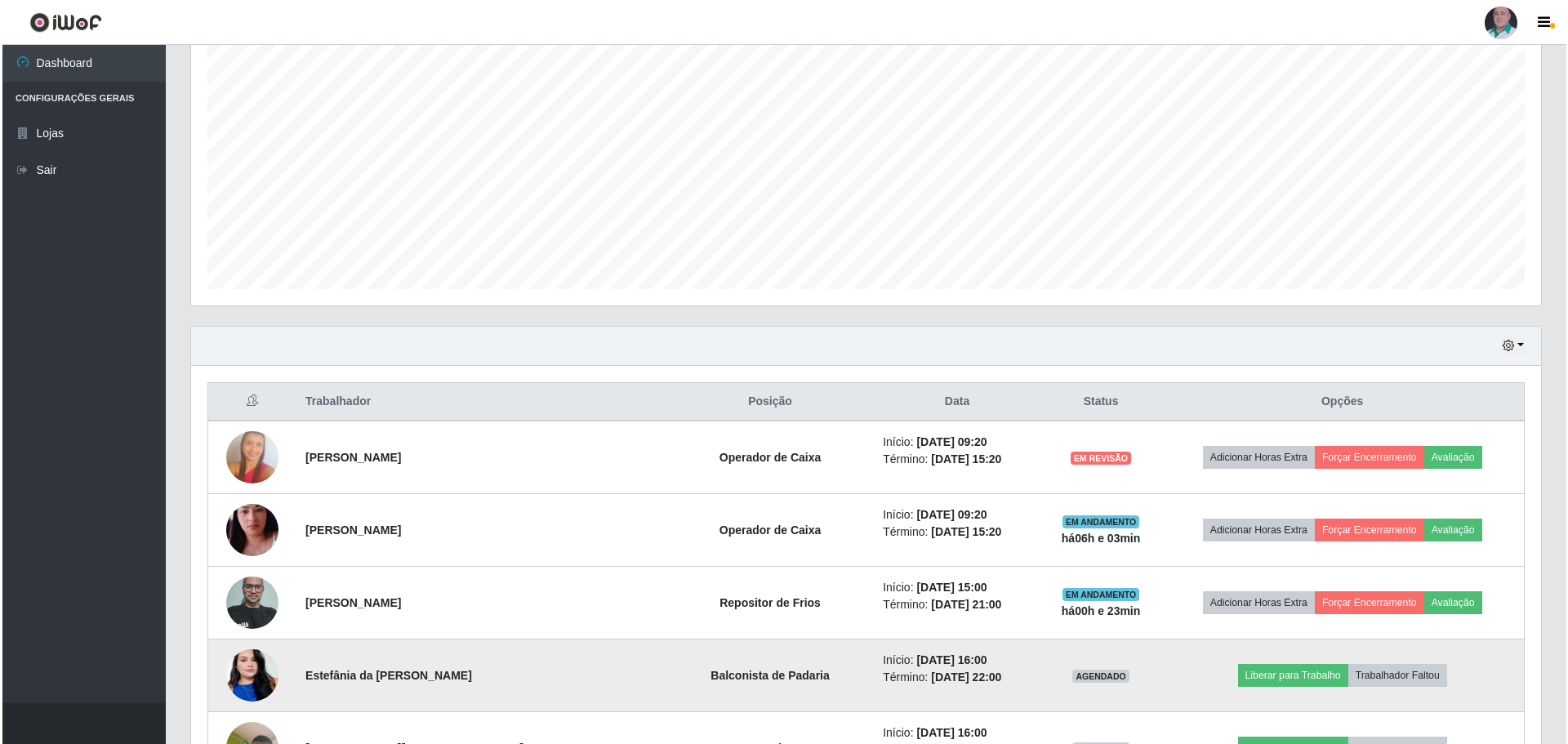
scroll to position [377, 0]
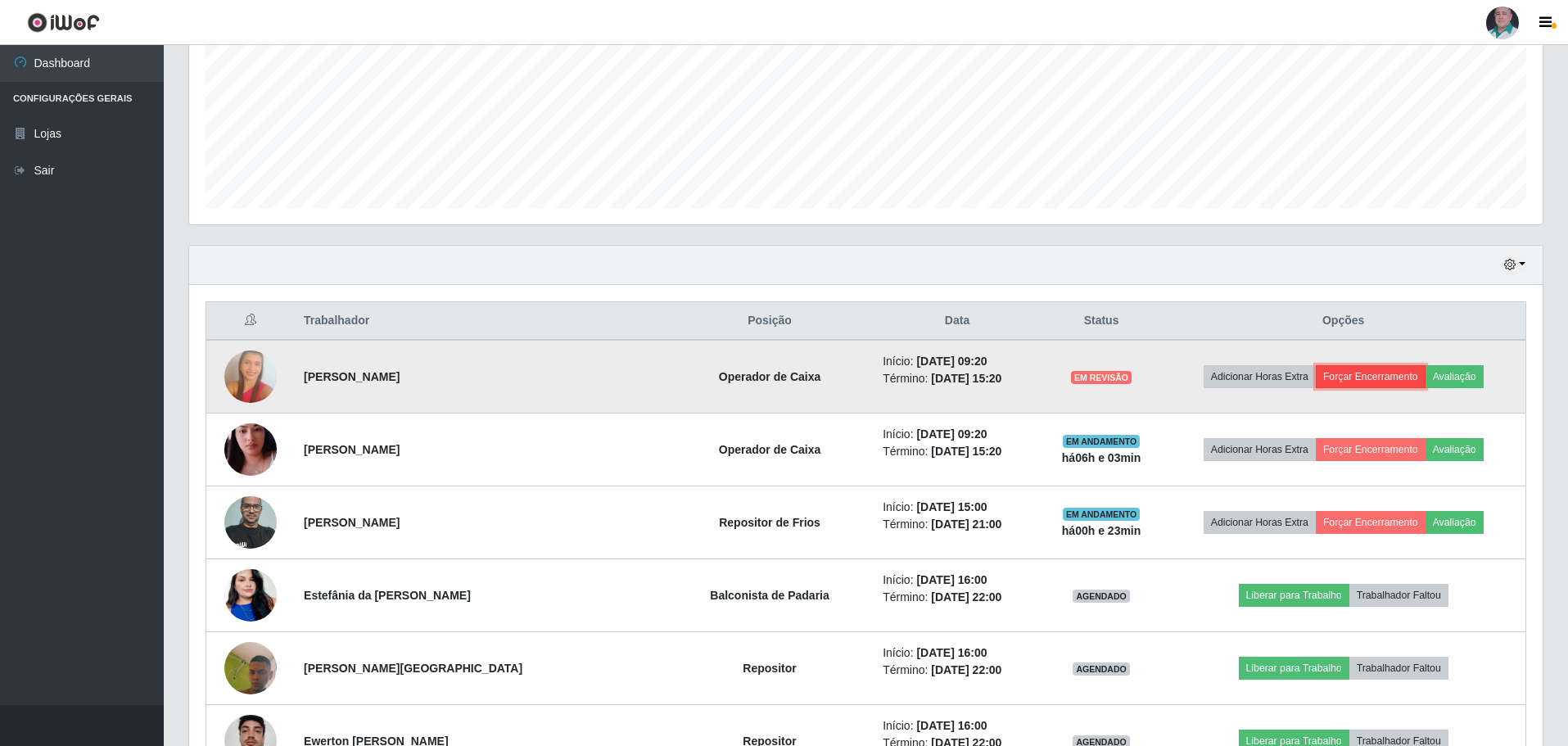
click at [1352, 374] on button "Forçar Encerramento" at bounding box center [1370, 376] width 110 height 23
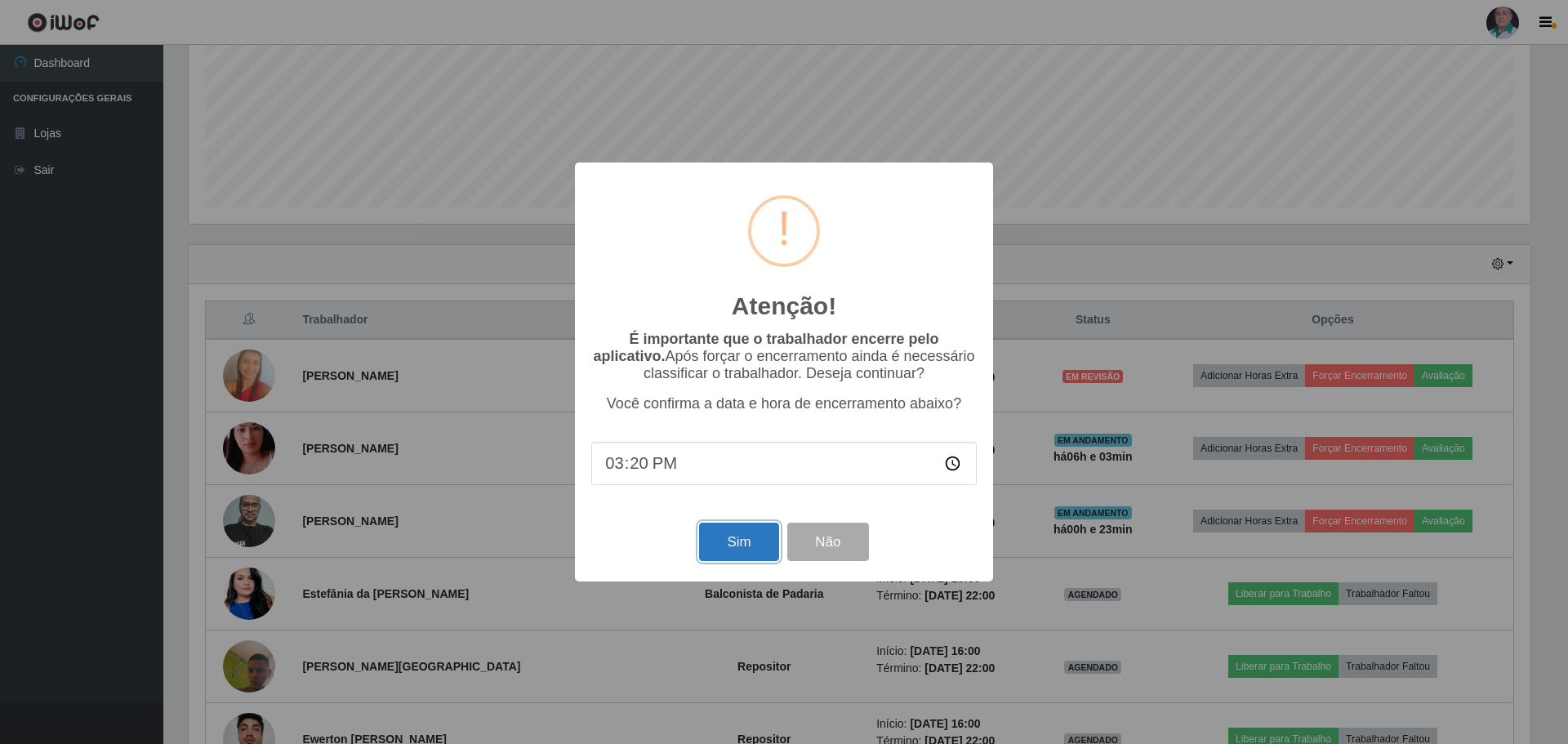
click at [744, 541] on button "Sim" at bounding box center [738, 541] width 79 height 38
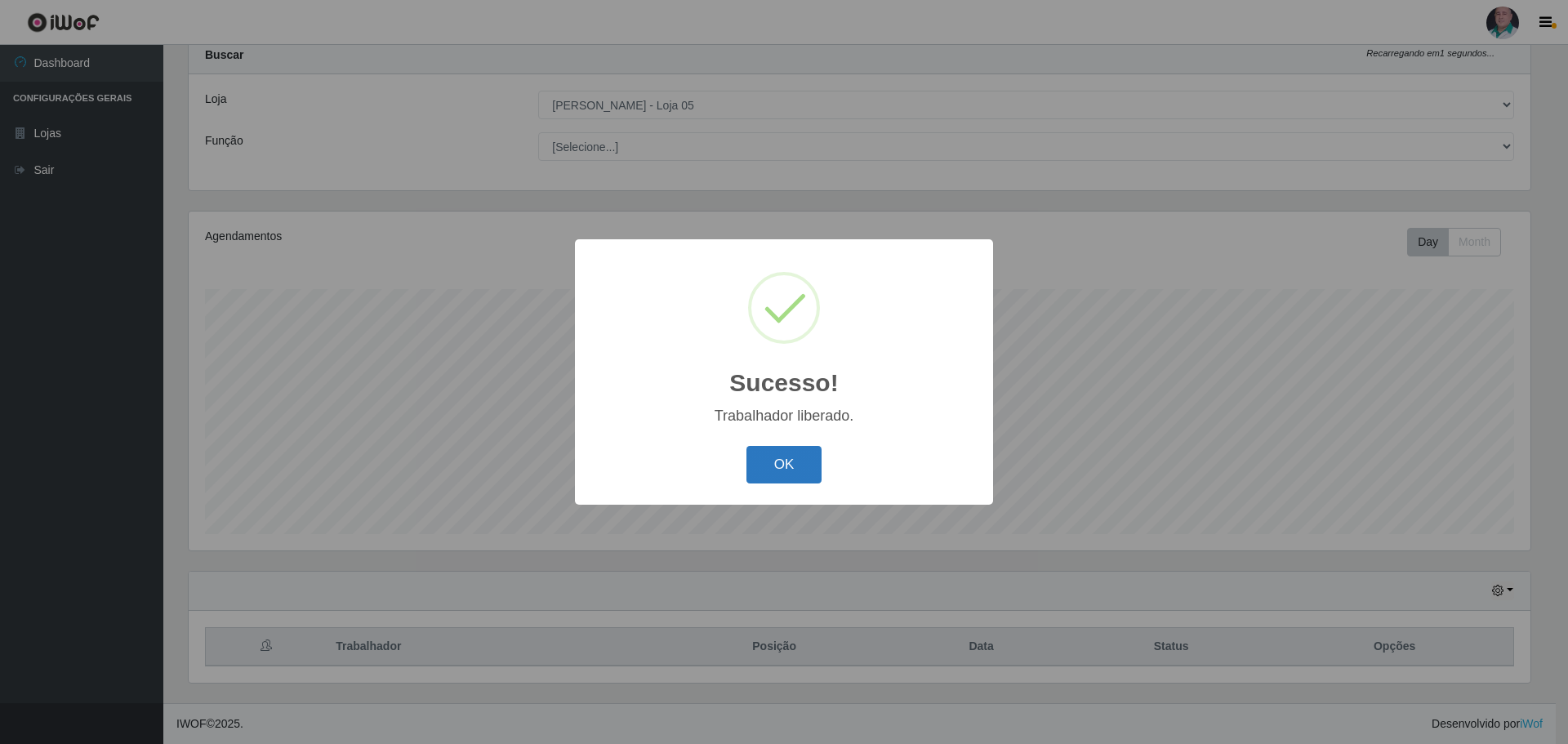
click at [789, 453] on button "OK" at bounding box center [784, 465] width 76 height 38
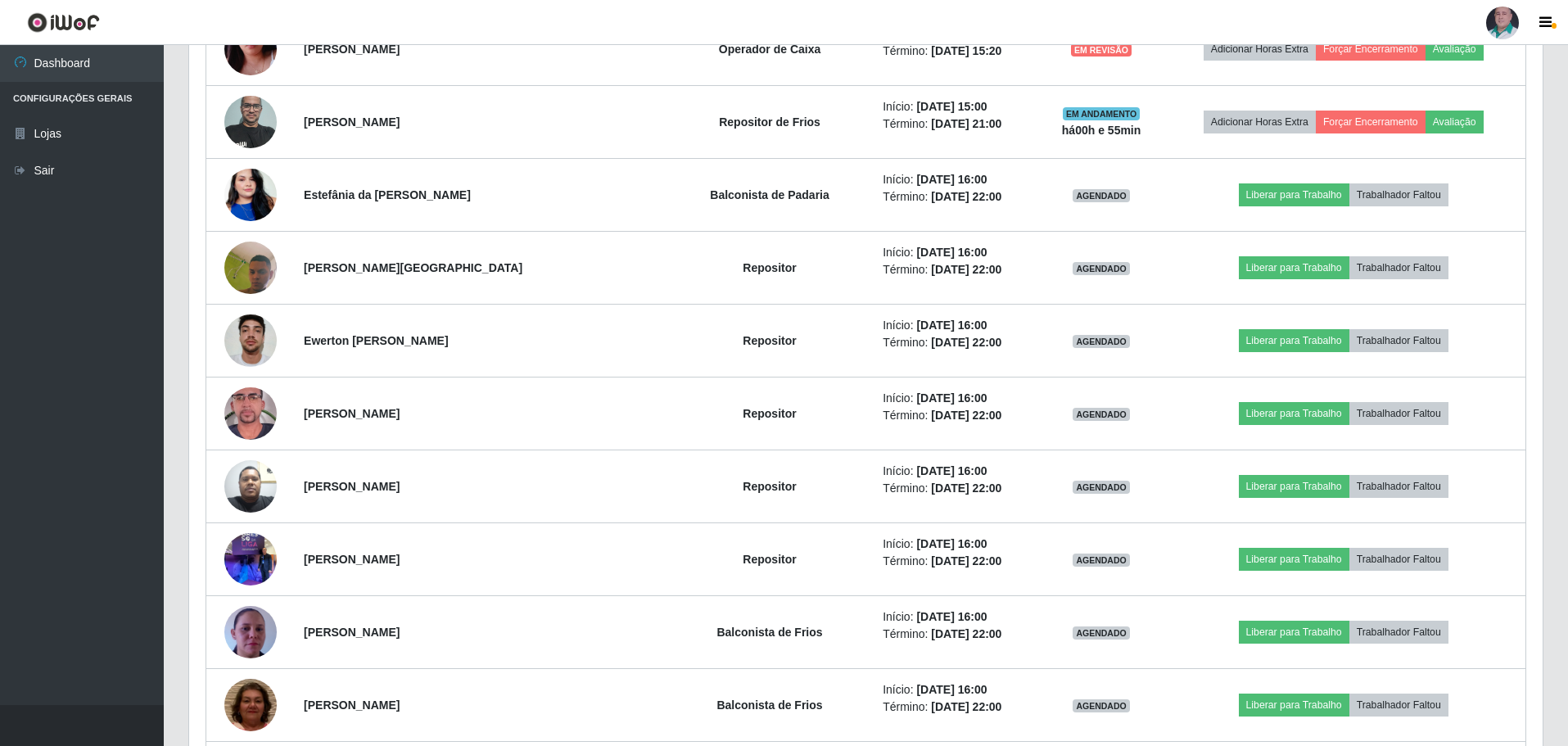
scroll to position [541, 0]
